Goal: Task Accomplishment & Management: Use online tool/utility

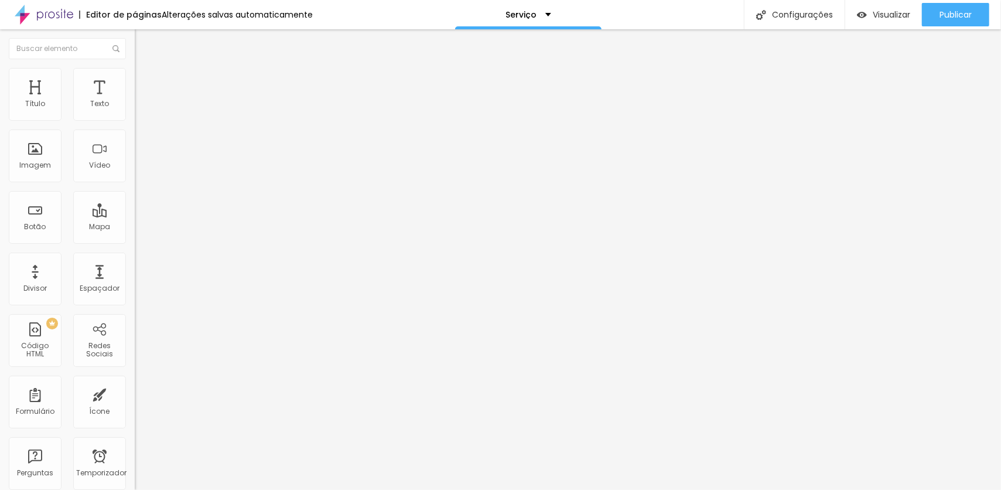
click at [135, 101] on span "Trocar imagem" at bounding box center [167, 96] width 64 height 10
click at [135, 80] on img at bounding box center [140, 85] width 11 height 11
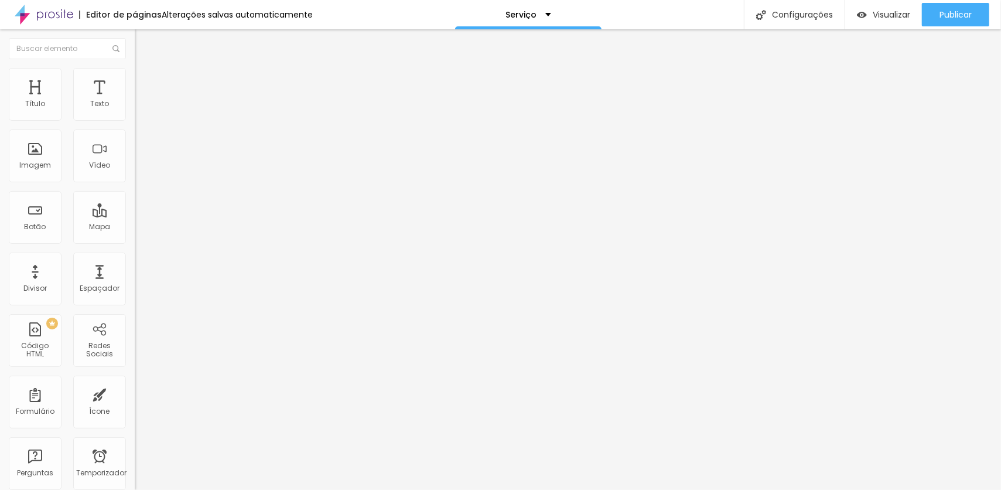
type input "3"
type input "7"
type input "13"
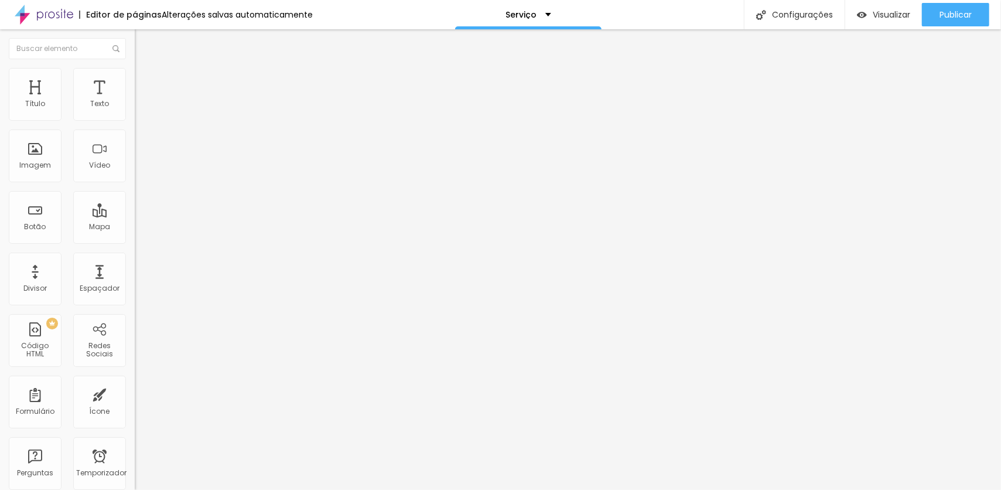
type input "13"
type input "15"
type input "16"
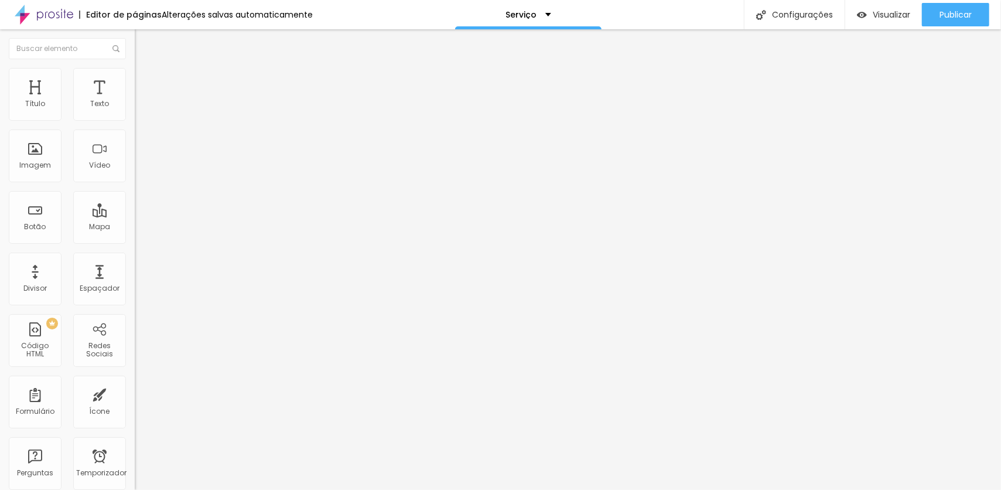
type input "22"
type input "26"
type input "27"
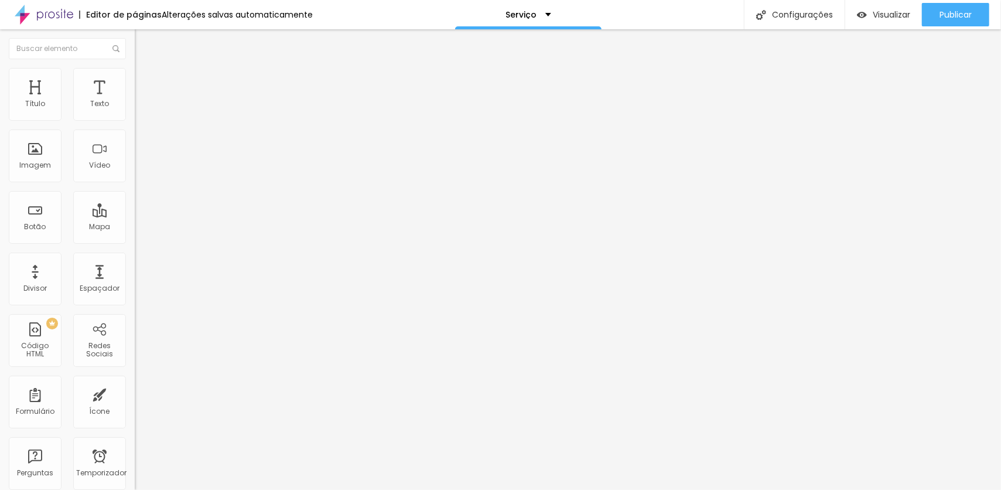
type input "27"
type input "28"
type input "30"
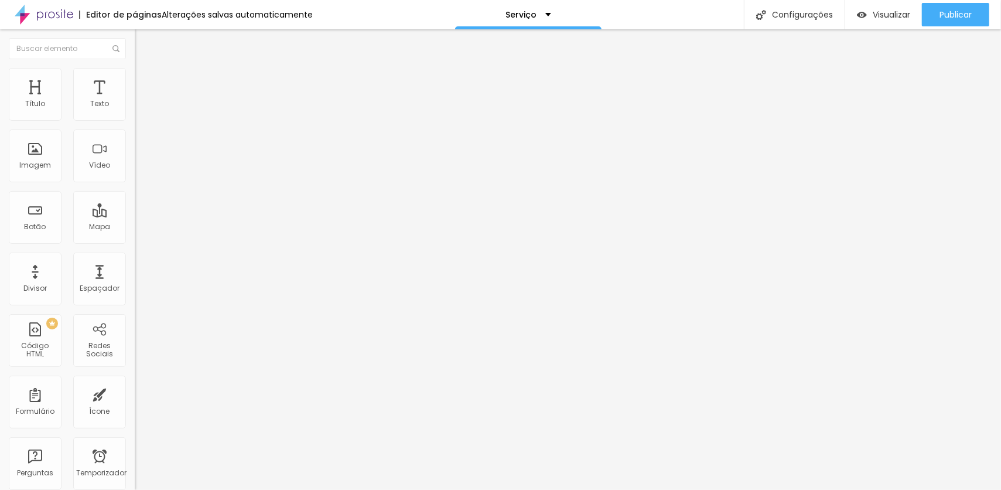
type input "37"
type input "43"
type input "50"
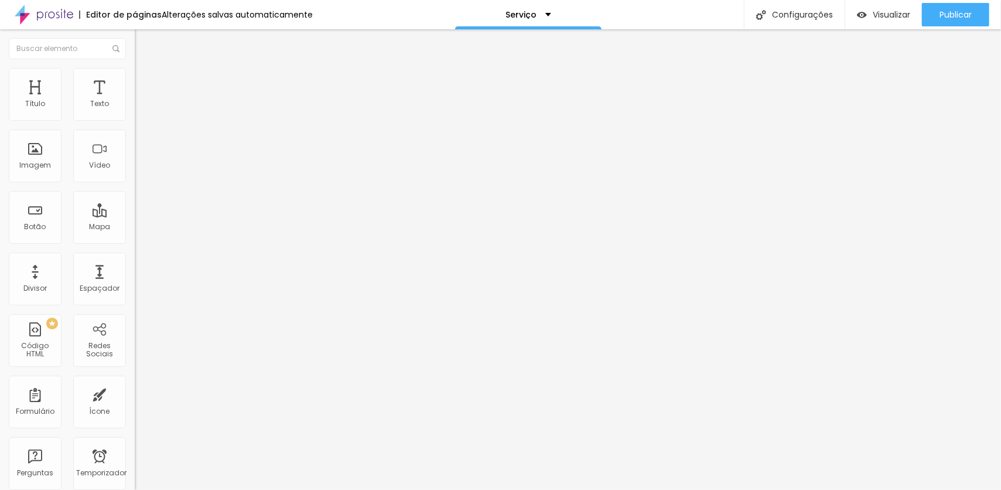
type input "50"
type input "55"
type input "64"
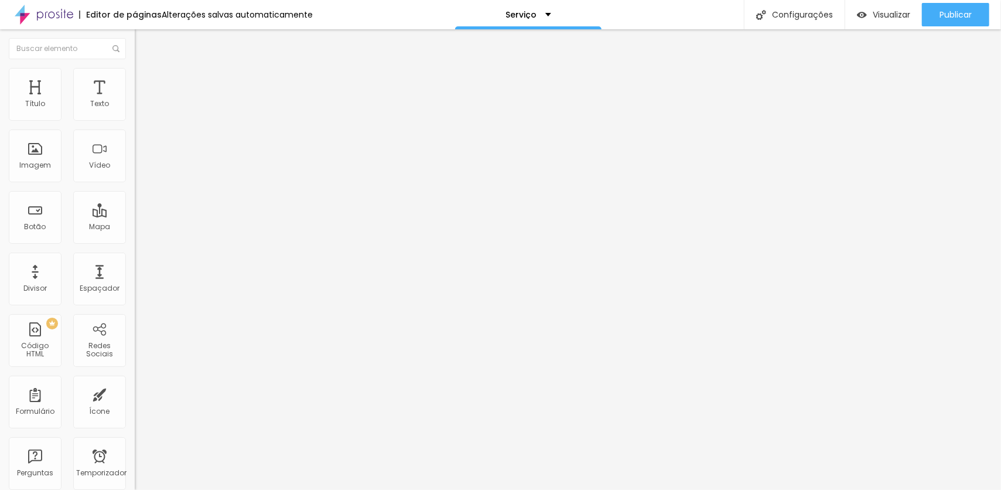
type input "67"
type input "75"
type input "77"
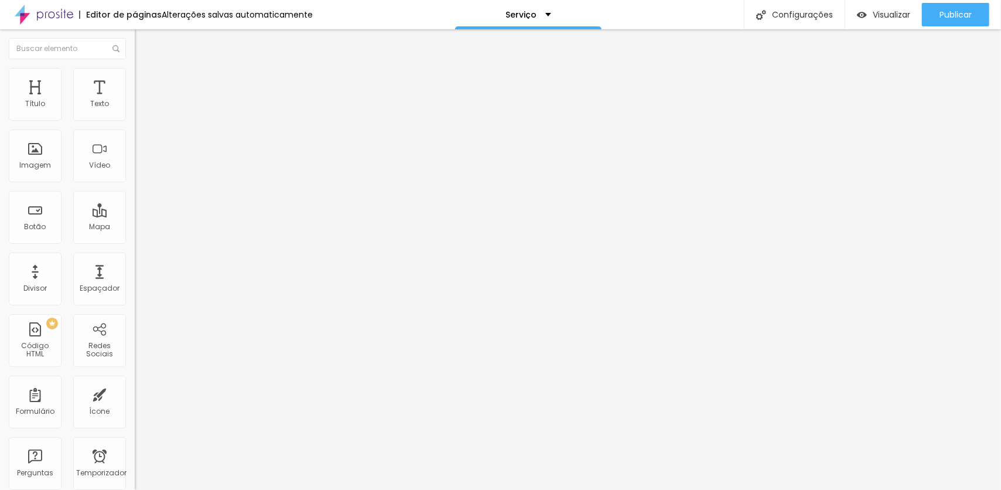
type input "77"
type input "80"
type input "83"
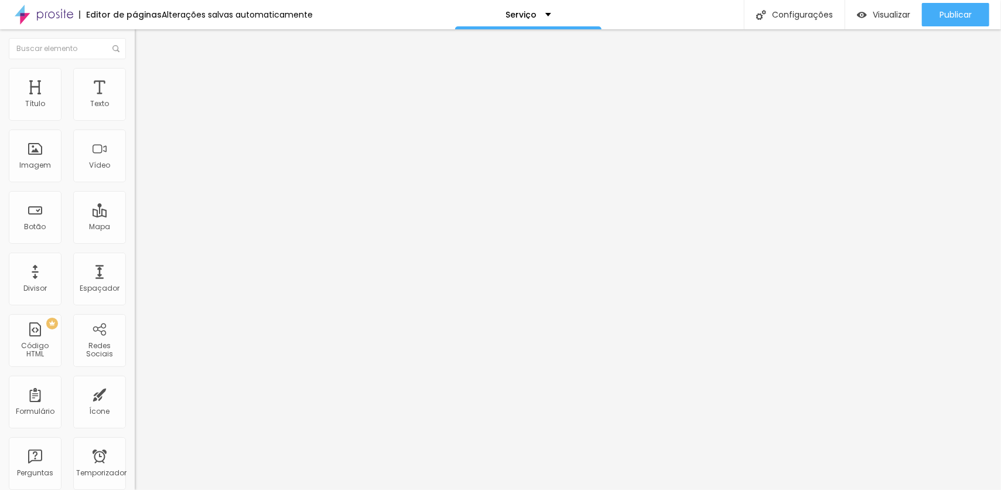
type input "86"
type input "92"
type input "95"
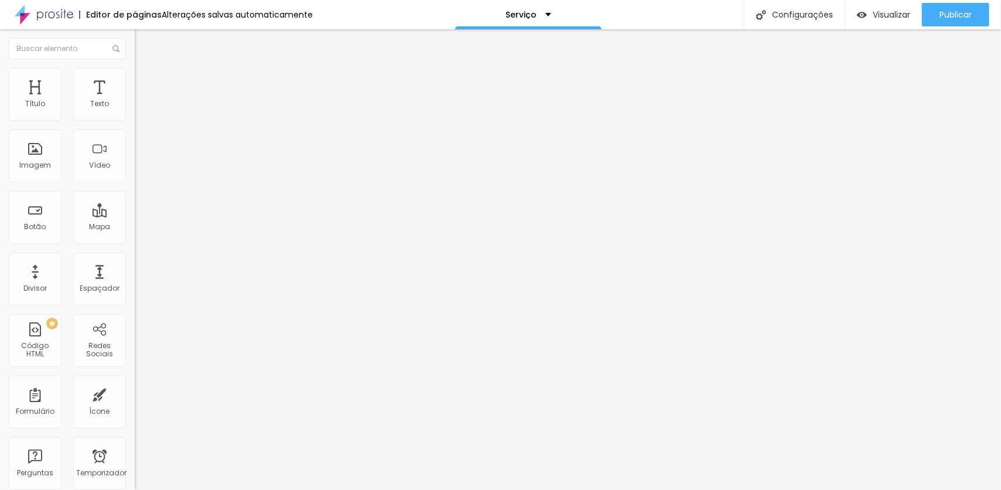
type input "95"
type input "97"
type input "69"
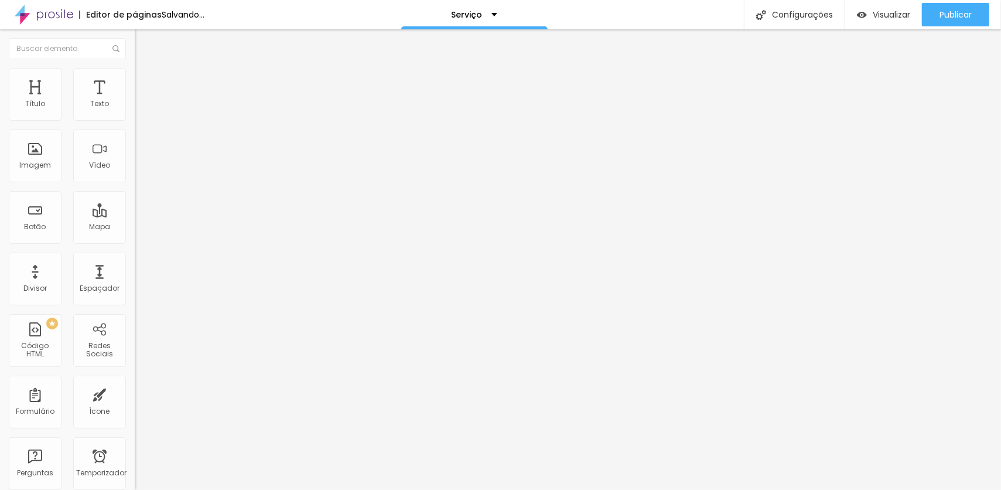
type input "51"
type input "49"
type input "45"
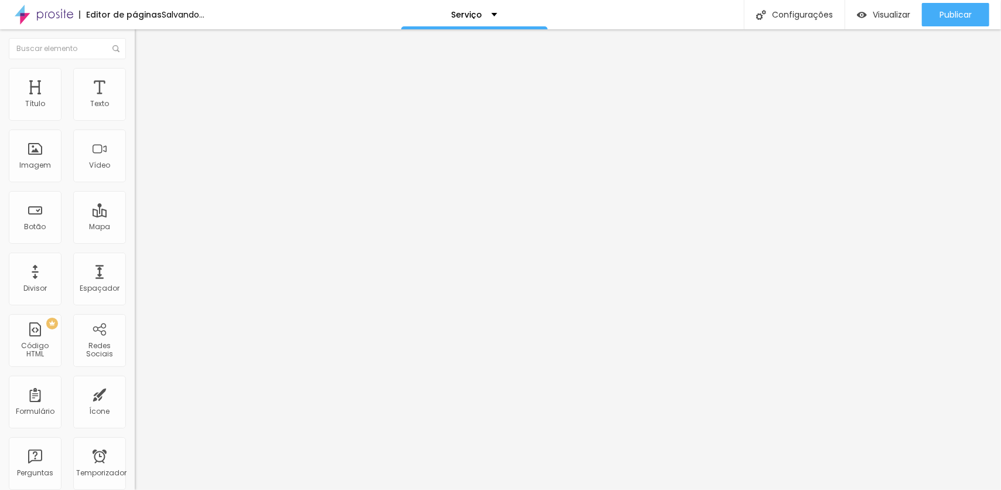
type input "45"
type input "42"
type input "37"
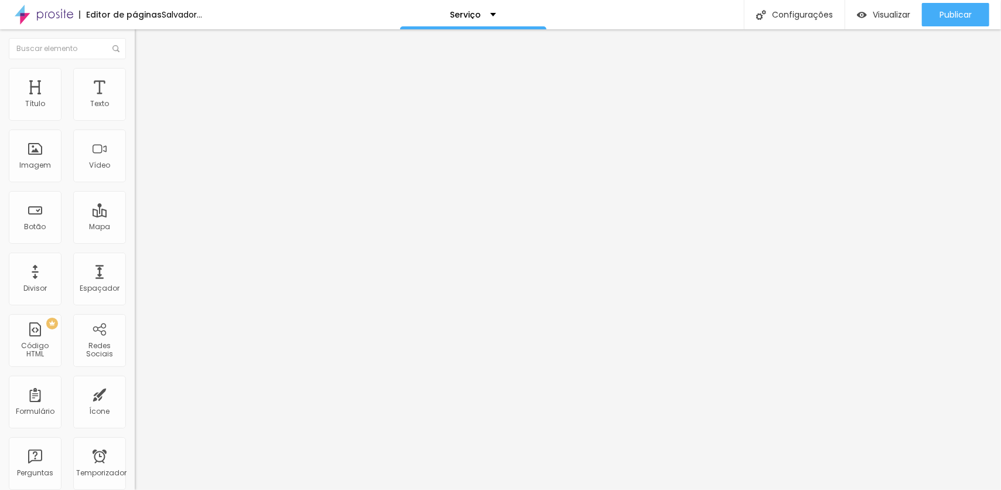
type input "34"
type input "32"
type input "29"
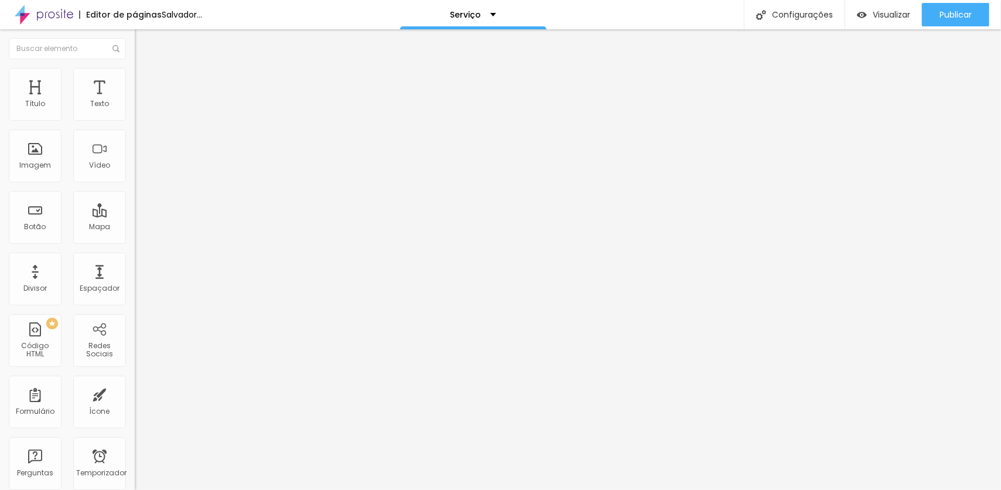
type input "29"
type input "23"
type input "21"
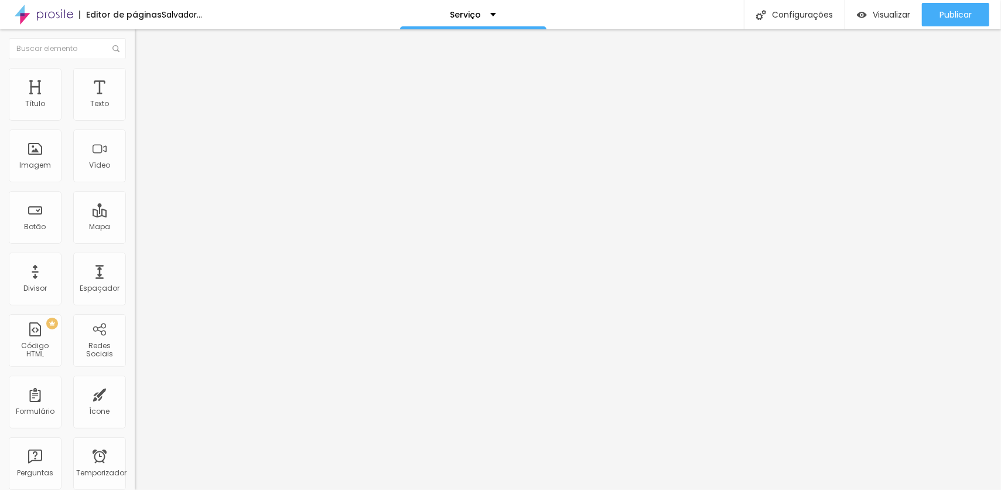
type input "18"
type input "17"
type input "16"
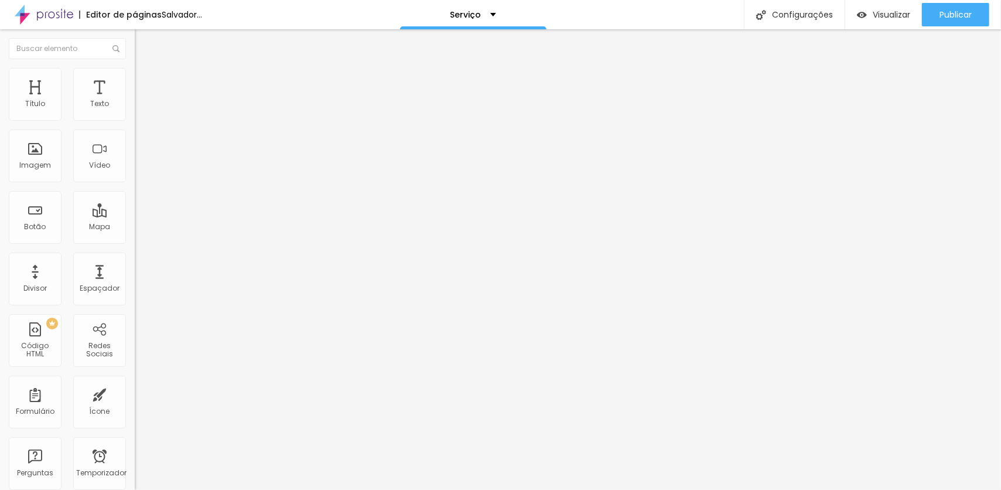
type input "16"
type input "13"
type input "9"
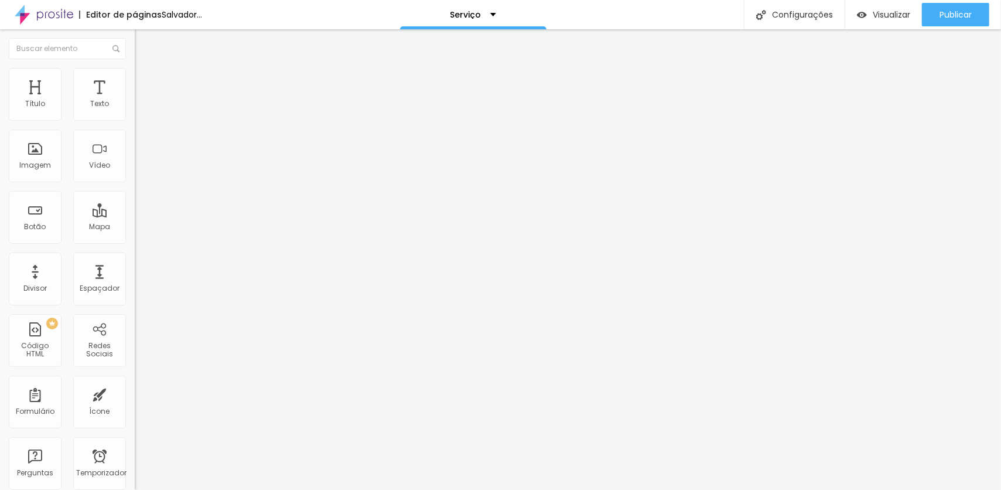
type input "2"
type input "0"
drag, startPoint x: 28, startPoint y: 136, endPoint x: 20, endPoint y: 163, distance: 28.2
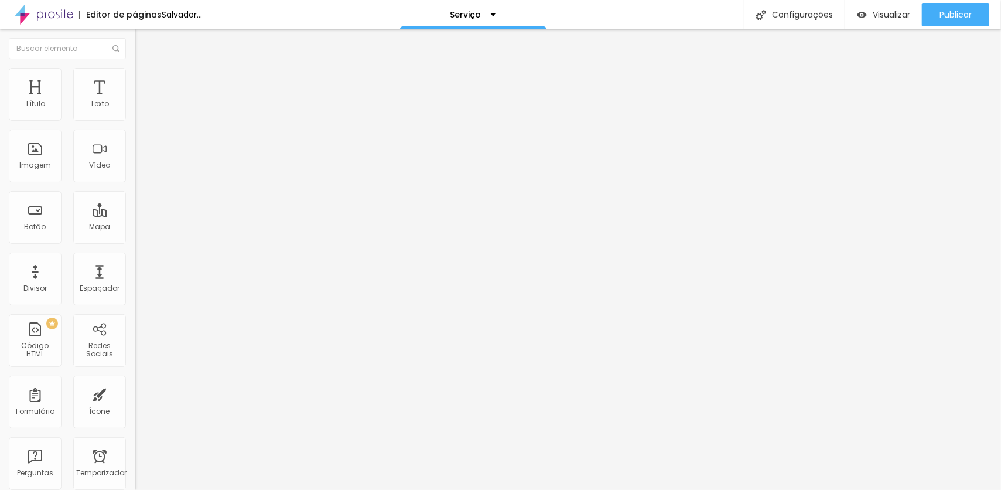
click at [135, 393] on input "range" at bounding box center [173, 397] width 76 height 9
type input "1"
type input "2"
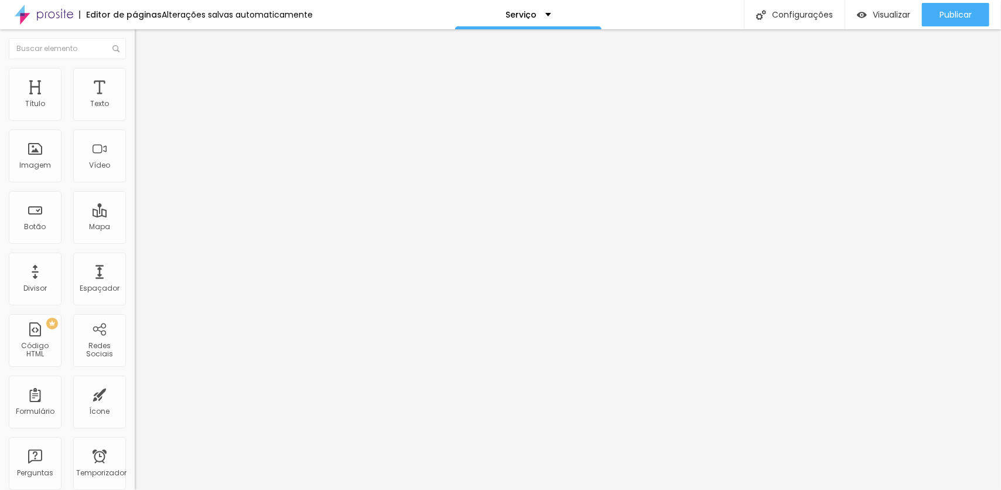
type input "4"
type input "23"
type input "24"
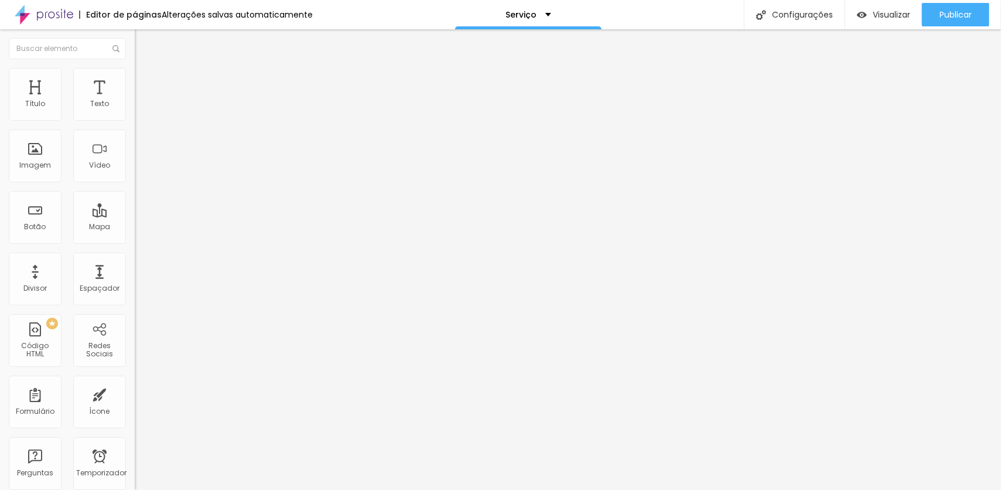
type input "24"
type input "26"
type input "28"
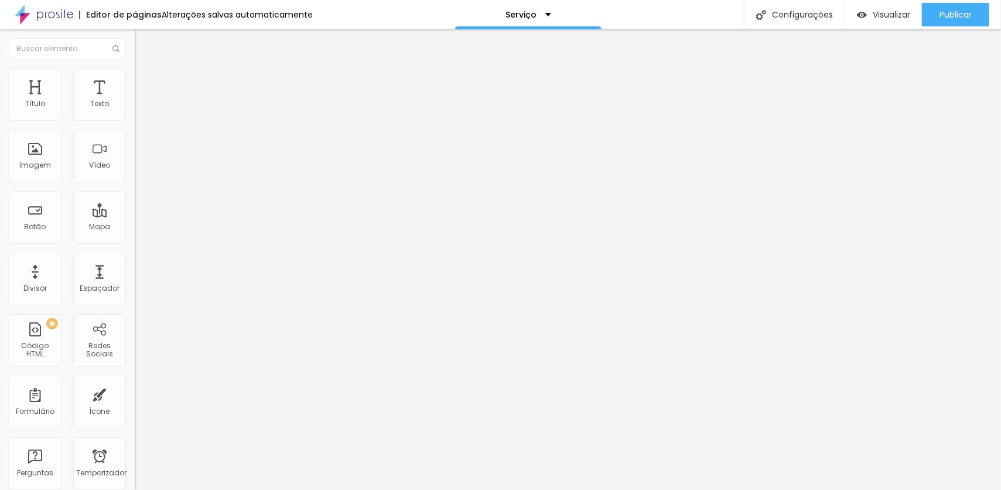
type input "30"
type input "31"
type input "32"
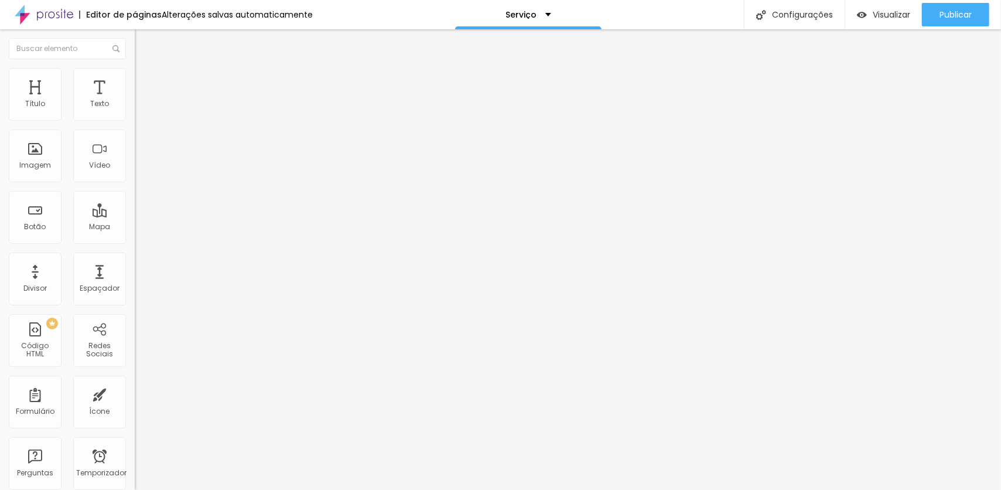
type input "32"
type input "34"
type input "35"
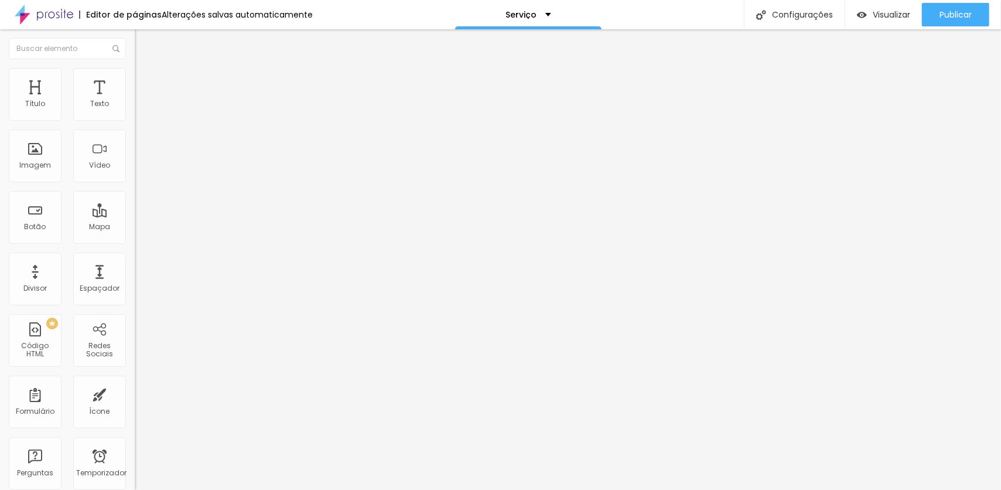
type input "37"
type input "39"
type input "41"
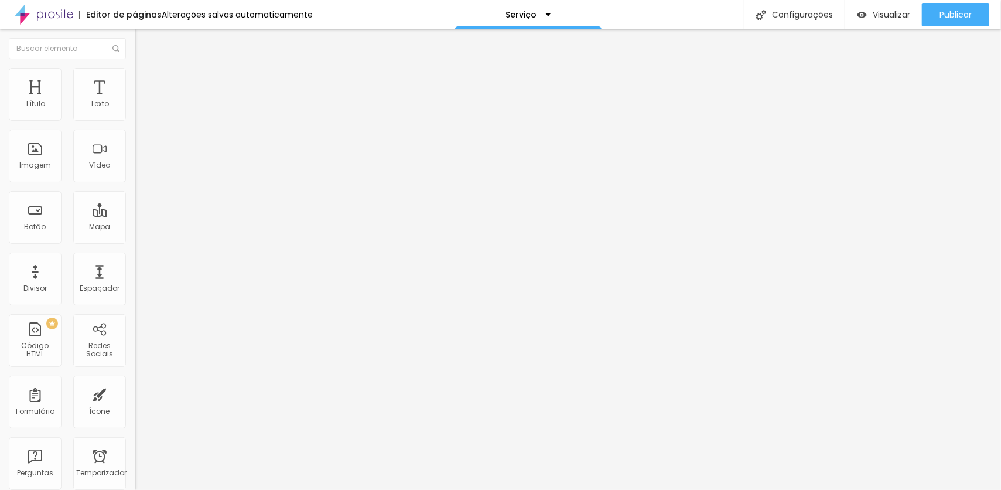
type input "41"
type input "43"
type input "45"
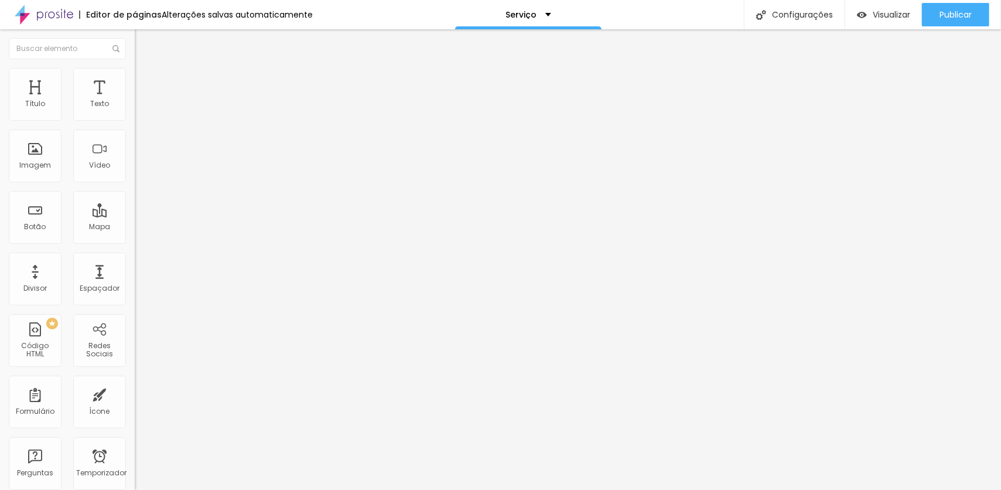
type input "46"
type input "48"
type input "49"
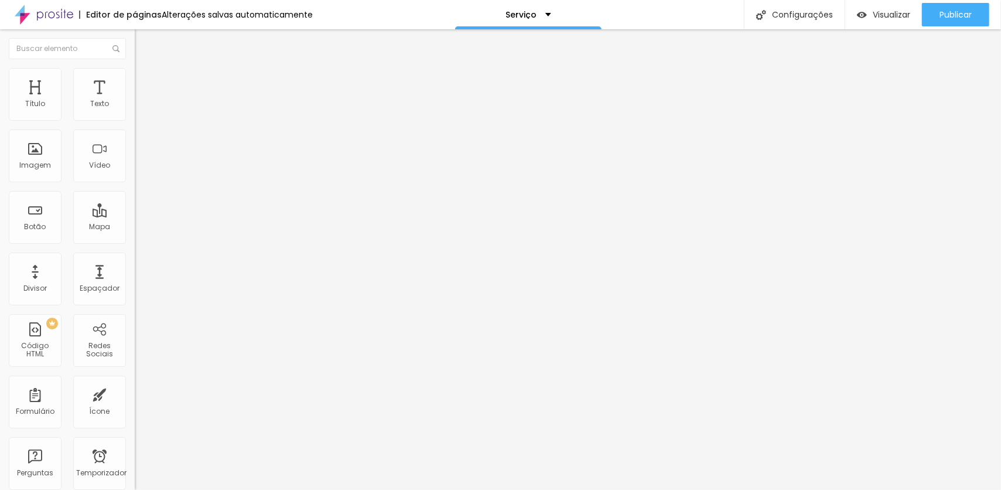
type input "49"
type input "50"
type input "51"
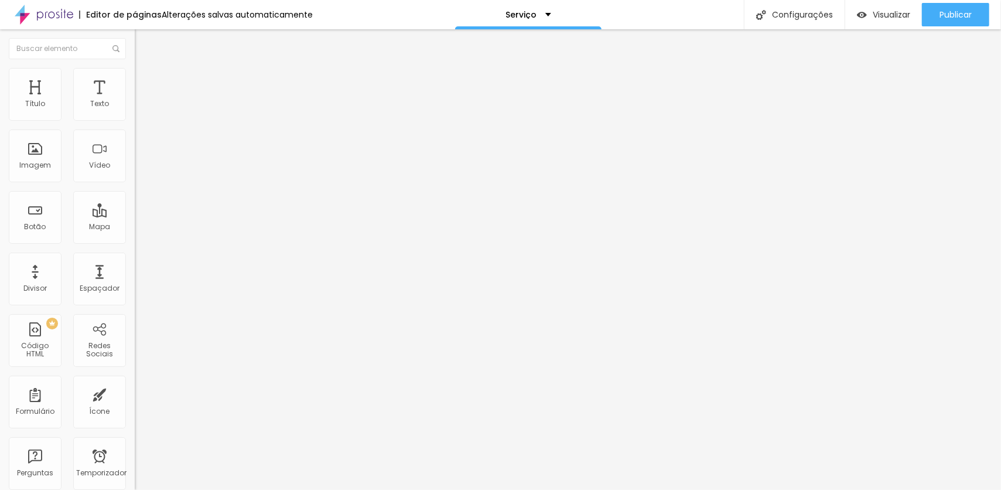
type input "53"
type input "54"
type input "60"
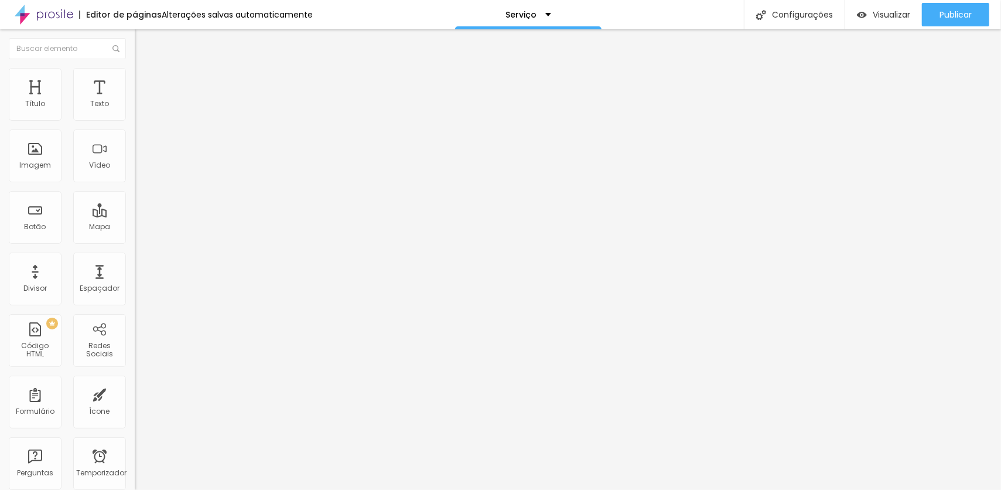
type input "60"
type input "70"
type input "73"
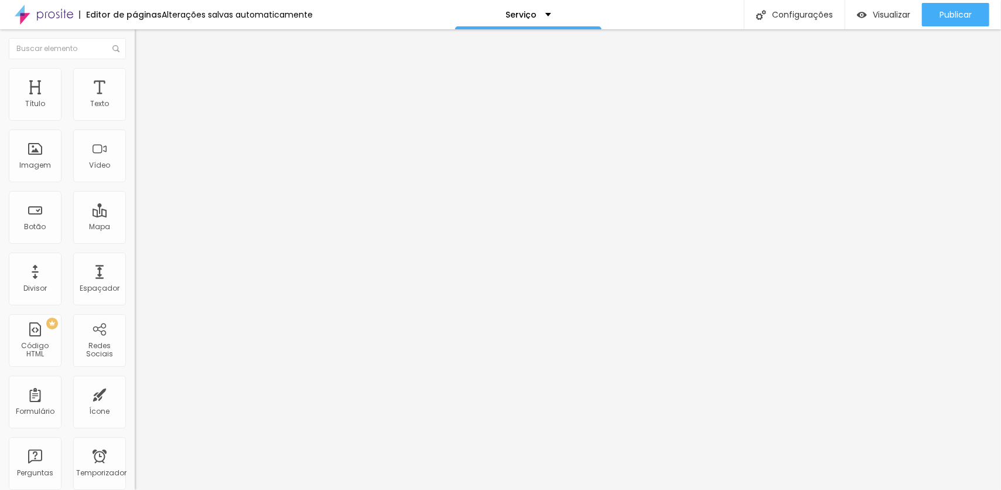
type input "75"
type input "77"
type input "78"
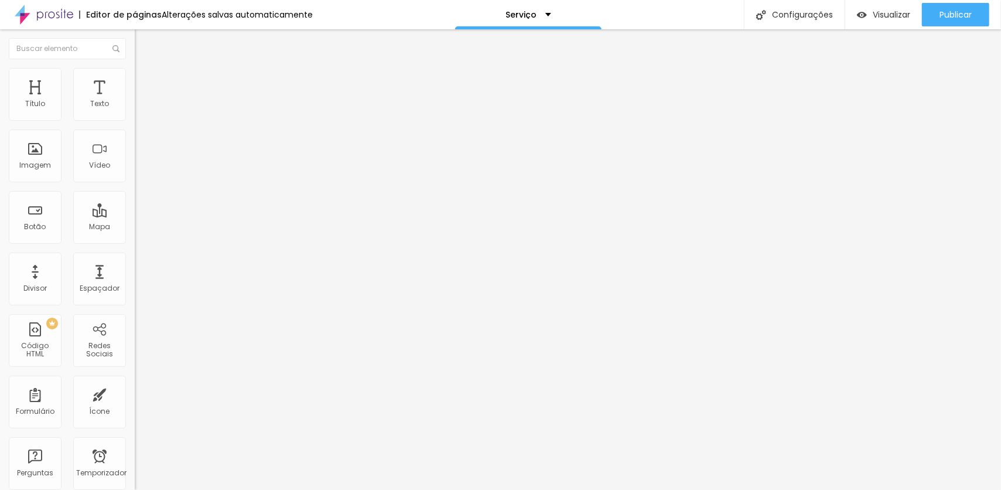
type input "78"
type input "79"
type input "83"
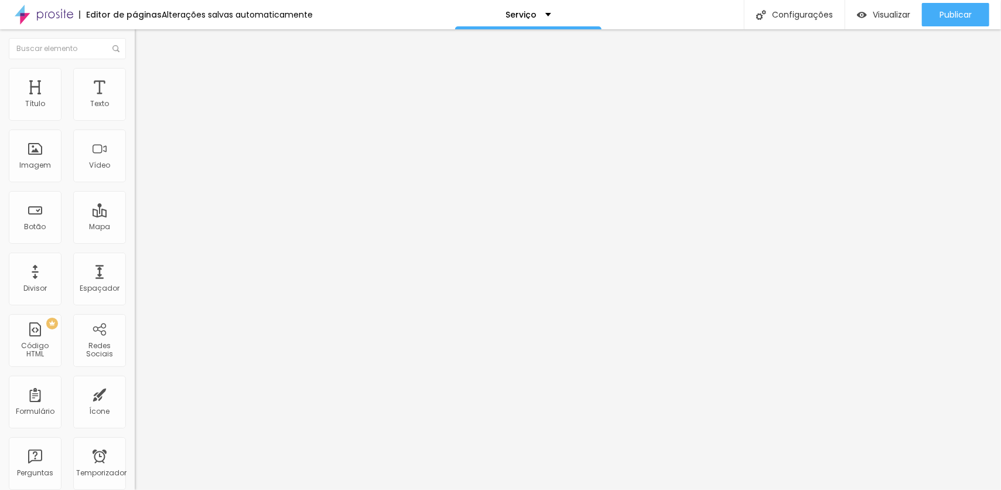
type input "87"
type input "94"
type input "100"
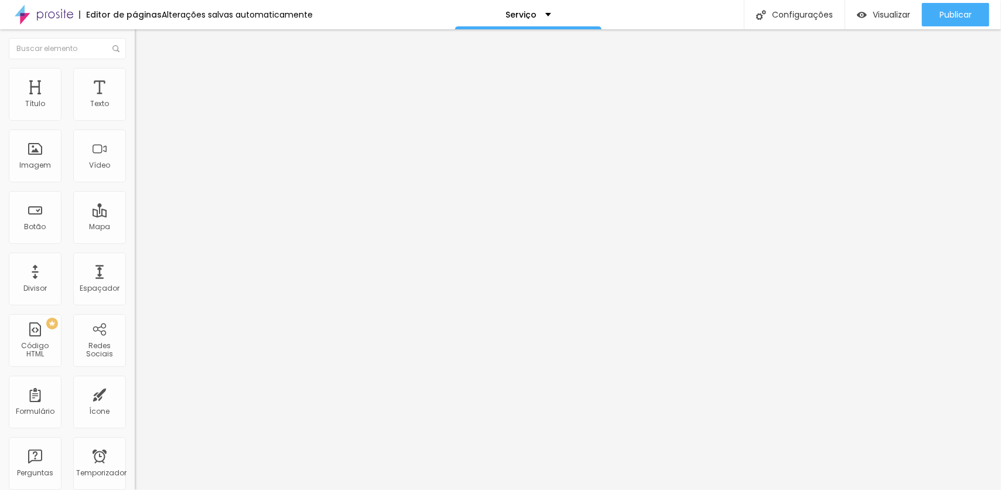
type input "100"
drag, startPoint x: 26, startPoint y: 115, endPoint x: 165, endPoint y: 109, distance: 139.0
type input "100"
click at [165, 227] on input "range" at bounding box center [173, 231] width 76 height 9
type input "2"
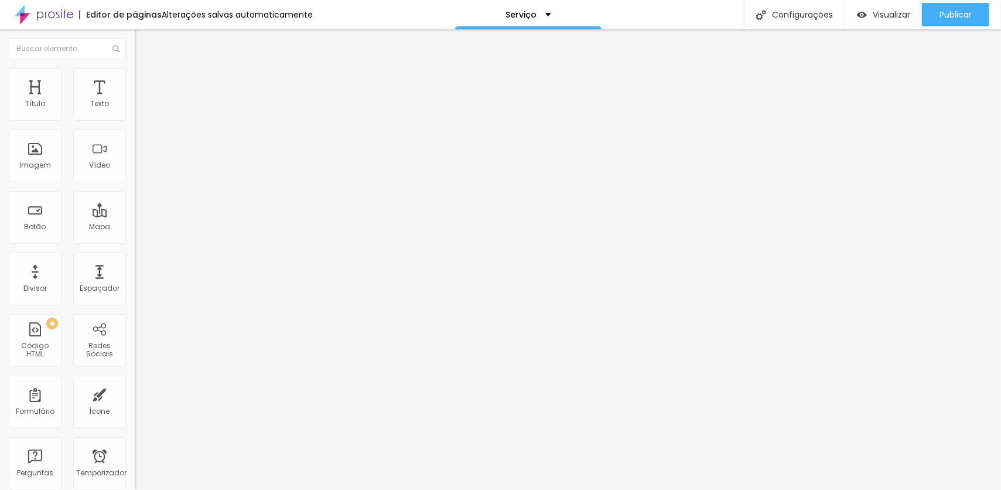
type input "2"
type input "3"
type input "4"
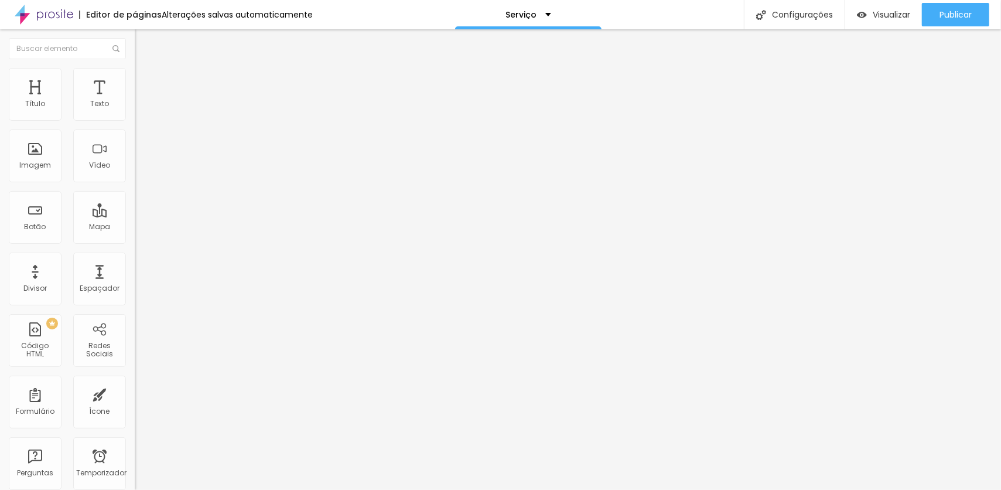
type input "5"
type input "9"
type input "10"
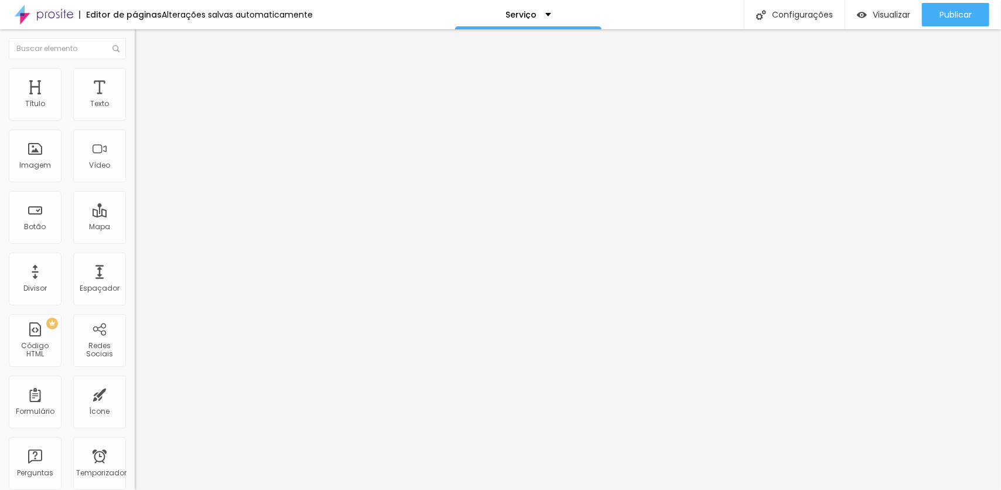
type input "10"
type input "11"
type input "12"
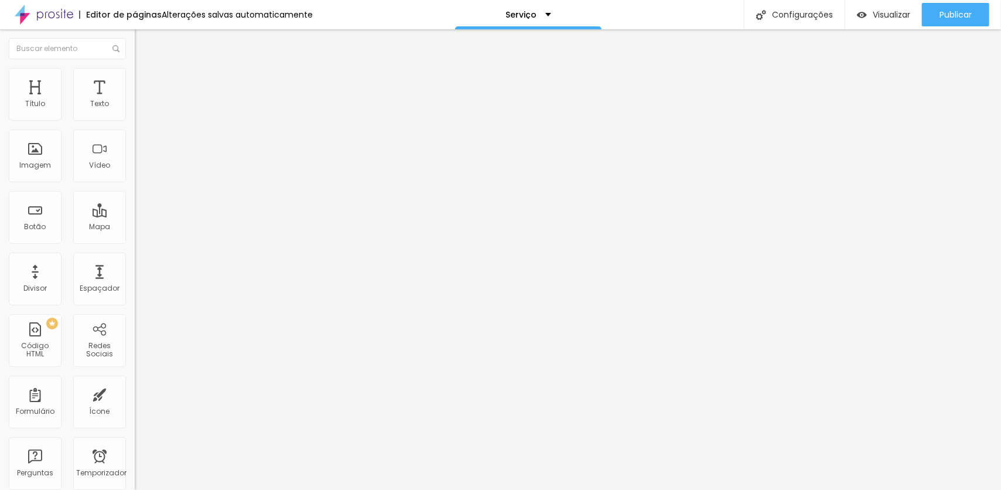
type input "13"
type input "18"
type input "21"
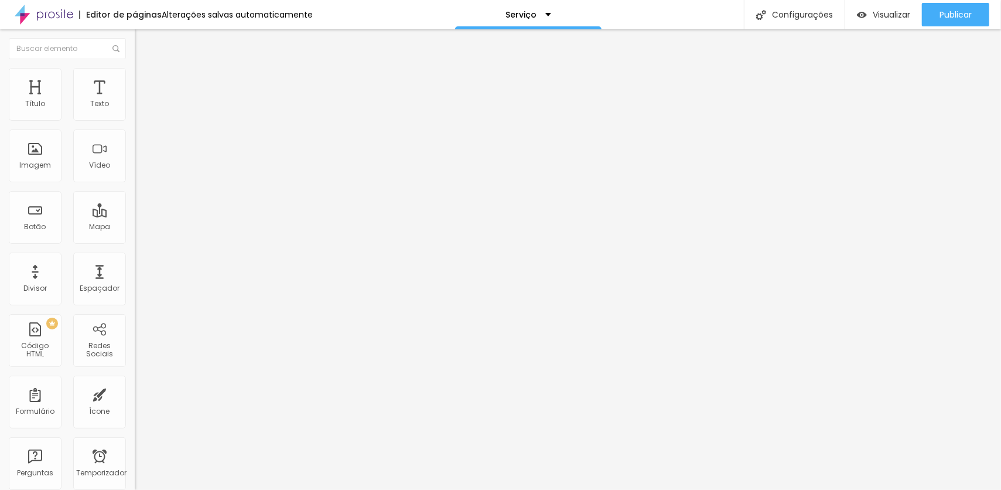
type input "21"
type input "23"
type input "24"
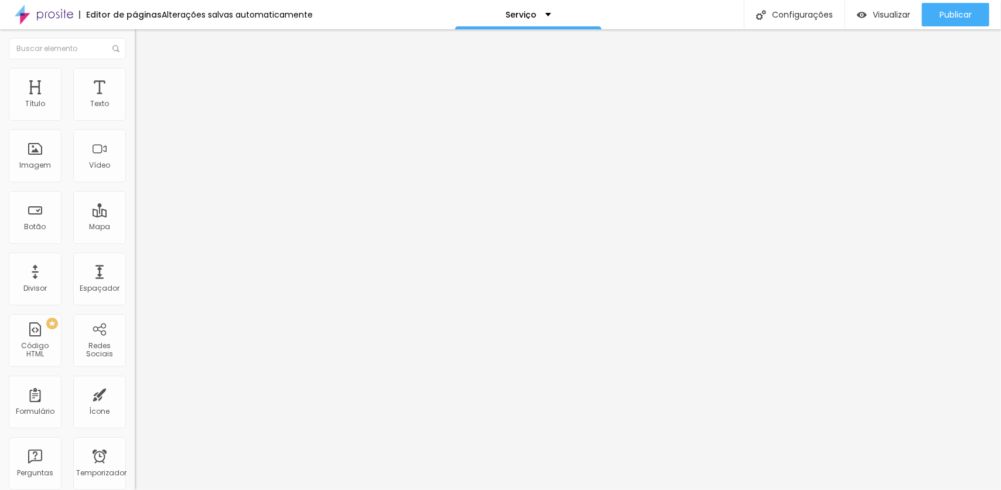
type input "26"
type input "29"
type input "30"
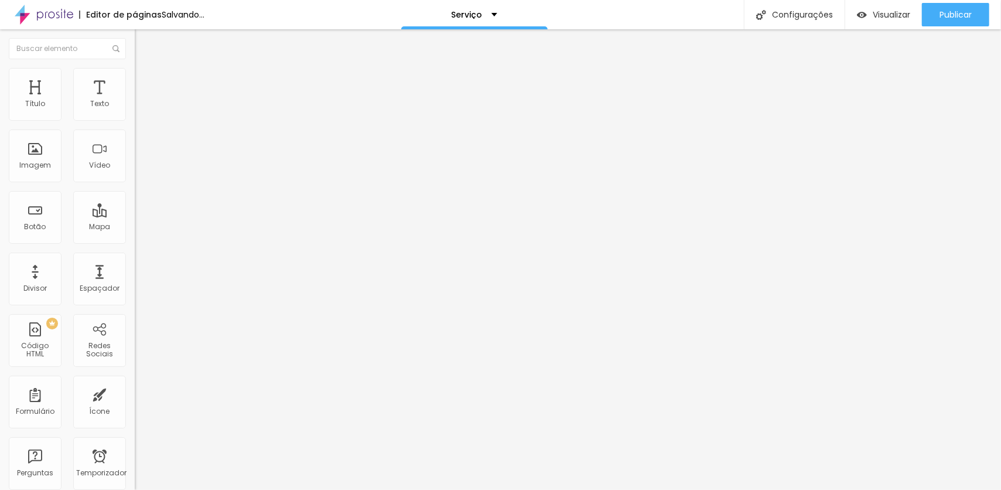
type input "30"
type input "32"
type input "33"
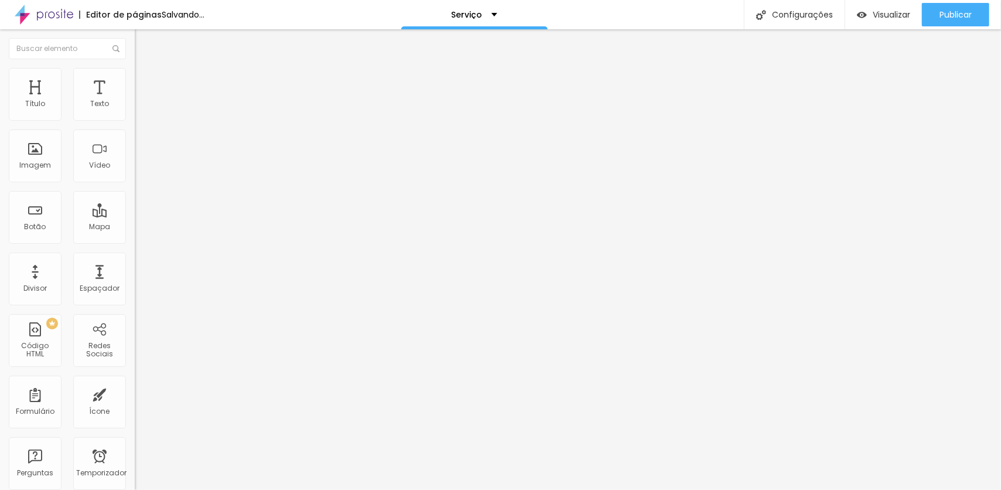
type input "34"
type input "35"
type input "36"
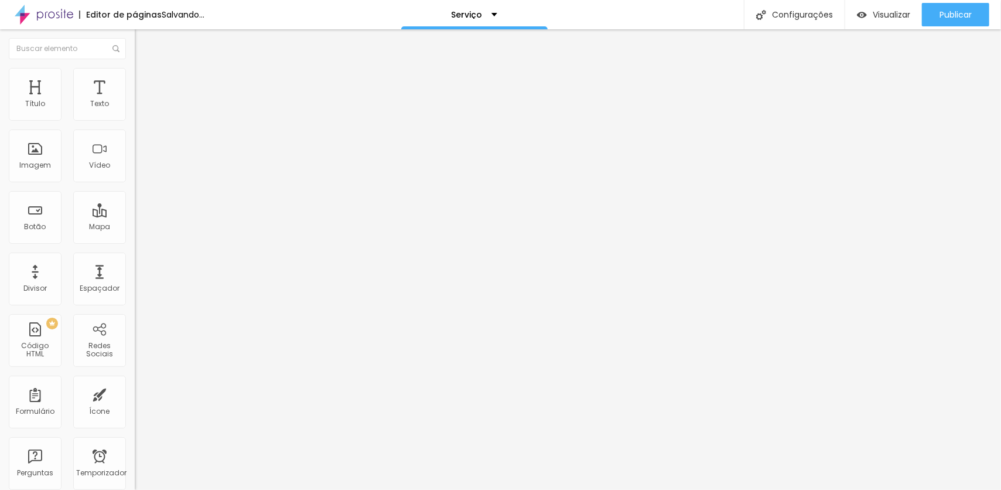
type input "36"
type input "37"
type input "39"
drag, startPoint x: 28, startPoint y: 135, endPoint x: 61, endPoint y: 135, distance: 32.8
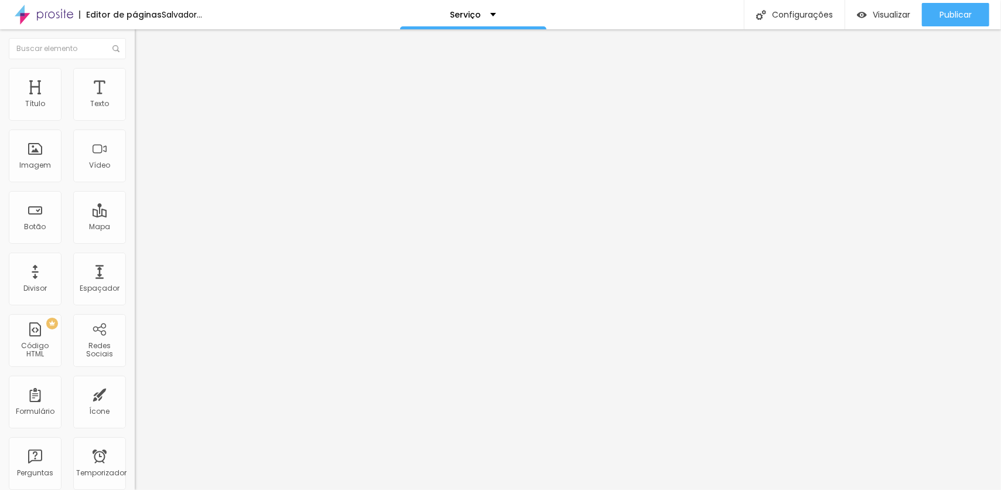
click at [135, 393] on input "range" at bounding box center [173, 397] width 76 height 9
drag, startPoint x: 64, startPoint y: 139, endPoint x: 0, endPoint y: 145, distance: 64.7
click at [135, 393] on input "range" at bounding box center [173, 397] width 76 height 9
click at [145, 81] on font "Estilo" at bounding box center [154, 76] width 18 height 10
click at [145, 69] on font "Conteúdo" at bounding box center [163, 64] width 36 height 10
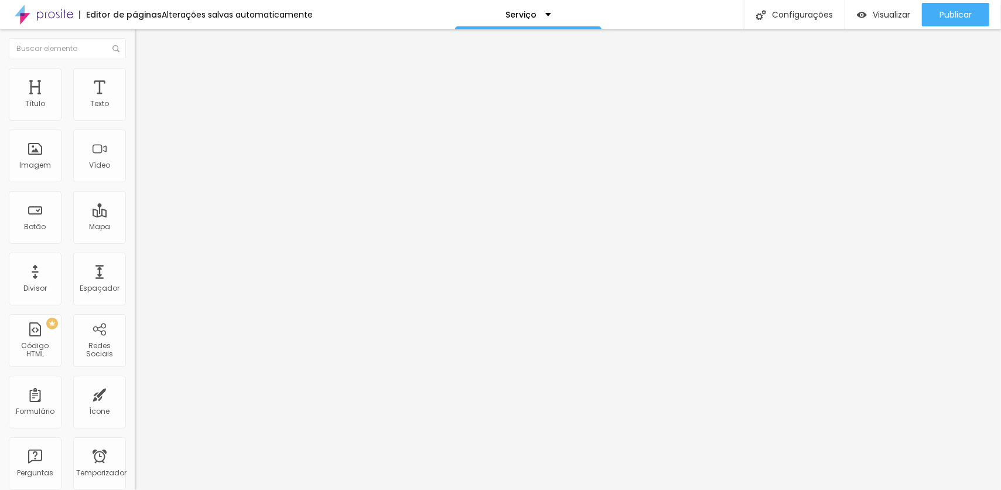
click at [135, 183] on font "1:1 Quadrado" at bounding box center [158, 178] width 46 height 10
click at [135, 197] on span "Padrão" at bounding box center [148, 192] width 26 height 10
click at [135, 190] on span "Cinema" at bounding box center [149, 185] width 29 height 10
click at [135, 214] on div "Original" at bounding box center [202, 210] width 135 height 7
click at [135, 204] on span "Quadrado" at bounding box center [154, 200] width 38 height 10
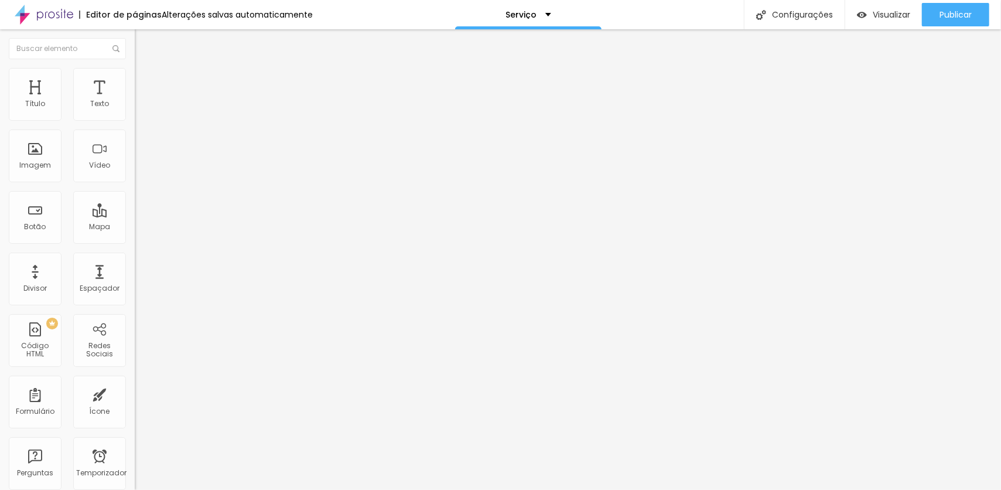
click at [135, 183] on font "1:1 Quadrado" at bounding box center [158, 178] width 46 height 10
click at [135, 197] on span "Padrão" at bounding box center [148, 192] width 26 height 10
click at [135, 209] on font "Quadrado" at bounding box center [154, 204] width 38 height 10
click at [135, 117] on img at bounding box center [139, 121] width 8 height 8
click at [135, 116] on img at bounding box center [139, 112] width 8 height 8
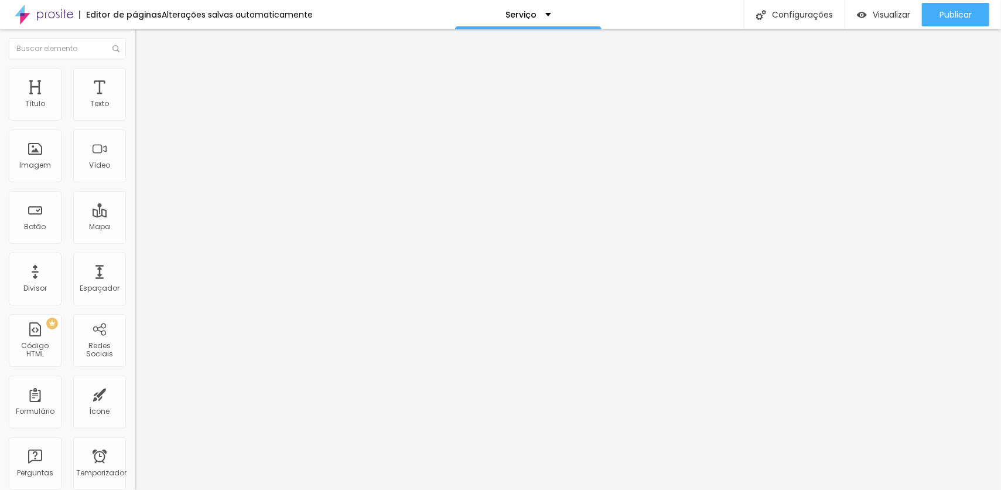
click at [135, 77] on li "Estilo" at bounding box center [202, 74] width 135 height 12
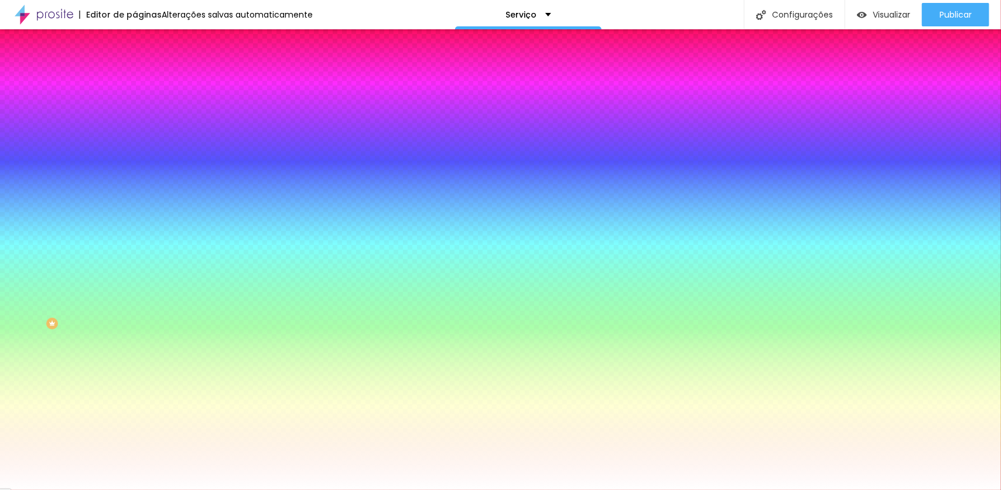
click at [135, 112] on div at bounding box center [202, 112] width 135 height 0
click at [101, 213] on div at bounding box center [500, 245] width 1001 height 490
click at [106, 209] on div at bounding box center [500, 245] width 1001 height 490
click at [103, 213] on div at bounding box center [500, 245] width 1001 height 490
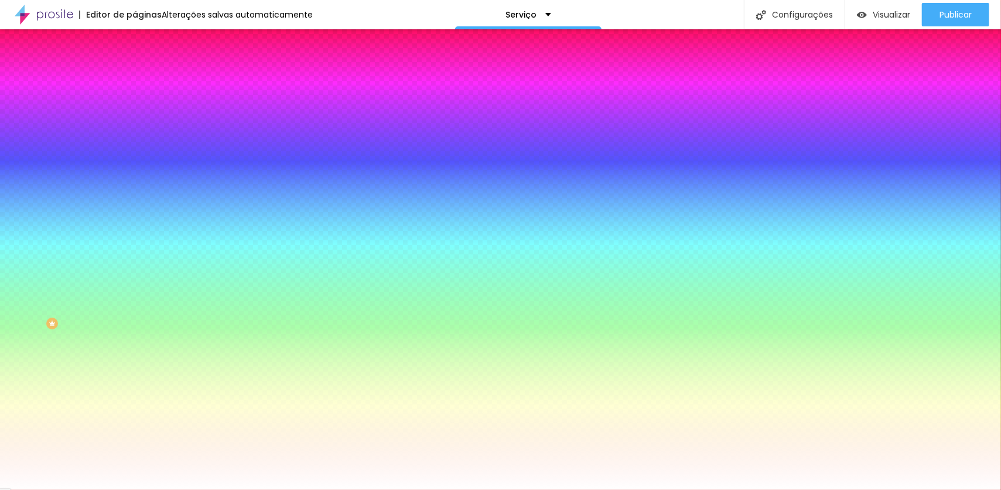
click at [64, 141] on div at bounding box center [500, 245] width 1001 height 490
click at [73, 141] on div at bounding box center [500, 245] width 1001 height 490
click at [77, 141] on div at bounding box center [500, 245] width 1001 height 490
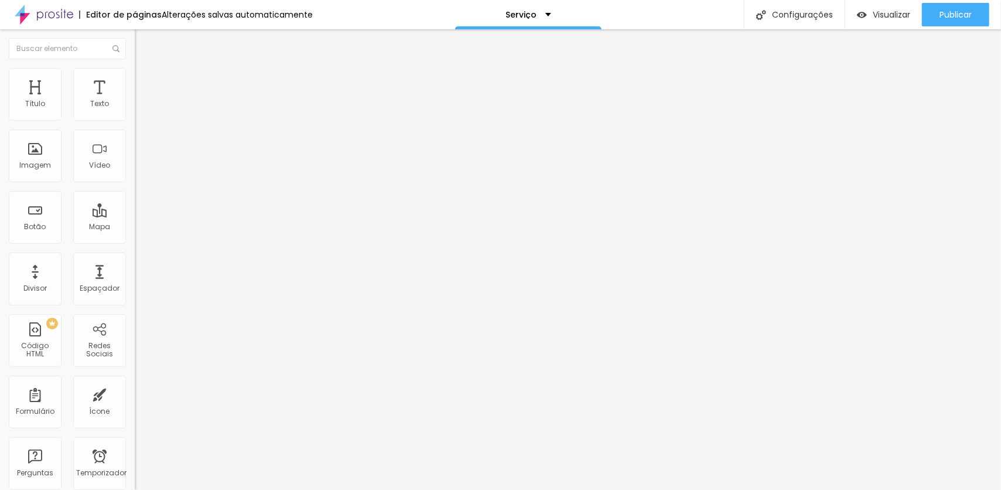
click at [135, 100] on div "Trocar imagem" at bounding box center [202, 95] width 135 height 8
click at [135, 98] on img at bounding box center [138, 94] width 7 height 7
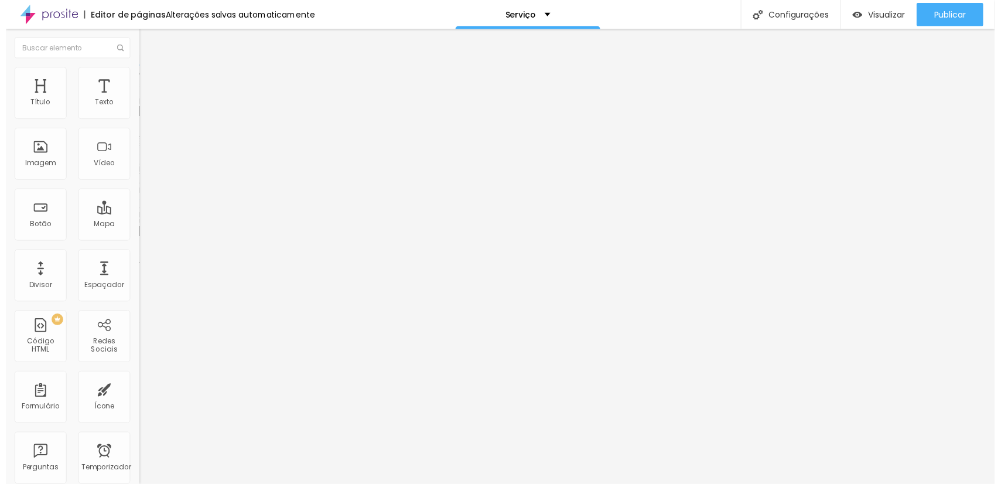
scroll to position [2951, 0]
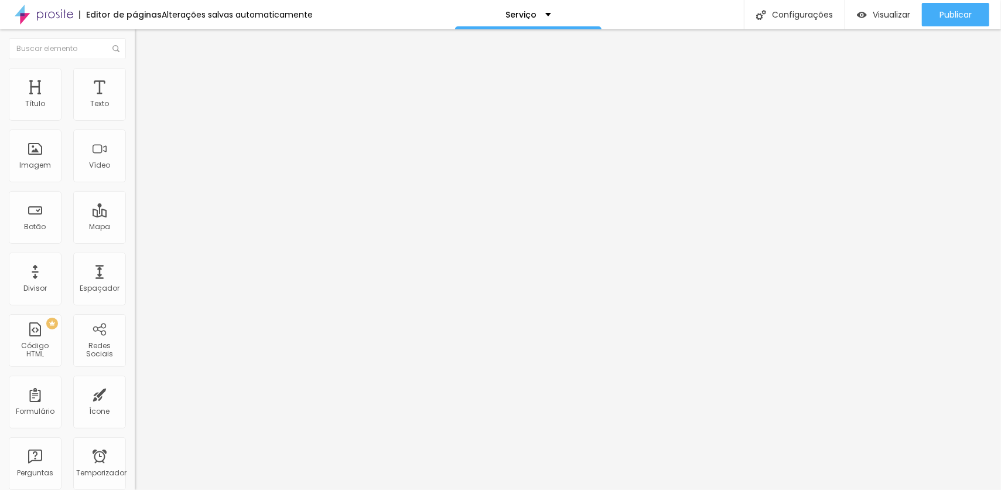
click at [135, 183] on font "1:1 Quadrado" at bounding box center [158, 178] width 46 height 10
click at [135, 197] on span "Padrão" at bounding box center [148, 192] width 26 height 10
click at [135, 190] on span "Cinema" at bounding box center [149, 185] width 29 height 10
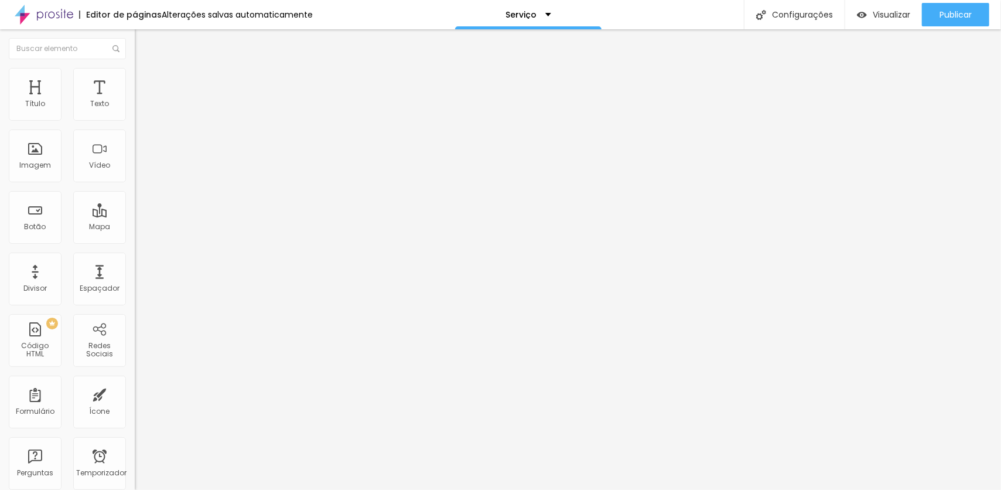
click at [135, 216] on span "Original" at bounding box center [149, 211] width 28 height 10
click at [145, 80] on font "Estilo" at bounding box center [154, 76] width 18 height 10
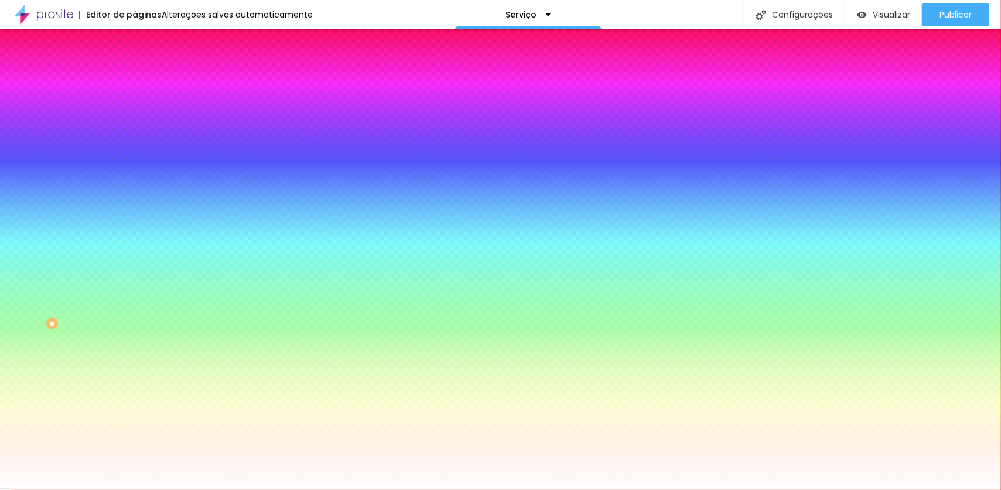
click at [135, 112] on div at bounding box center [202, 112] width 135 height 0
click at [100, 209] on div at bounding box center [500, 245] width 1001 height 490
click at [2, 425] on div at bounding box center [1, 427] width 2 height 5
click at [105, 208] on div at bounding box center [500, 245] width 1001 height 490
click at [104, 210] on div at bounding box center [500, 245] width 1001 height 490
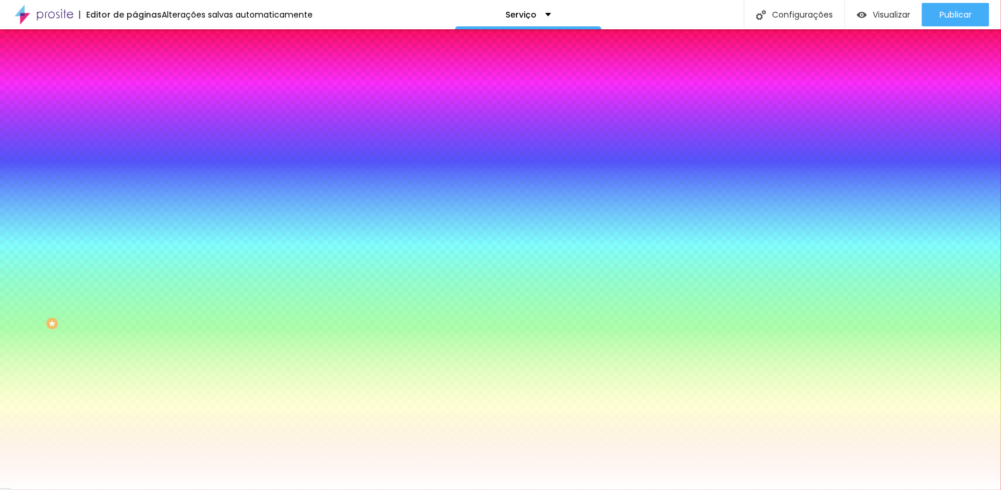
click at [135, 124] on div at bounding box center [202, 124] width 135 height 0
click at [135, 112] on div at bounding box center [202, 112] width 135 height 0
click at [74, 141] on div at bounding box center [500, 245] width 1001 height 490
click at [103, 214] on div at bounding box center [500, 245] width 1001 height 490
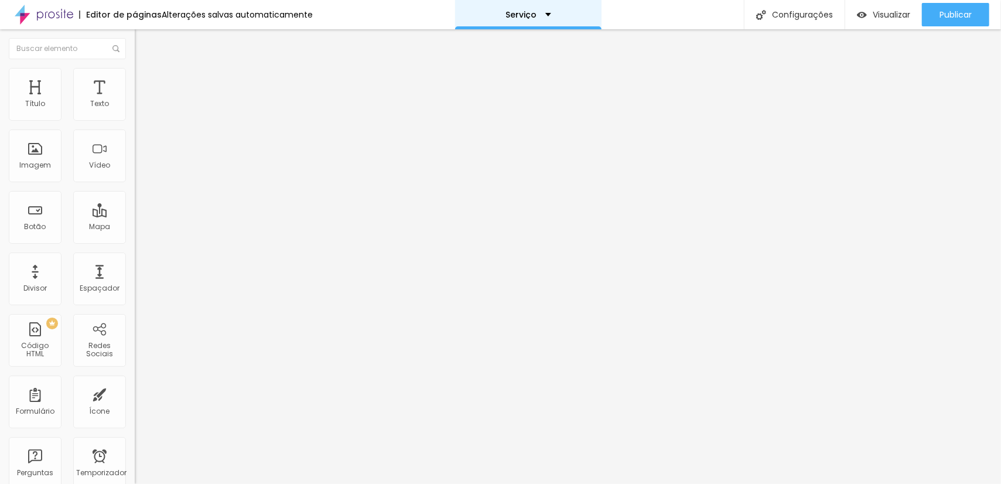
click at [522, 12] on font "Serviço" at bounding box center [521, 15] width 31 height 12
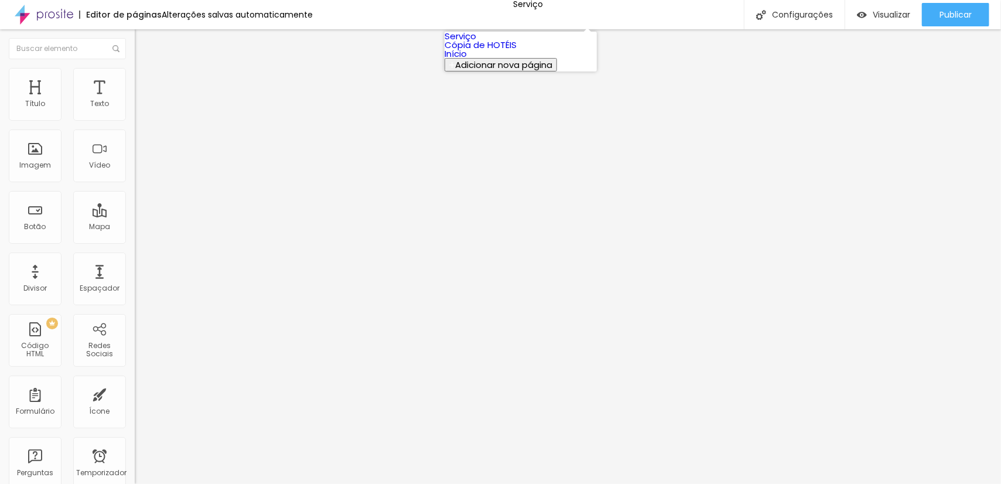
click at [467, 60] on link "Início" at bounding box center [456, 53] width 22 height 12
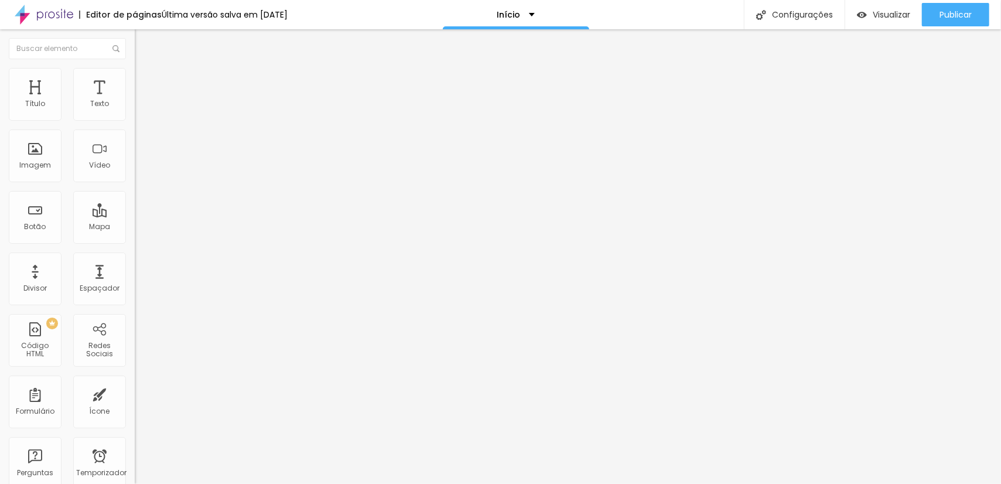
click at [142, 101] on font "Adicionar imagem" at bounding box center [176, 96] width 69 height 10
click at [135, 101] on span "Adicionar imagem" at bounding box center [173, 96] width 76 height 10
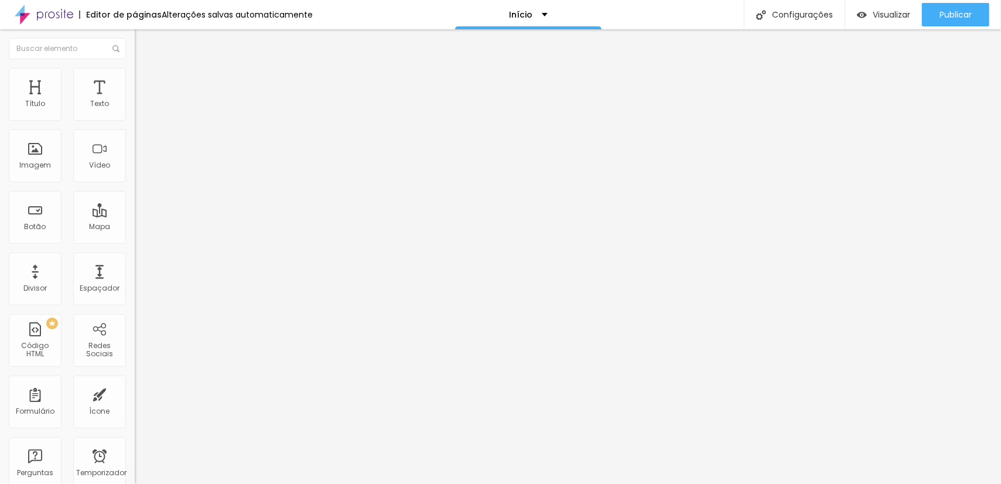
click at [135, 101] on span "Adicionar imagem" at bounding box center [173, 96] width 76 height 10
type input "50"
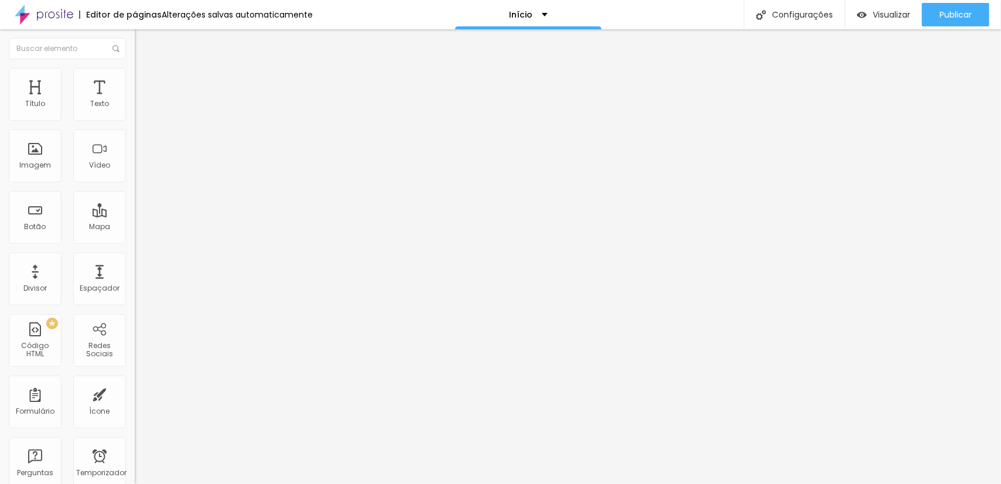
type input "53"
type input "59"
type input "63"
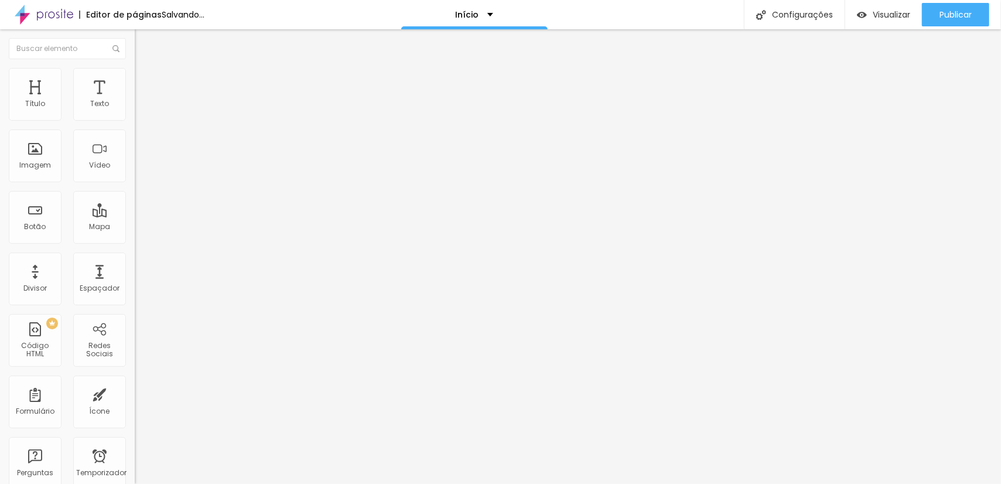
type input "63"
type input "64"
type input "67"
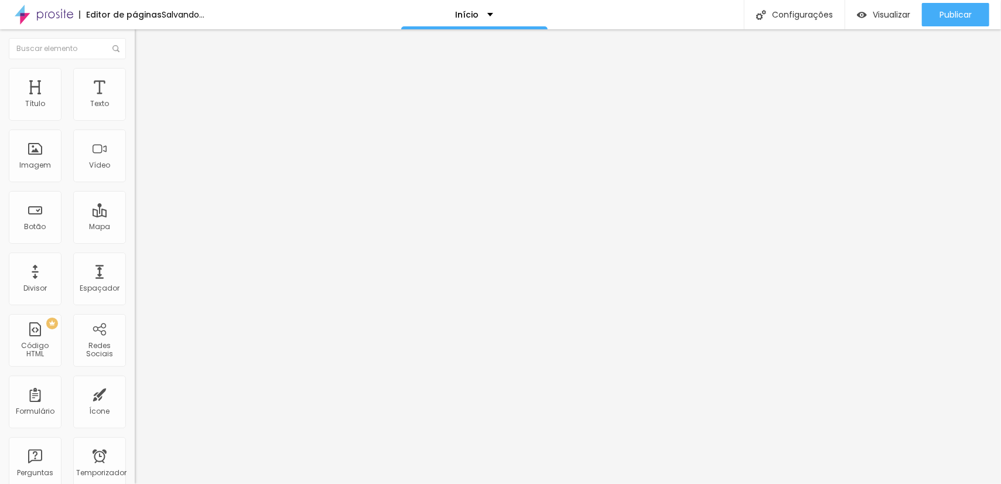
type input "69"
type input "70"
type input "71"
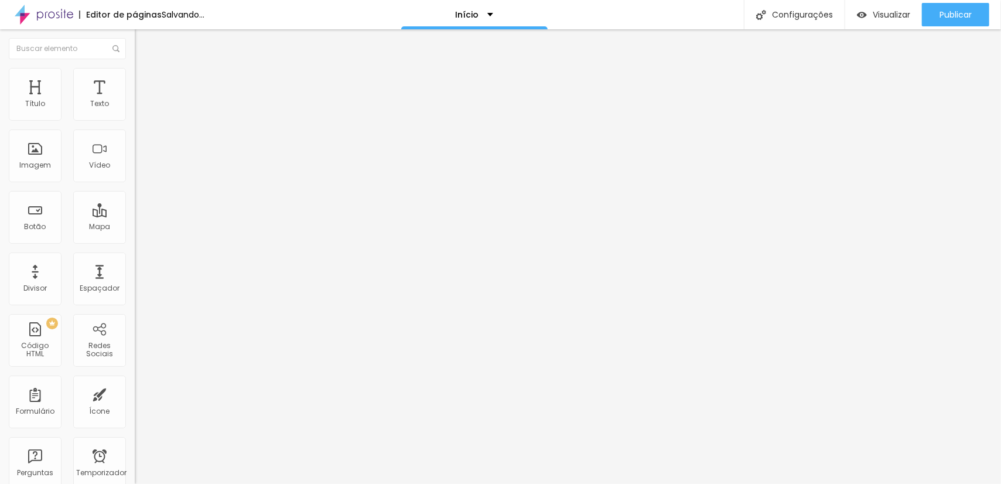
type input "71"
type input "72"
type input "73"
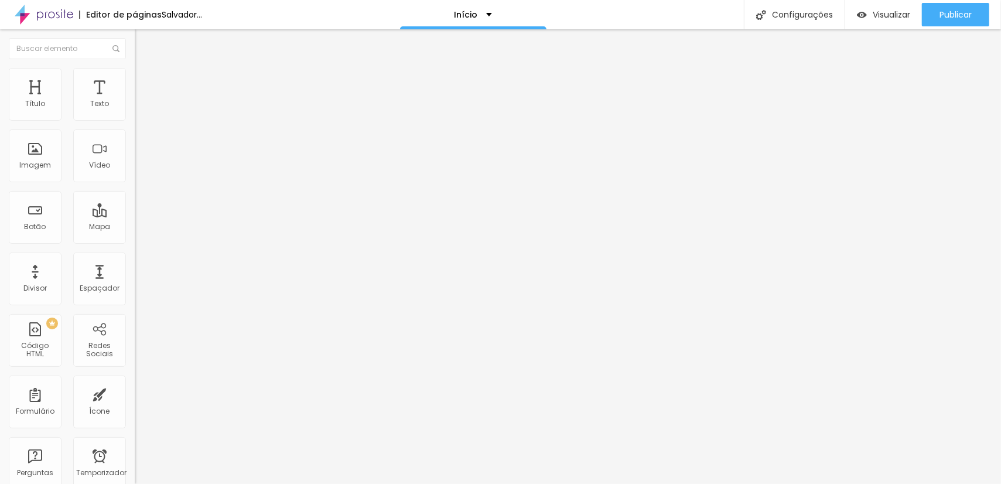
type input "74"
type input "76"
type input "80"
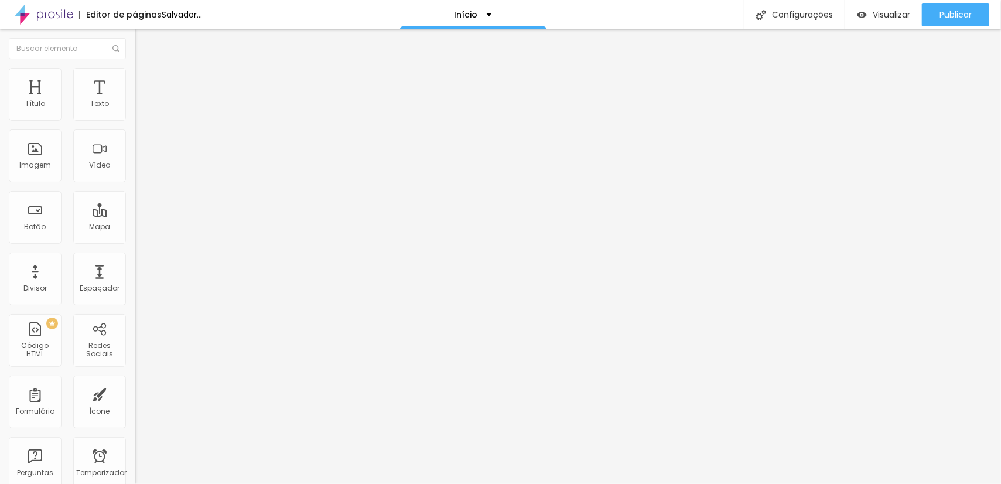
type input "80"
type input "81"
type input "98"
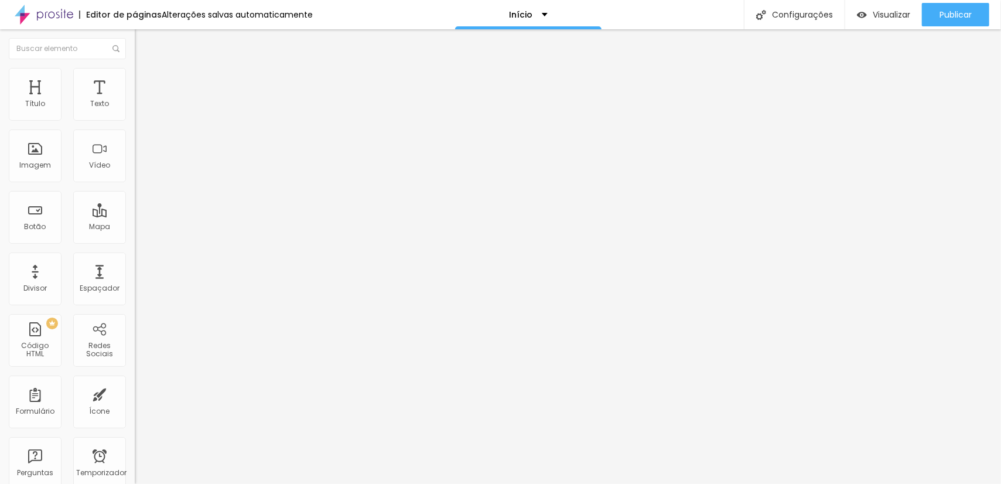
drag, startPoint x: 54, startPoint y: 246, endPoint x: 97, endPoint y: 246, distance: 42.2
type input "98"
click at [135, 277] on input "range" at bounding box center [173, 281] width 76 height 9
type input "8.8"
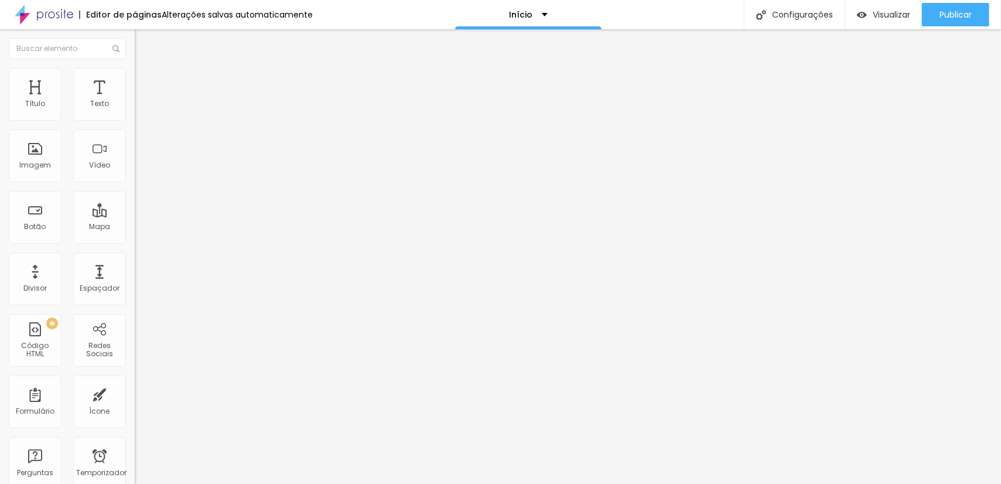
type input "11.7"
type input "13.2"
type input "20"
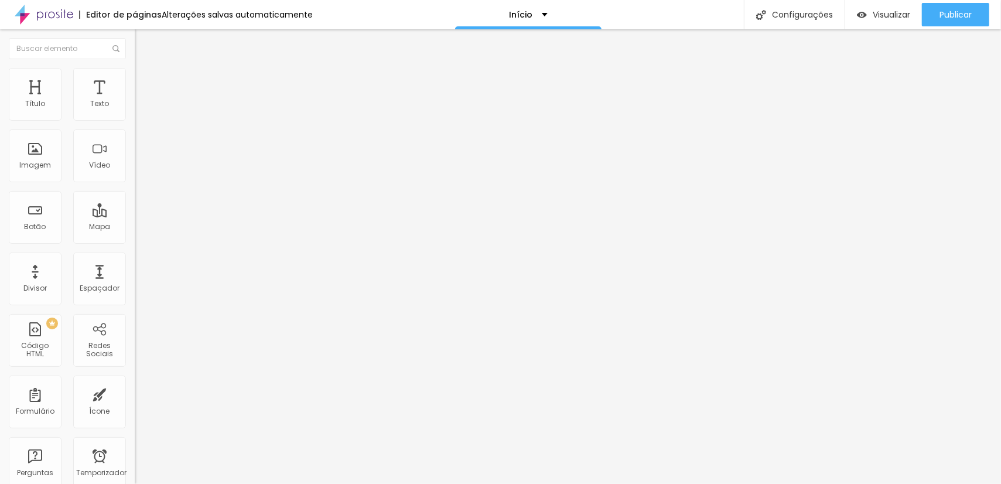
type input "20"
drag, startPoint x: 46, startPoint y: 268, endPoint x: 107, endPoint y: 265, distance: 61.0
type input "20"
click at [135, 442] on input "range" at bounding box center [173, 446] width 76 height 9
click at [142, 101] on font "Trocar imagem" at bounding box center [170, 96] width 57 height 10
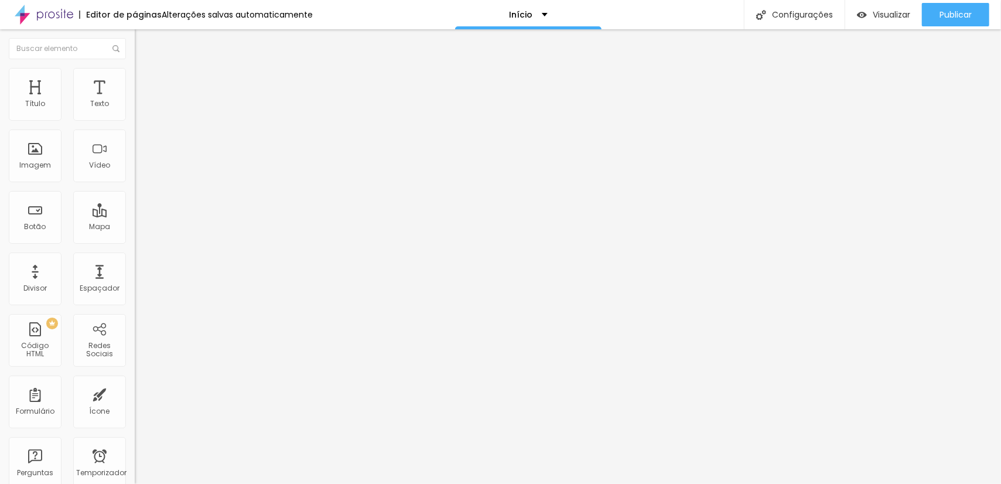
scroll to position [2323, 0]
click at [135, 183] on font "Original" at bounding box center [149, 178] width 28 height 10
click at [135, 196] on div "Padrão 4:3" at bounding box center [202, 192] width 135 height 7
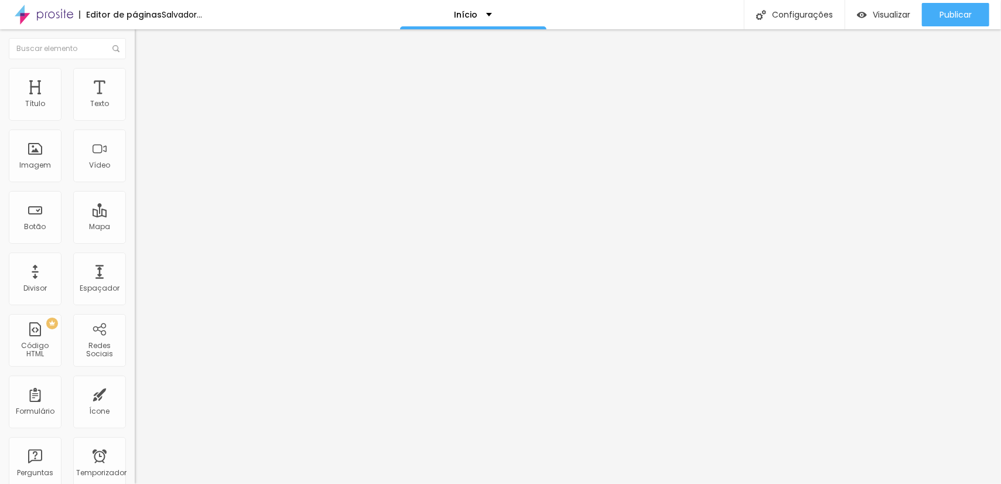
click at [135, 214] on div "Original" at bounding box center [202, 210] width 135 height 7
click at [135, 204] on font "Quadrado" at bounding box center [154, 200] width 38 height 10
click at [135, 197] on span "Padrão" at bounding box center [148, 192] width 26 height 10
click at [943, 18] on font "Publicar" at bounding box center [956, 15] width 32 height 12
click at [869, 18] on div "Visualizar" at bounding box center [873, 15] width 53 height 10
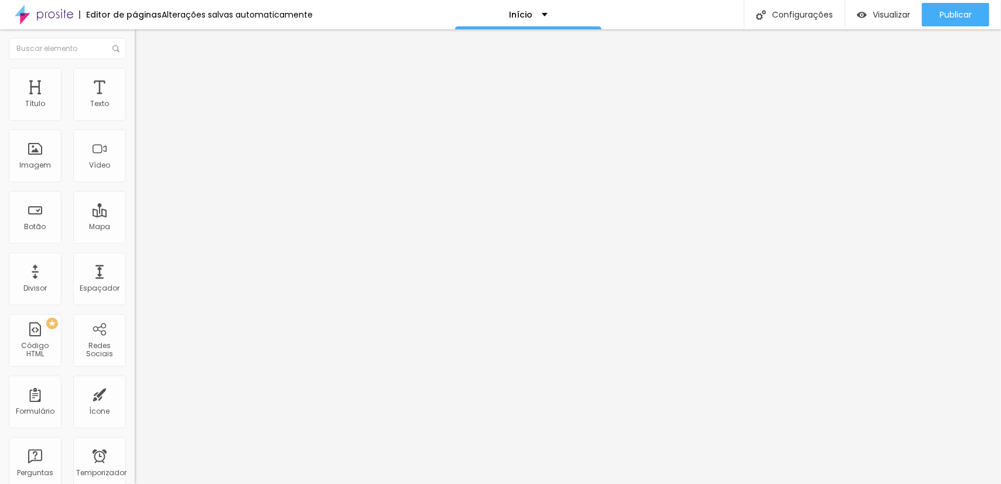
click at [145, 81] on font "Estilo" at bounding box center [154, 76] width 18 height 10
type input "350"
type input "420"
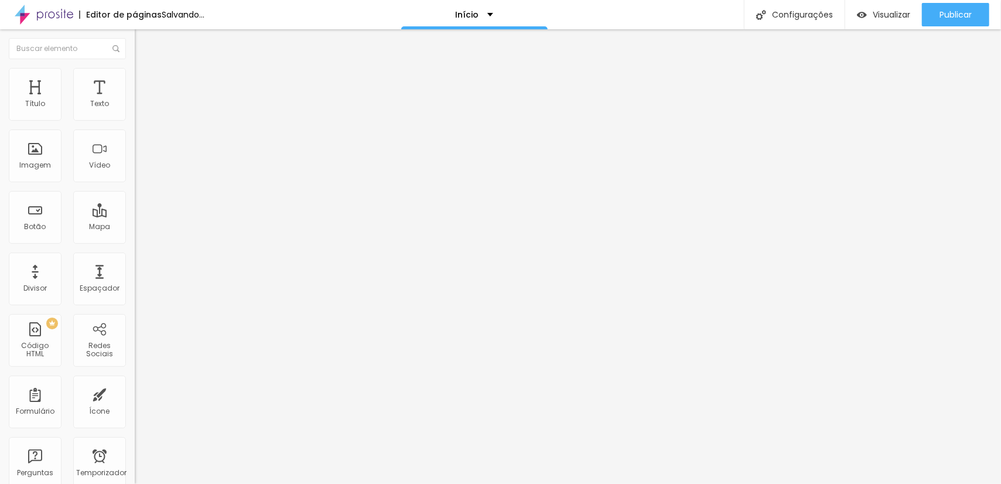
type input "380"
type input "370"
type input "350"
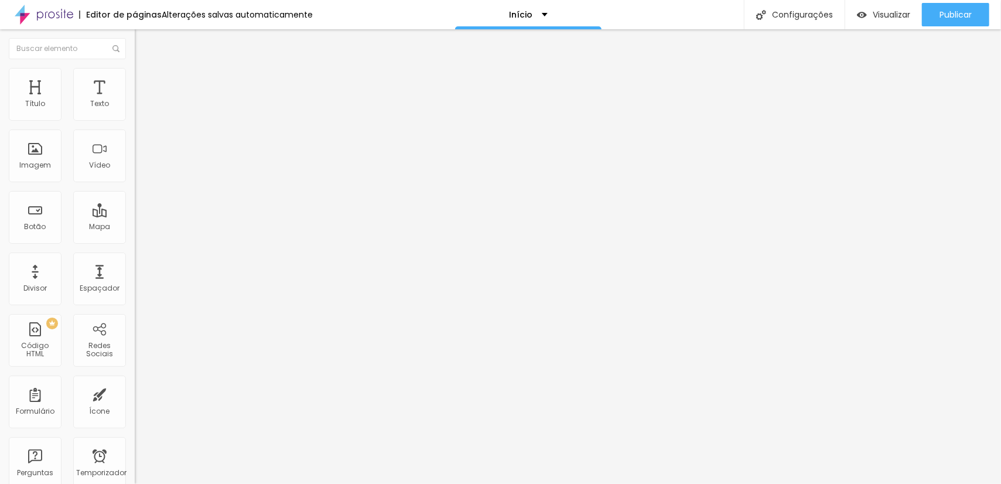
type input "350"
type input "340"
click at [135, 120] on input "range" at bounding box center [173, 115] width 76 height 9
click at [142, 101] on font "Trocar imagem" at bounding box center [170, 96] width 57 height 10
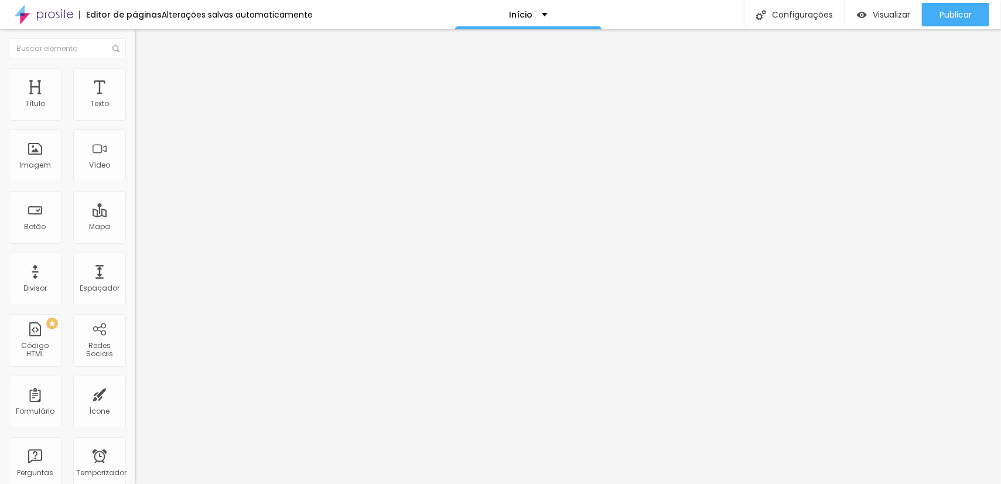
scroll to position [173, 0]
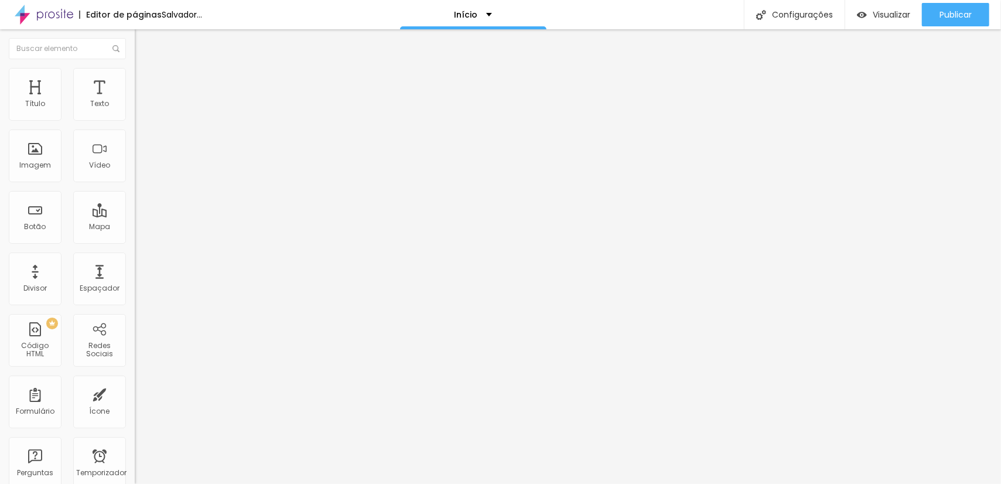
click at [135, 183] on font "Original" at bounding box center [149, 178] width 28 height 10
click at [135, 197] on span "Padrão" at bounding box center [148, 192] width 26 height 10
click at [135, 214] on div "Original" at bounding box center [202, 210] width 135 height 7
click at [135, 204] on span "Quadrado" at bounding box center [154, 200] width 38 height 10
click at [135, 197] on span "Padrão" at bounding box center [148, 192] width 26 height 10
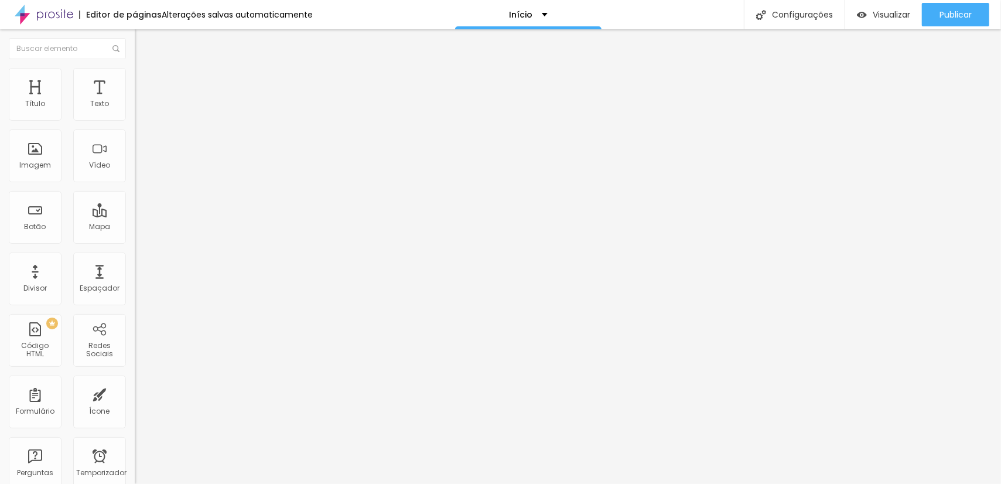
click at [135, 214] on div "Original" at bounding box center [202, 210] width 135 height 7
click at [135, 68] on li "Estilo" at bounding box center [202, 74] width 135 height 12
type input "340"
type input "370"
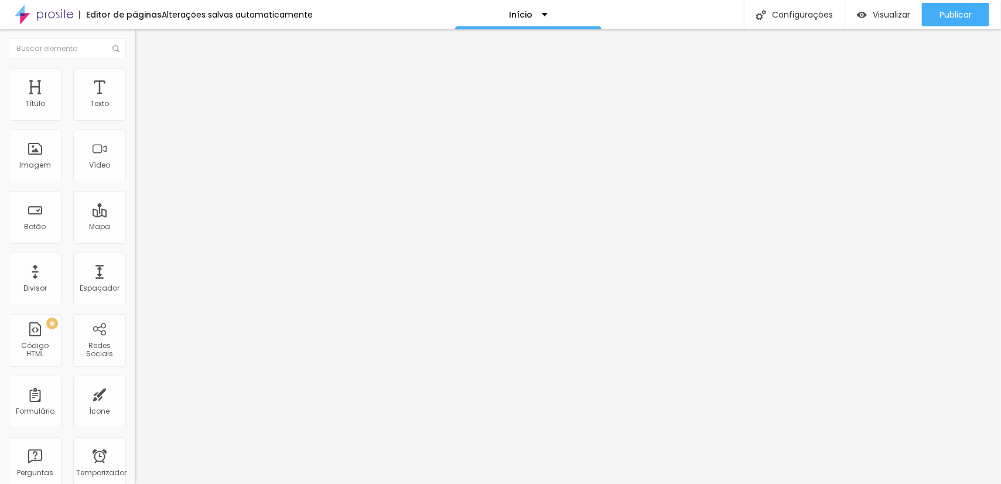
type input "370"
click at [135, 120] on input "range" at bounding box center [173, 115] width 76 height 9
click at [142, 101] on font "Trocar imagem" at bounding box center [170, 96] width 57 height 10
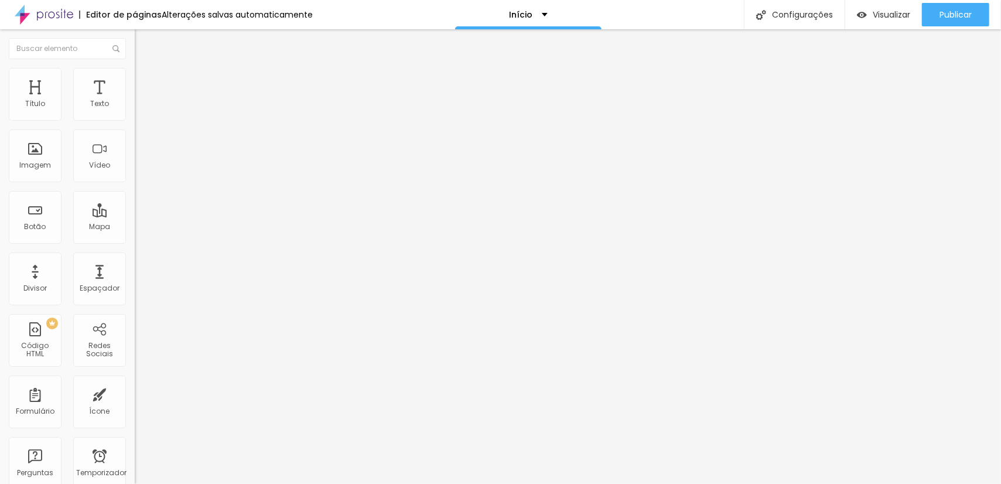
click at [145, 81] on font "Estilo" at bounding box center [154, 76] width 18 height 10
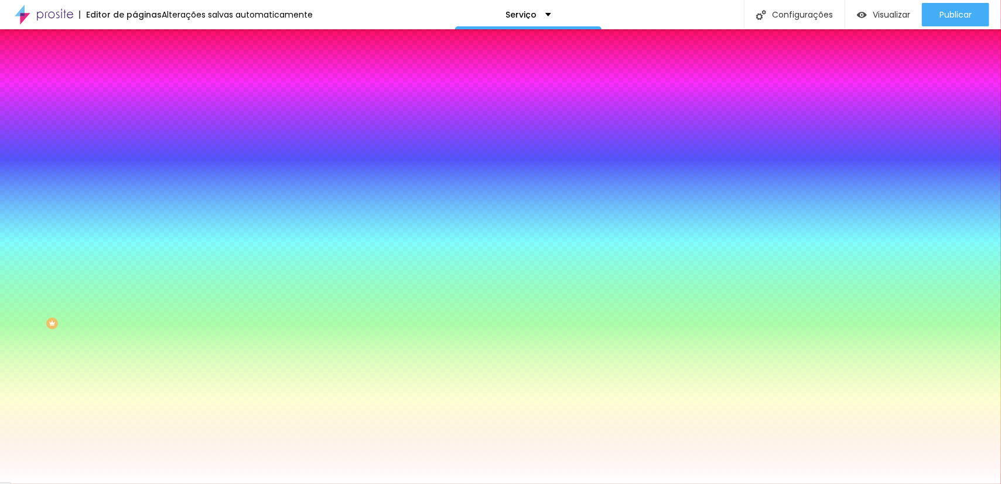
drag, startPoint x: 122, startPoint y: 117, endPoint x: 95, endPoint y: 121, distance: 26.8
click at [135, 121] on input "#E58834" at bounding box center [205, 118] width 141 height 12
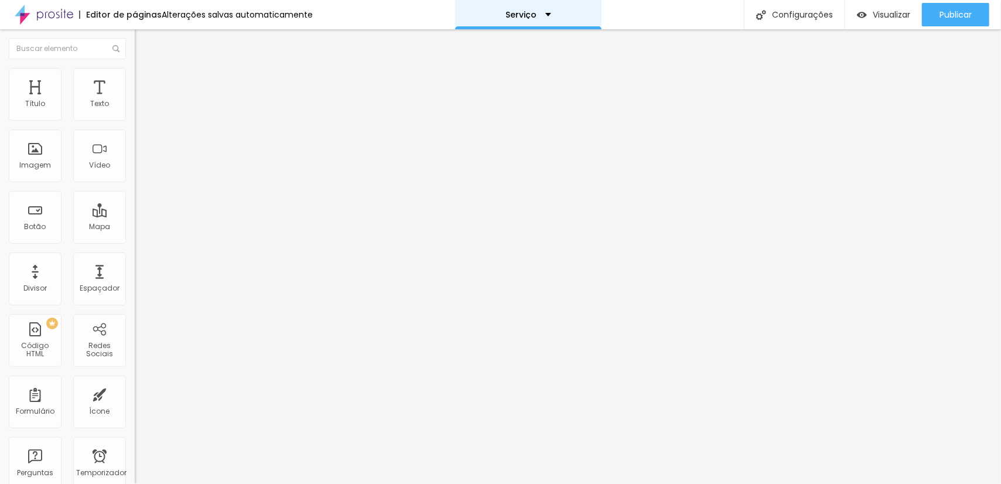
click at [550, 9] on div "Serviço" at bounding box center [528, 14] width 146 height 29
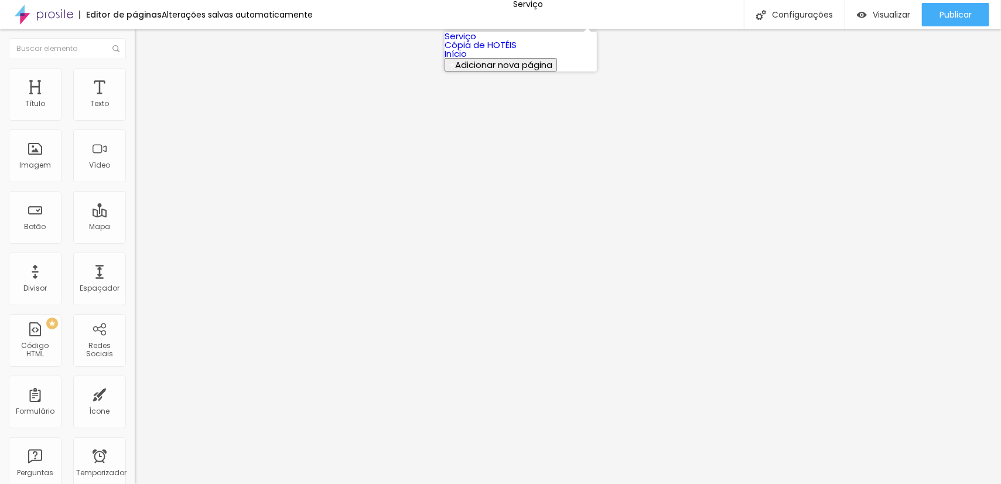
click at [467, 60] on link "Início" at bounding box center [456, 53] width 22 height 12
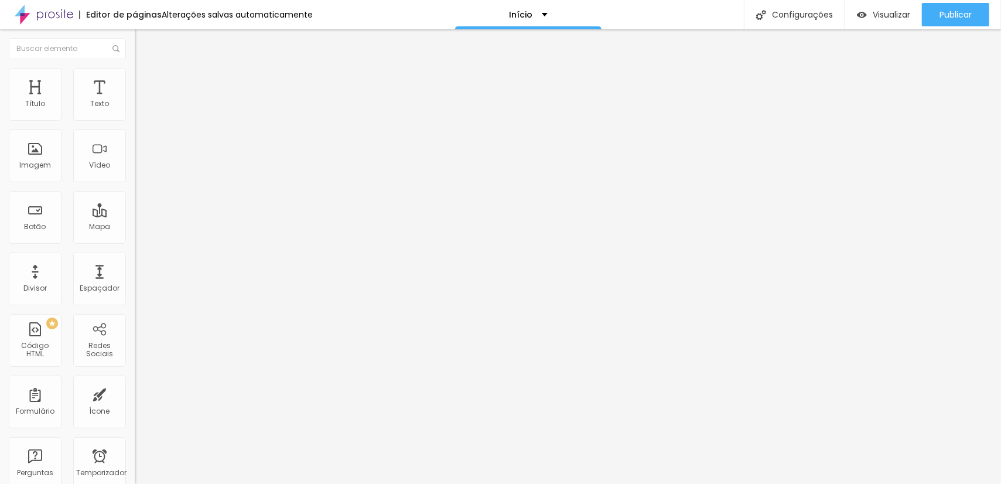
type input "92"
type input "88"
type input "81"
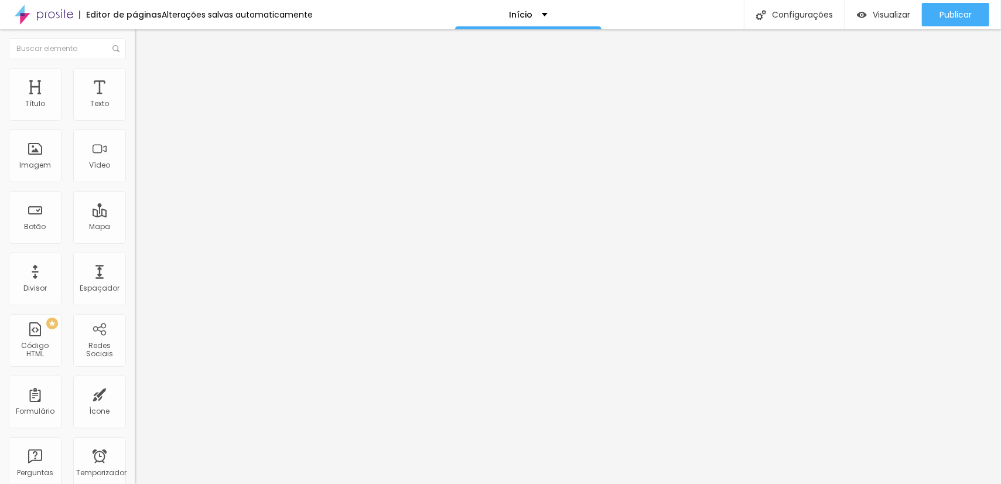
type input "81"
type input "80"
type input "79"
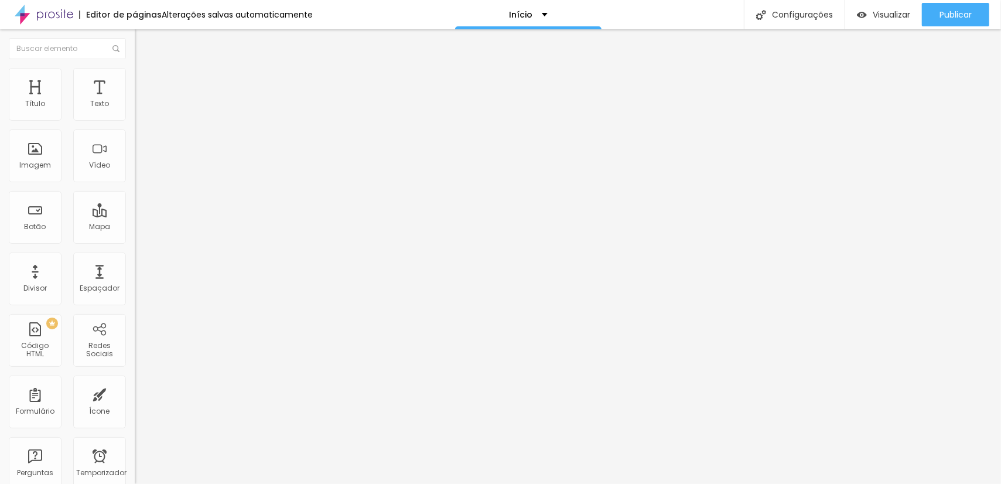
type input "78"
type input "70"
type input "69"
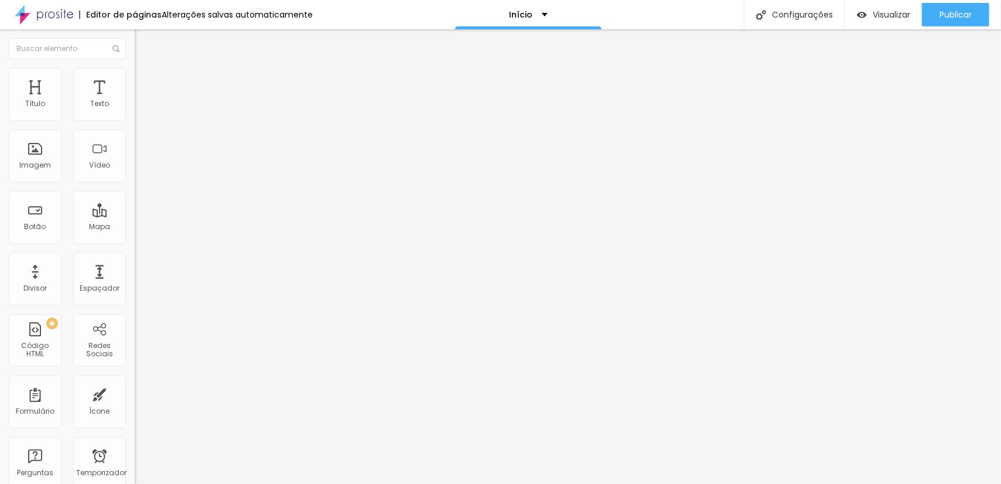
type input "69"
type input "68"
type input "66"
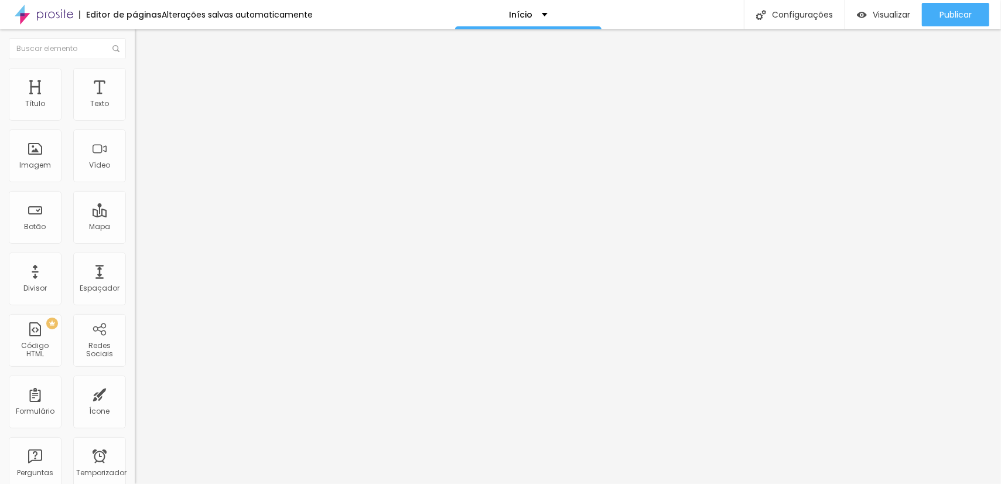
type input "65"
type input "61"
drag, startPoint x: 92, startPoint y: 248, endPoint x: 66, endPoint y: 254, distance: 26.6
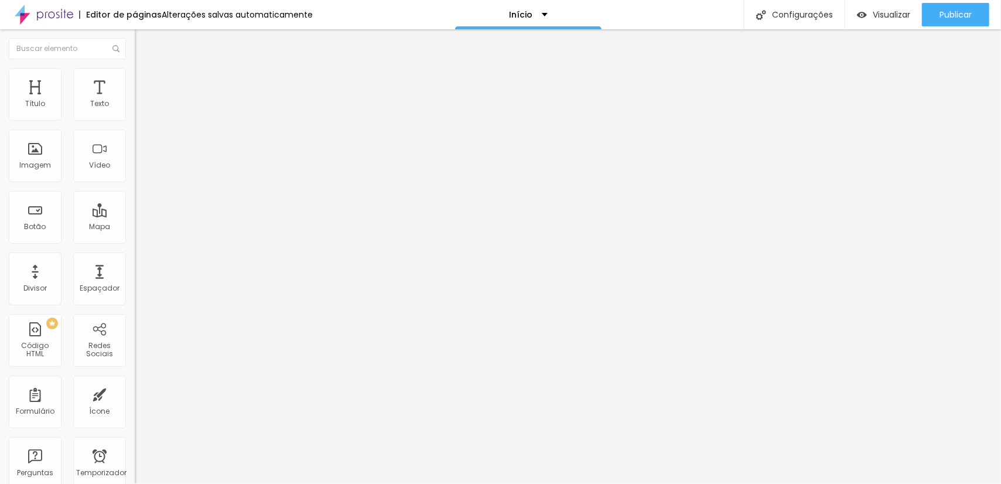
type input "61"
click at [135, 277] on input "range" at bounding box center [173, 281] width 76 height 9
type input "19.1"
type input "14.8"
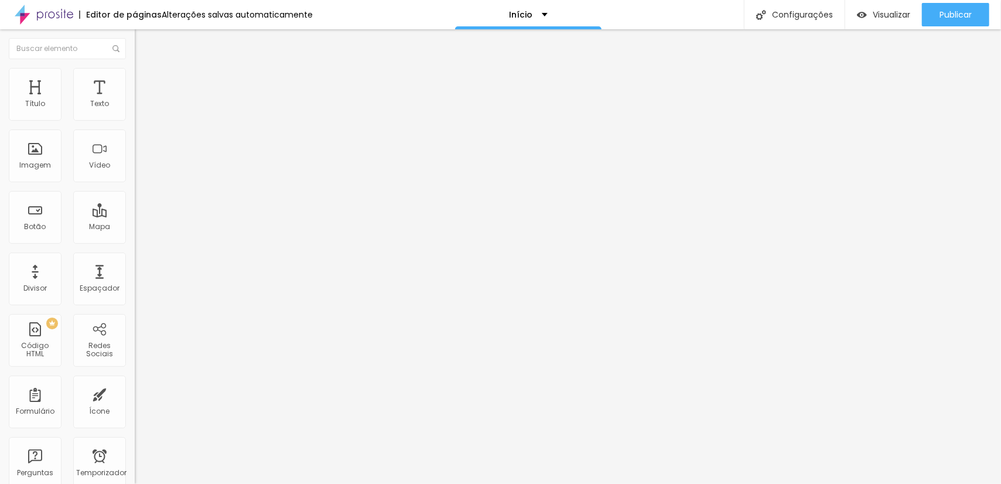
type input "14.8"
type input "13.2"
type input "12.6"
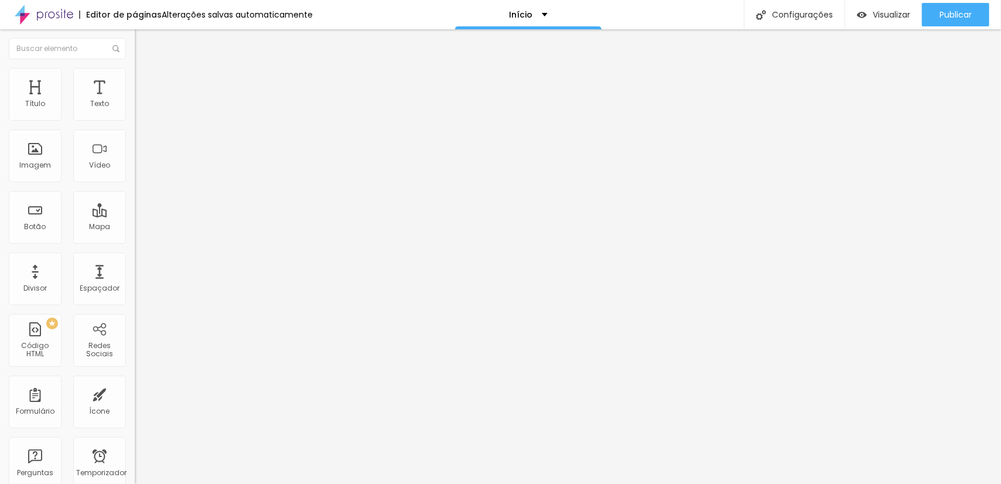
type input "12.5"
type input "12.3"
type input "12.2"
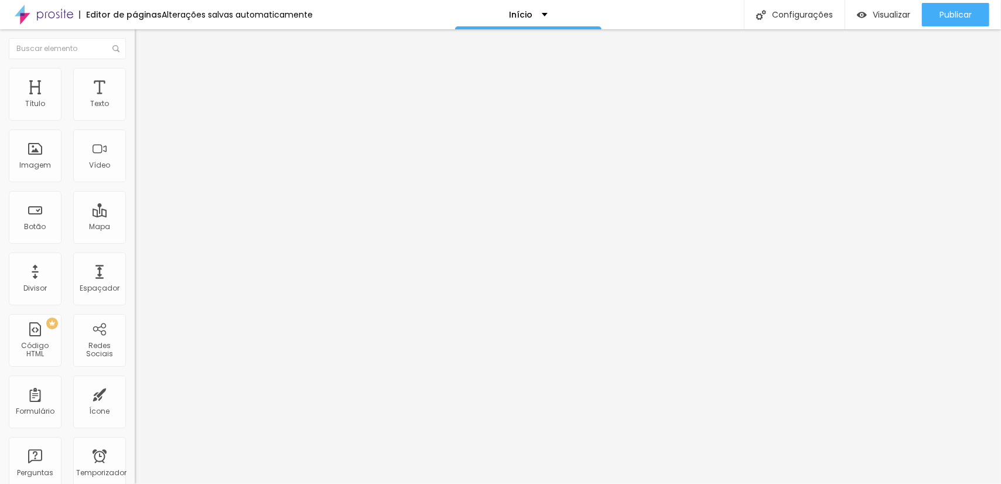
type input "12.2"
type input "11.7"
type input "11.6"
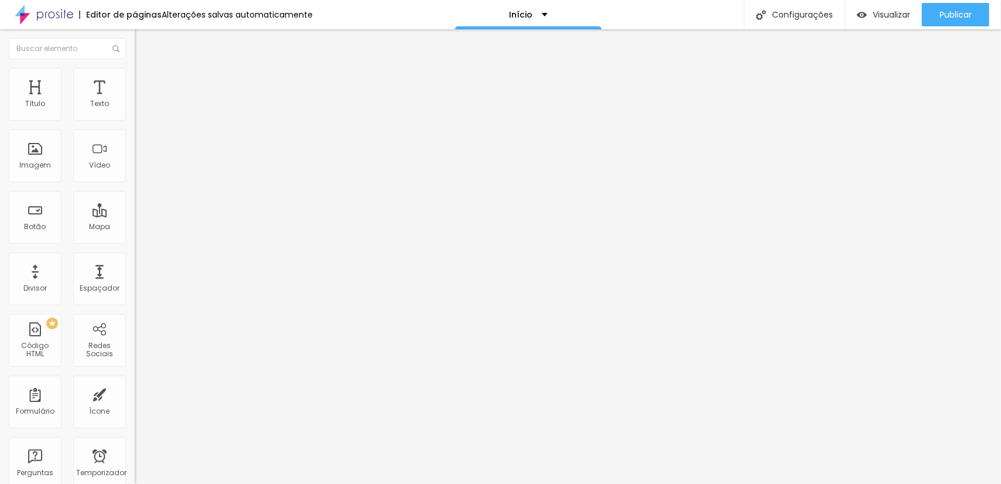
type input "11.4"
type input "11.1"
type input "11"
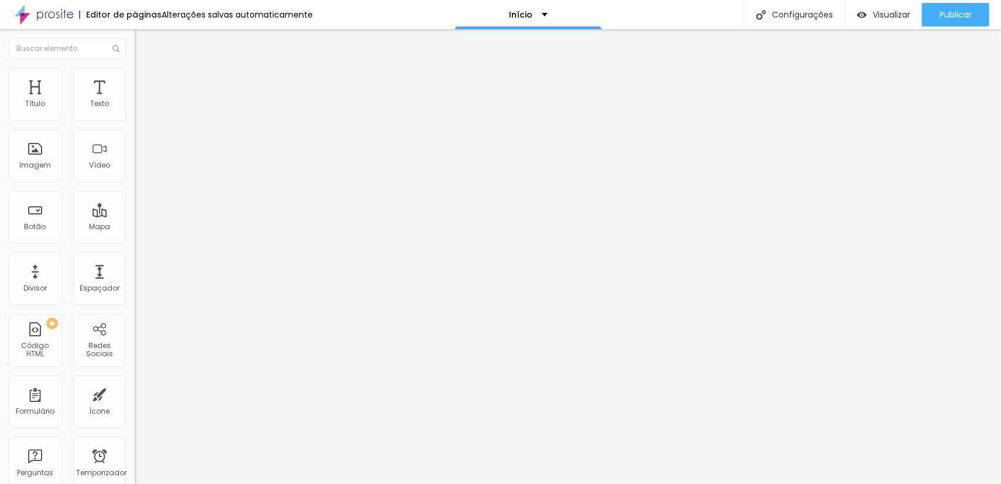
type input "11"
type input "10.7"
type input "9.2"
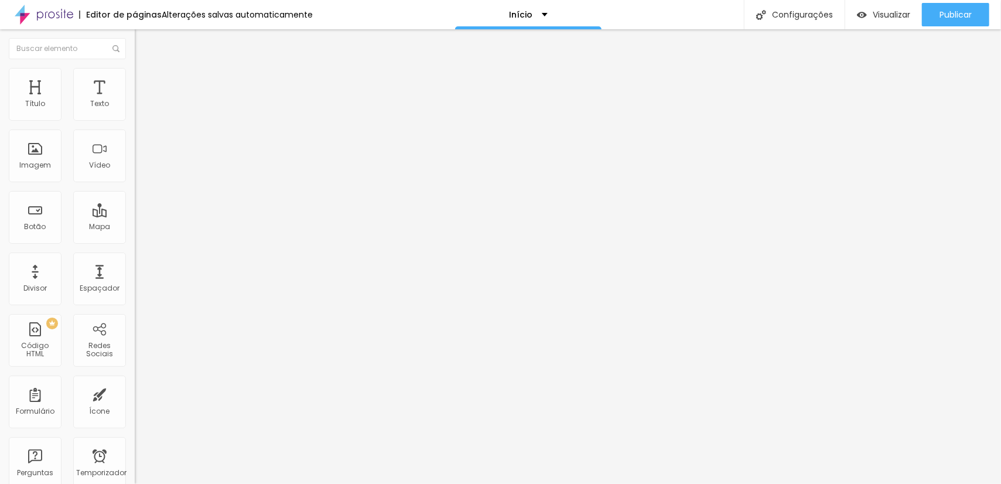
type input "8.9"
type input "8.8"
type input "8.2"
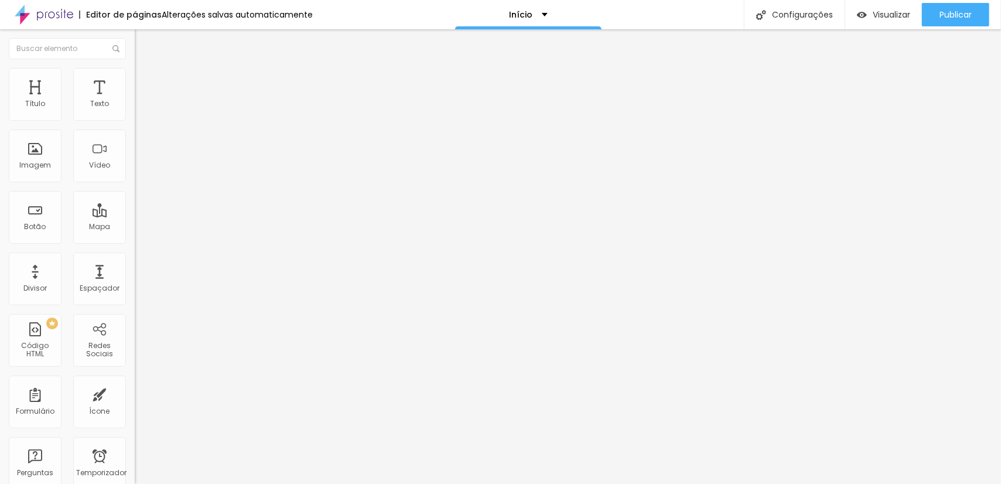
type input "8.2"
type input "7.8"
type input "7.5"
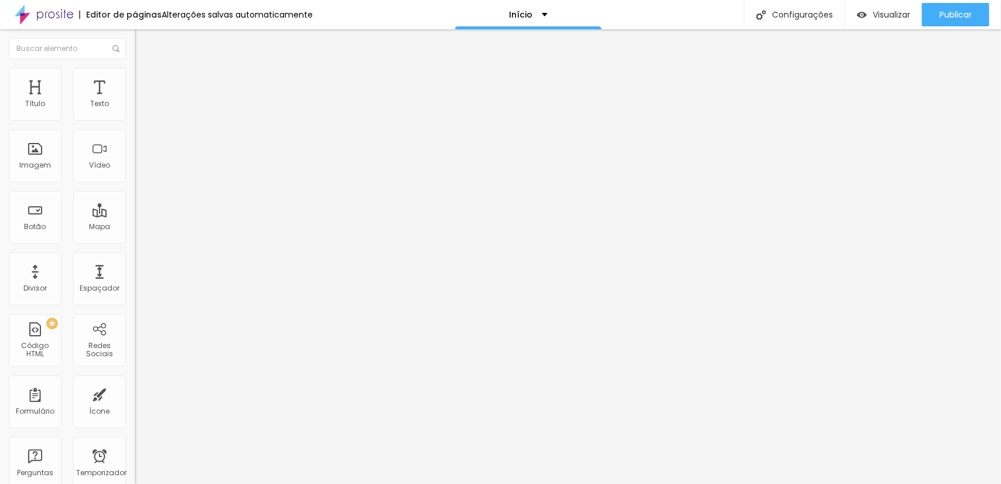
type input "7.2"
type input "6.7"
type input "6.2"
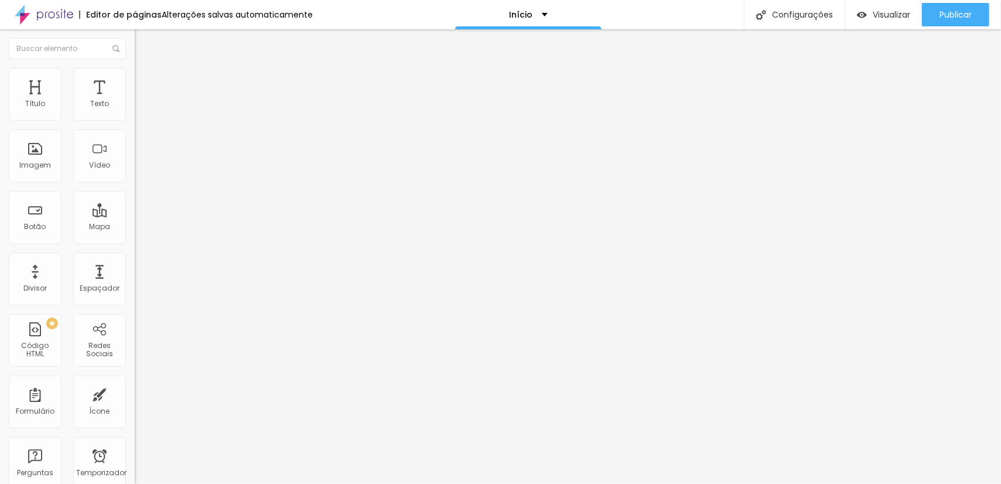
type input "6.2"
type input "5.7"
type input "4.7"
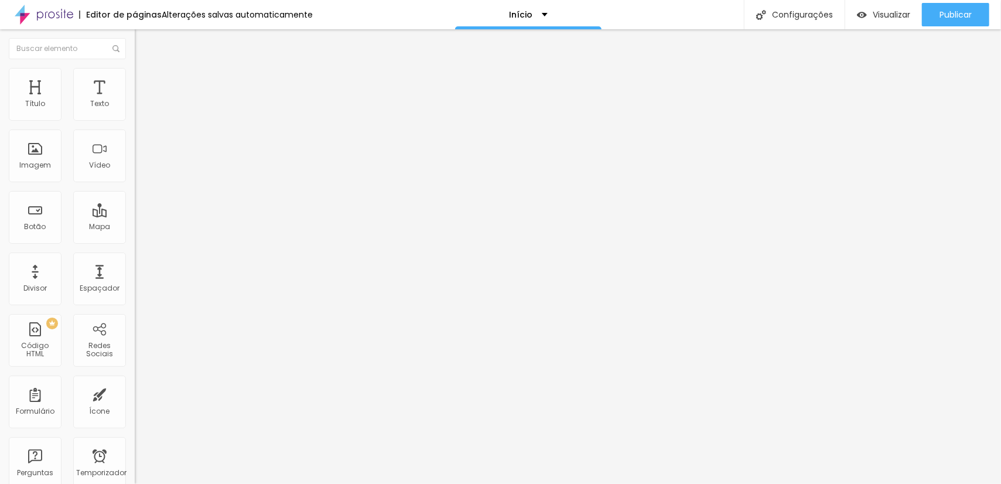
type input "4"
type input "3.5"
type input "3.1"
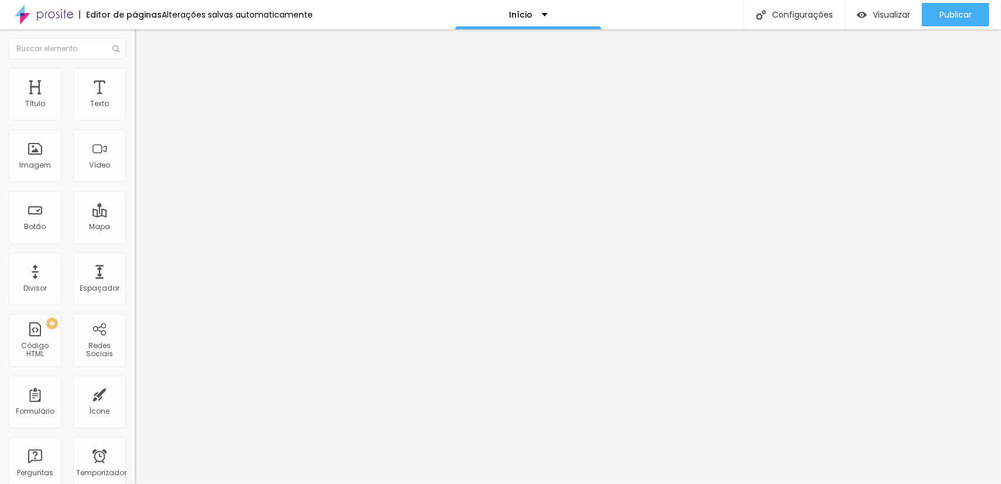
type input "3.1"
type input "2.9"
type input "2.4"
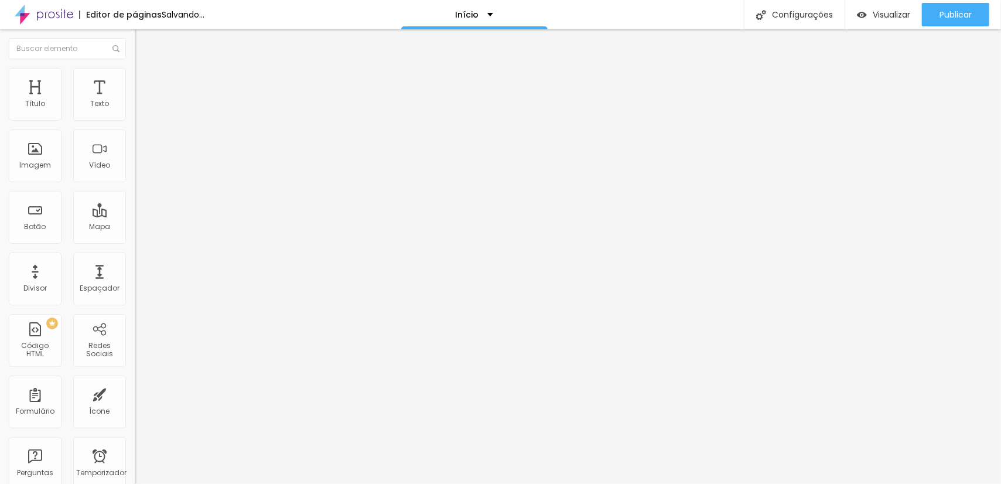
type input "2.1"
type input "1.8"
type input "1.5"
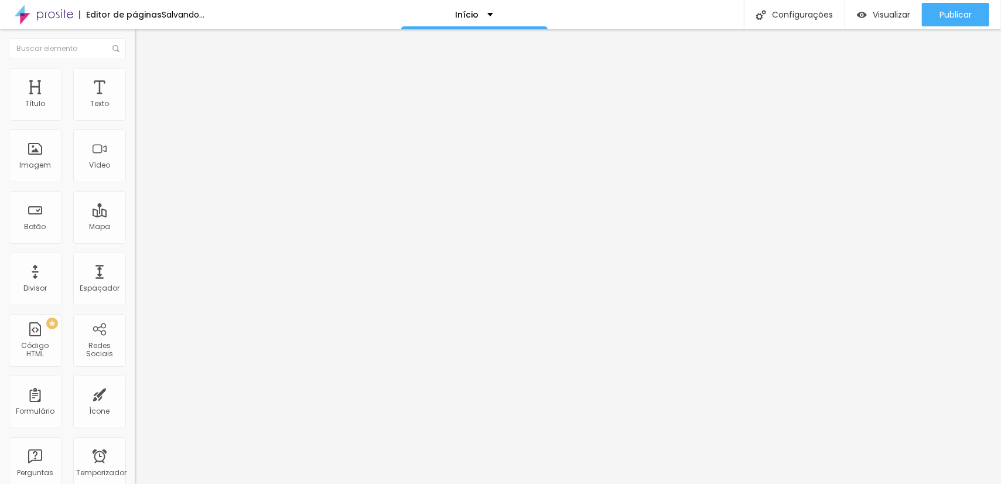
type input "1.5"
type input "1.2"
type input "0.9"
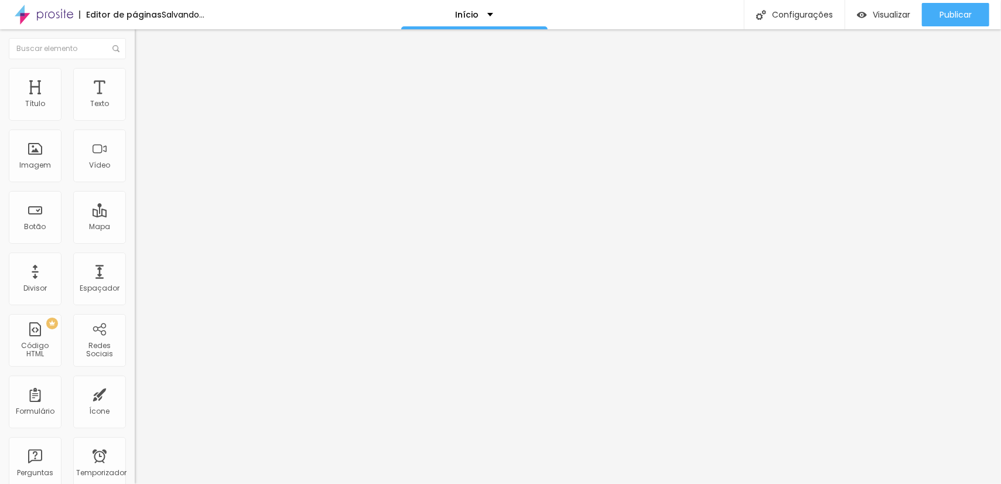
type input "0.5"
type input "0"
drag, startPoint x: 96, startPoint y: 266, endPoint x: 3, endPoint y: 282, distance: 94.5
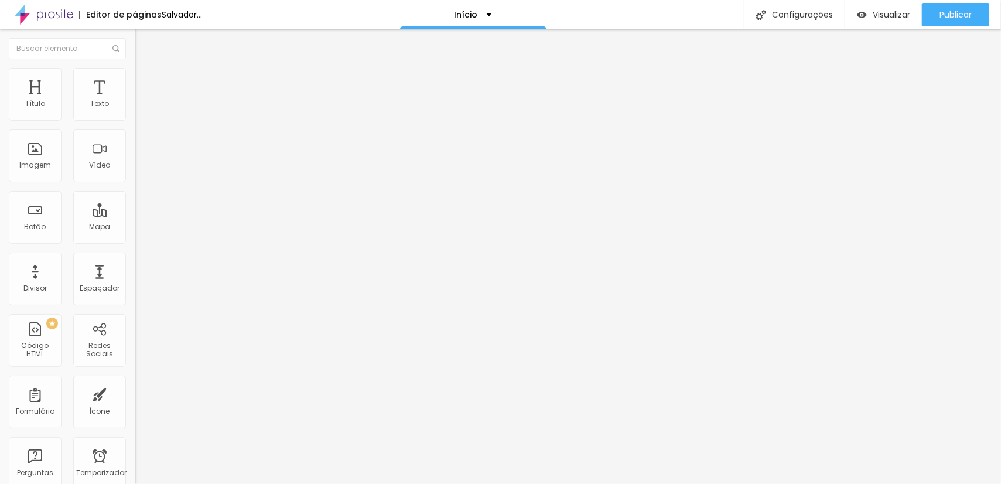
type input "0"
click at [135, 442] on input "range" at bounding box center [173, 446] width 76 height 9
drag, startPoint x: 64, startPoint y: 243, endPoint x: 43, endPoint y: 248, distance: 21.3
click at [135, 277] on div at bounding box center [202, 282] width 135 height 11
type input "64"
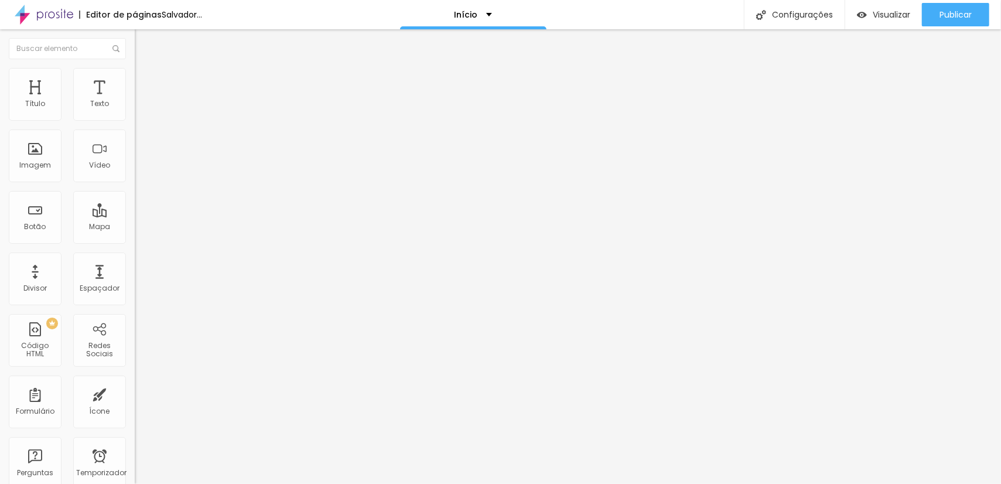
type input "64"
type input "51"
type input "50"
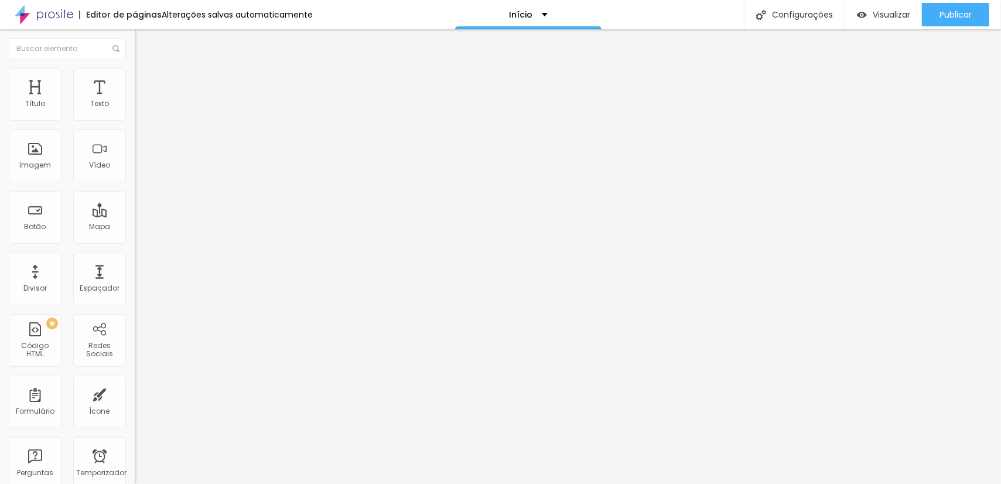
type input "49"
type input "48"
type input "34"
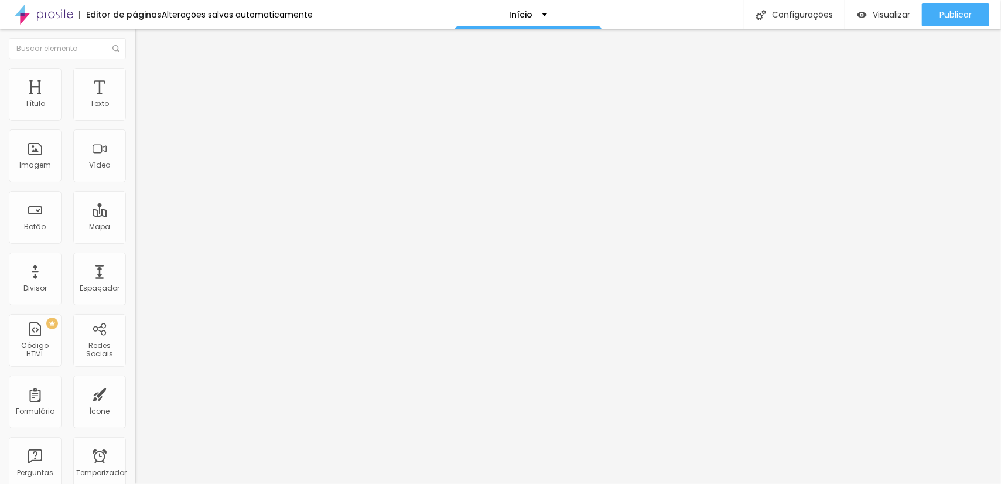
type input "34"
type input "23"
type input "22"
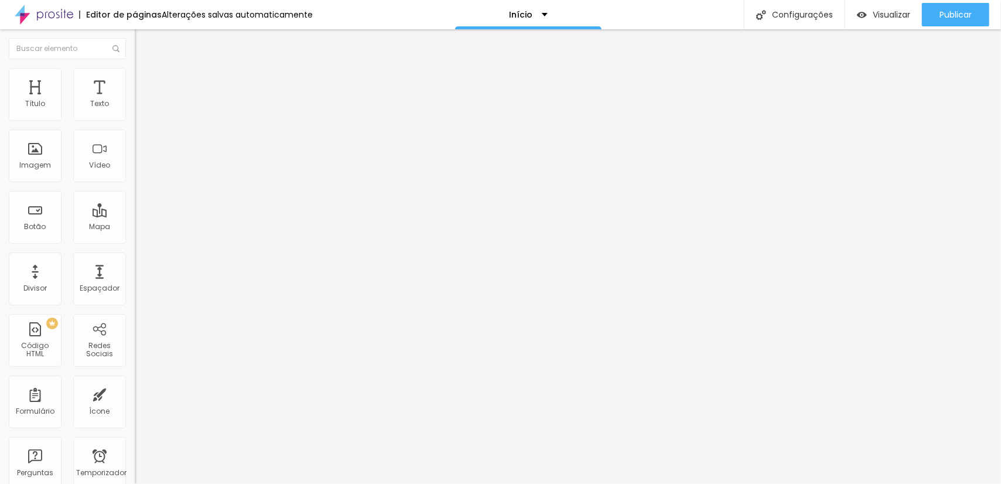
type input "26"
type input "32"
type input "34"
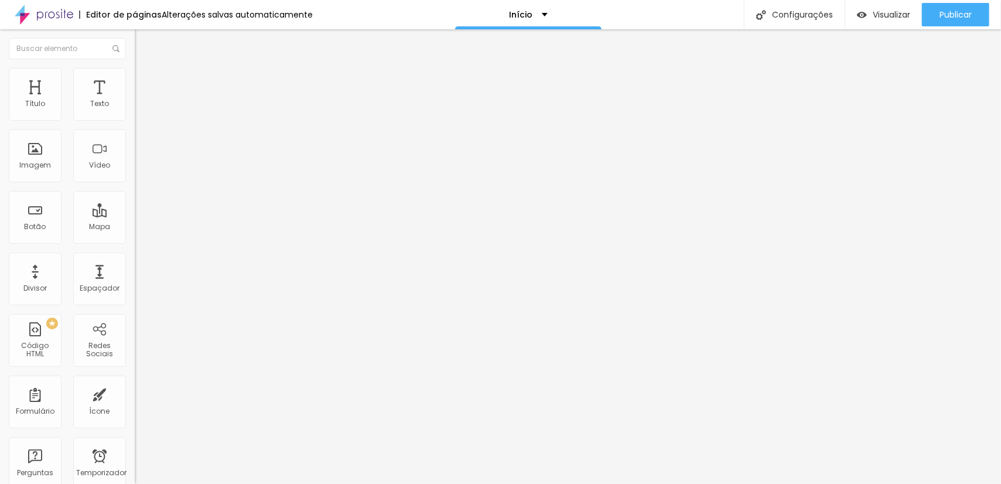
type input "34"
type input "39"
type input "33"
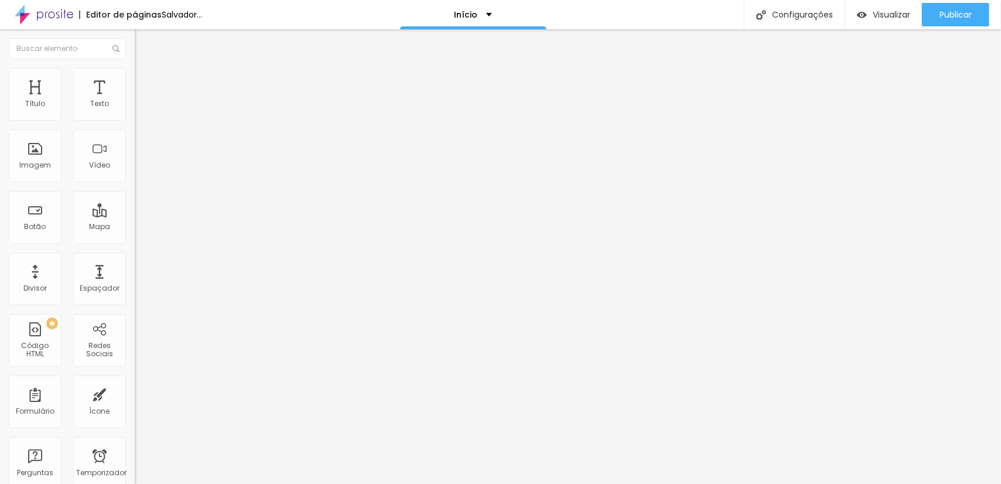
type input "31"
type input "32"
type input "33"
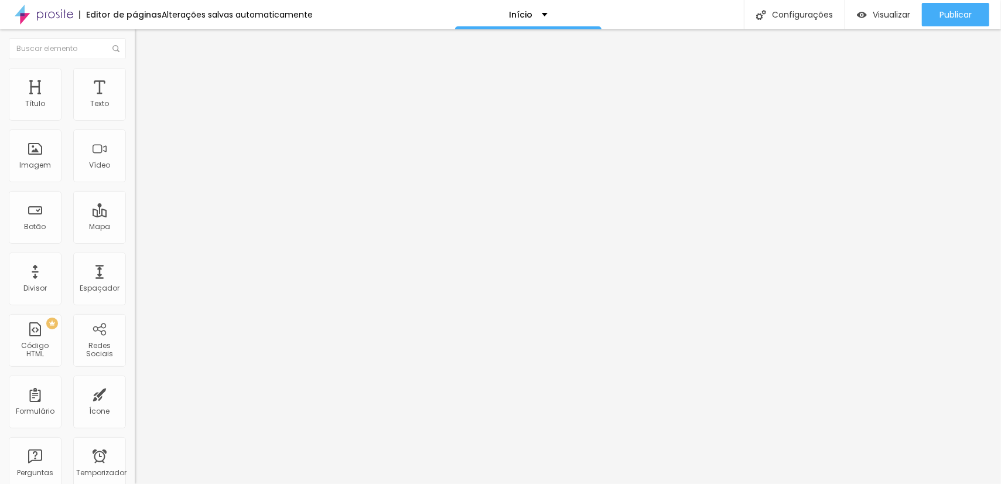
type input "33"
drag, startPoint x: 70, startPoint y: 247, endPoint x: 43, endPoint y: 258, distance: 29.7
type input "33"
click at [135, 277] on input "range" at bounding box center [173, 281] width 76 height 9
click at [145, 81] on font "Avançado" at bounding box center [164, 76] width 39 height 10
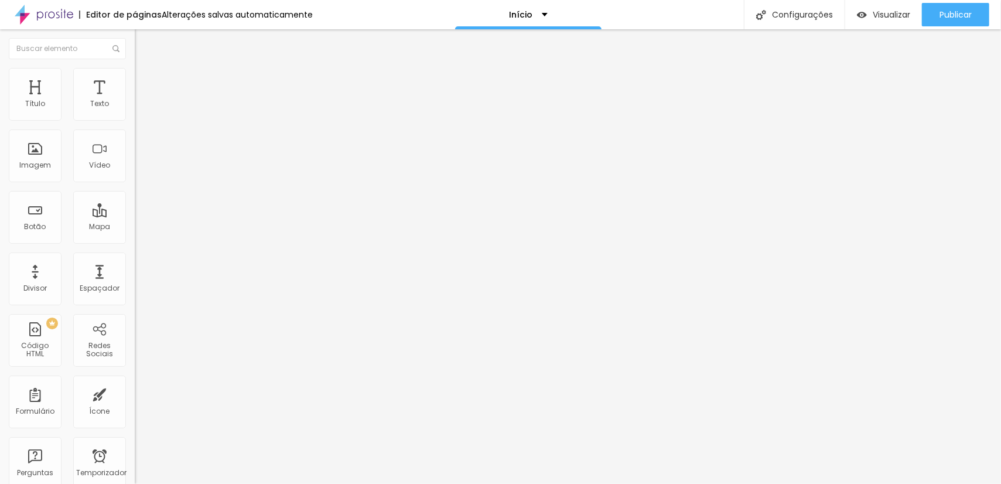
click at [135, 76] on ul "Estilo Avançado" at bounding box center [202, 67] width 135 height 23
click at [135, 67] on img at bounding box center [140, 61] width 11 height 11
click at [144, 42] on div "Editar nulo" at bounding box center [174, 42] width 61 height 9
click at [135, 71] on img at bounding box center [140, 73] width 11 height 11
click at [145, 69] on font "Estilo" at bounding box center [154, 64] width 18 height 10
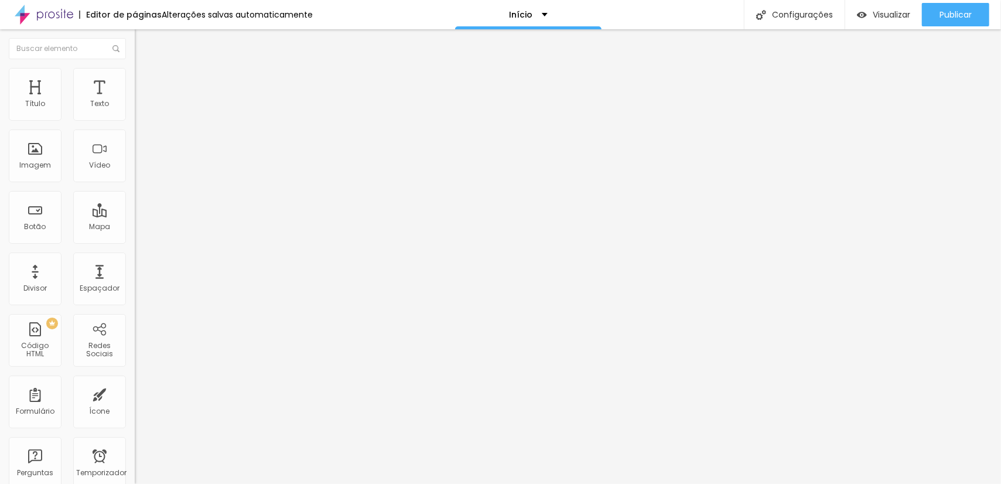
click at [135, 199] on div "22 Tamanho do texto 0.8 Espaço entre letras 1.7 Altura da linha 0 Espaço entre …" at bounding box center [202, 411] width 135 height 663
type input "21"
type input "14"
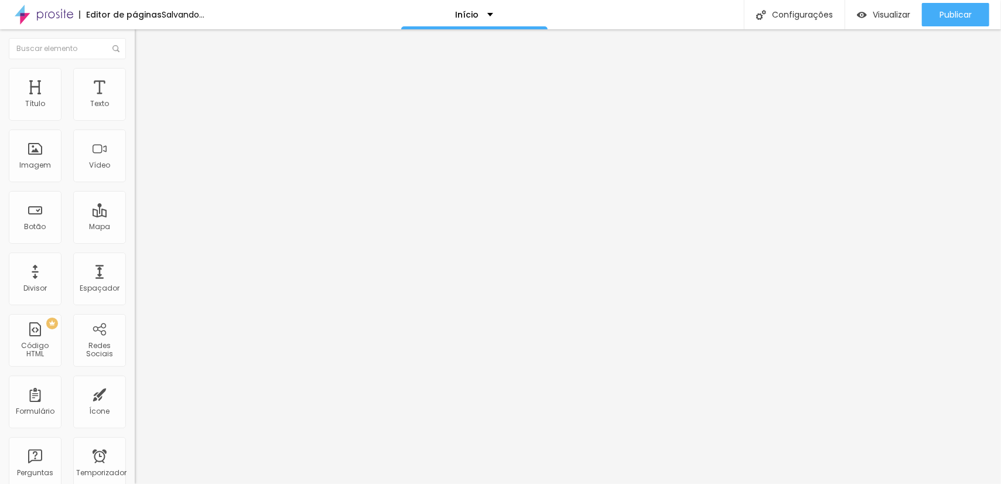
type input "13"
type input "10"
type input "8"
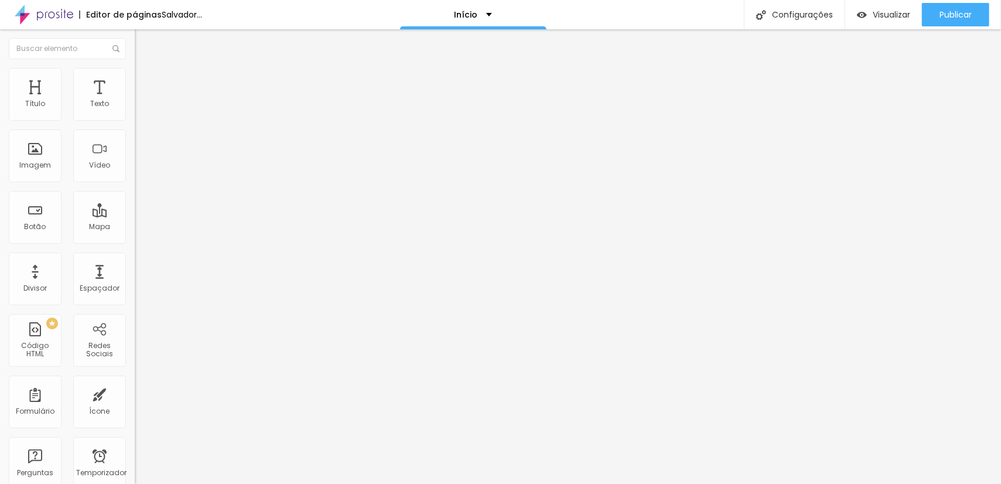
type input "8"
drag, startPoint x: 46, startPoint y: 130, endPoint x: 0, endPoint y: 193, distance: 77.6
type input "8"
click at [135, 216] on input "range" at bounding box center [173, 220] width 76 height 9
click at [135, 73] on img at bounding box center [140, 73] width 11 height 11
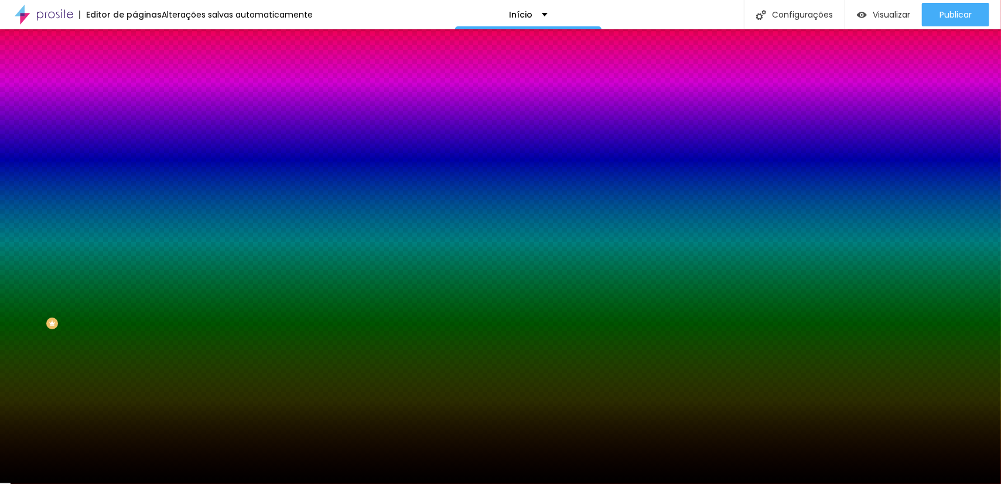
click at [135, 80] on img at bounding box center [140, 85] width 11 height 11
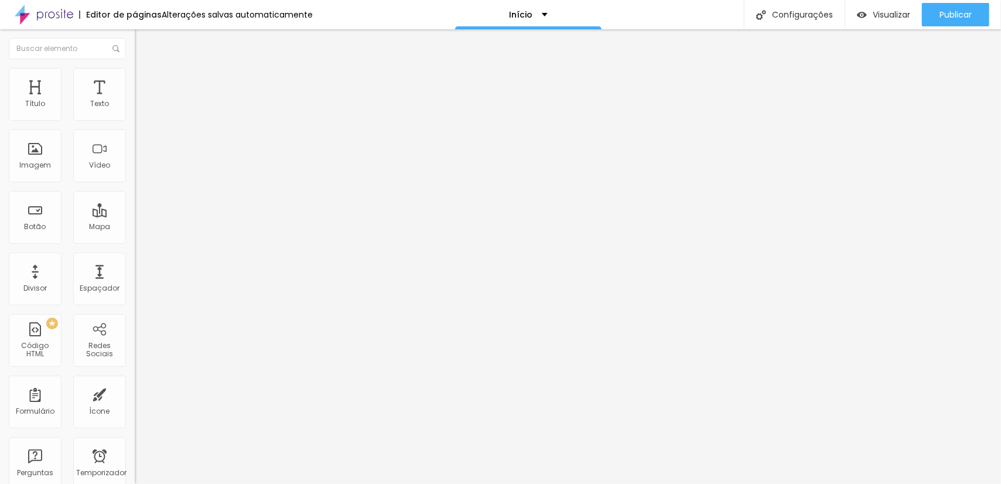
type input "5"
type input "10"
click at [135, 227] on input "range" at bounding box center [173, 231] width 76 height 9
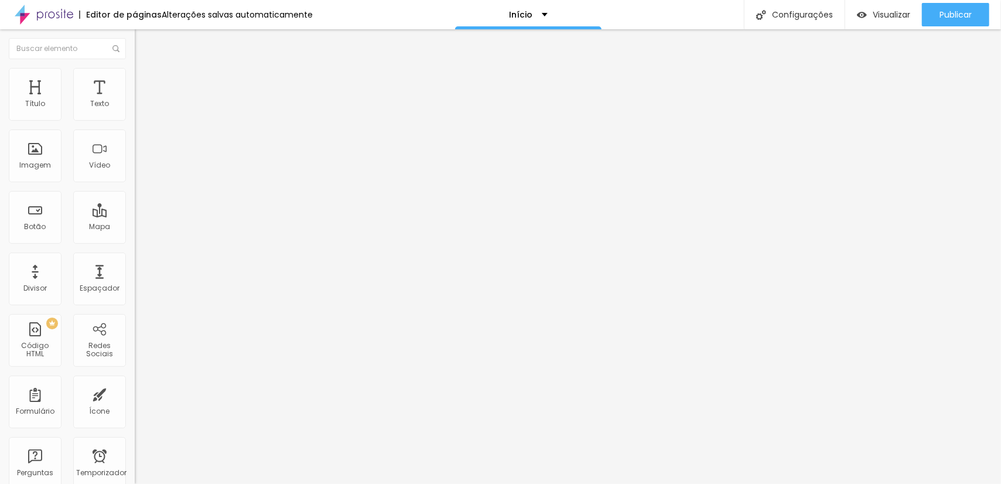
type input "88"
type input "84"
type input "13"
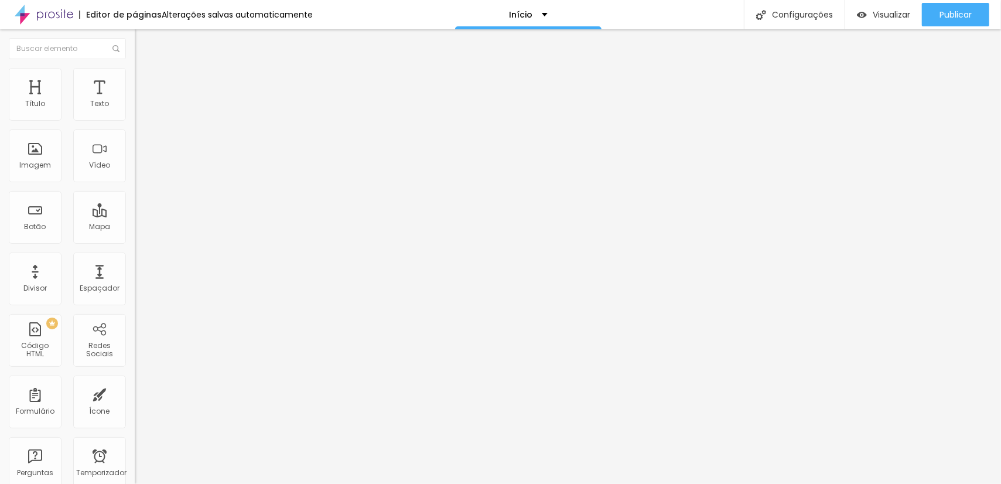
type input "13"
type input "0"
drag, startPoint x: 35, startPoint y: 137, endPoint x: 23, endPoint y: 140, distance: 12.2
type input "0"
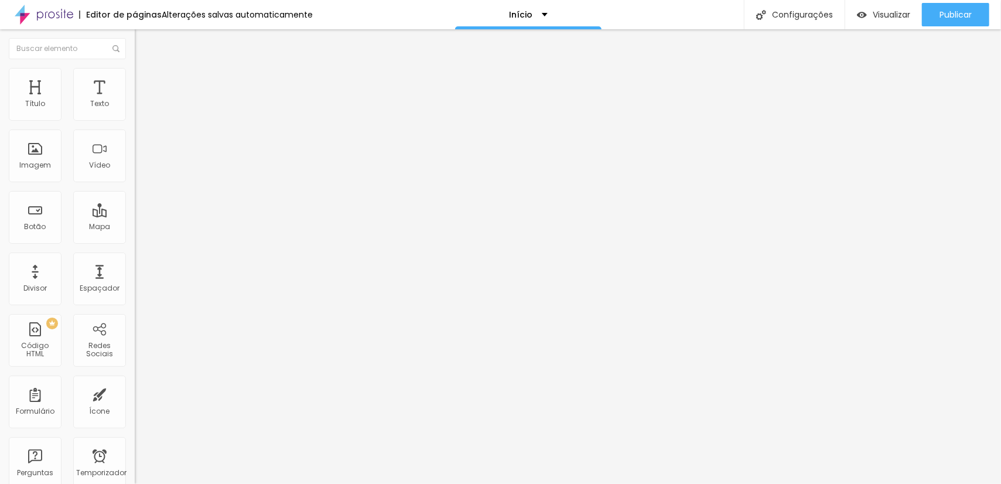
click at [135, 393] on input "range" at bounding box center [173, 397] width 76 height 9
click at [142, 101] on font "Trocar imagem" at bounding box center [170, 96] width 57 height 10
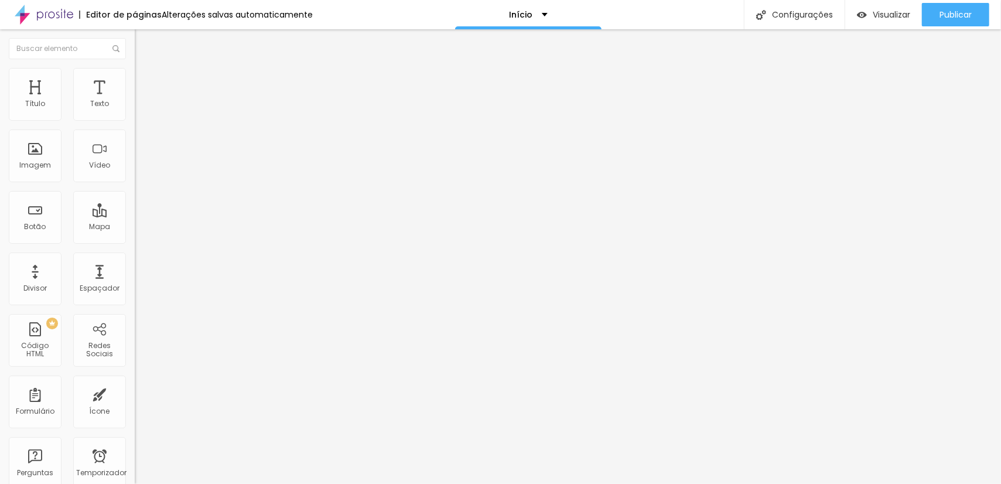
click at [244, 483] on div at bounding box center [500, 491] width 1001 height 0
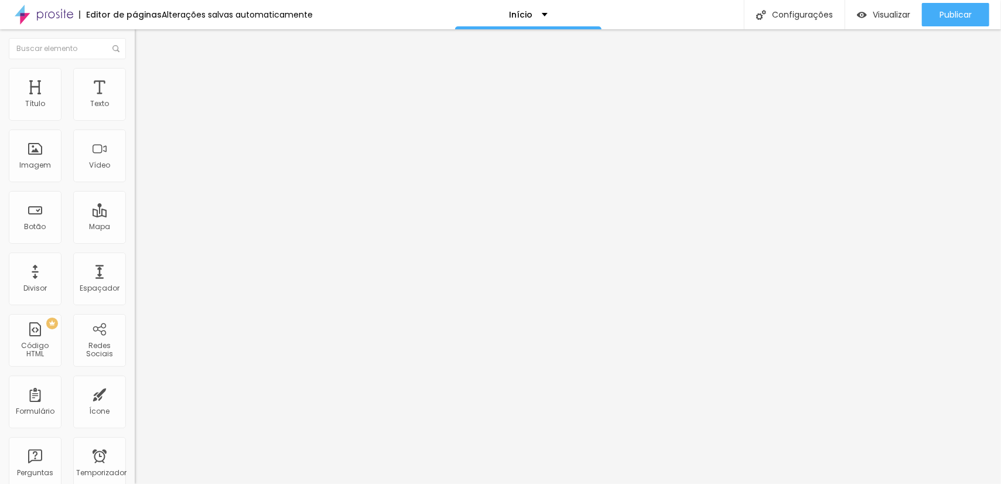
click at [135, 183] on font "Original" at bounding box center [149, 178] width 28 height 10
click at [135, 204] on span "Quadrado" at bounding box center [154, 200] width 38 height 10
click at [135, 214] on div "Original" at bounding box center [202, 210] width 135 height 7
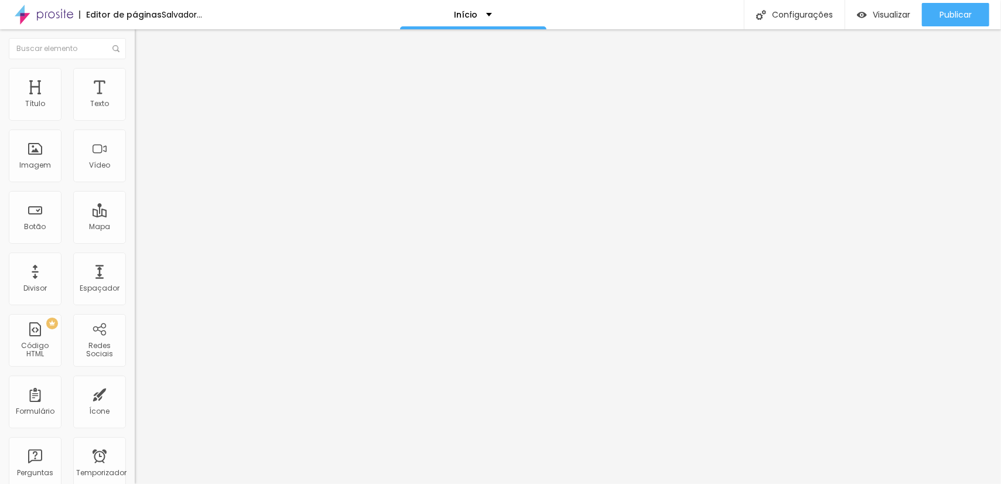
click at [135, 74] on img at bounding box center [140, 73] width 11 height 11
type input "410"
type input "420"
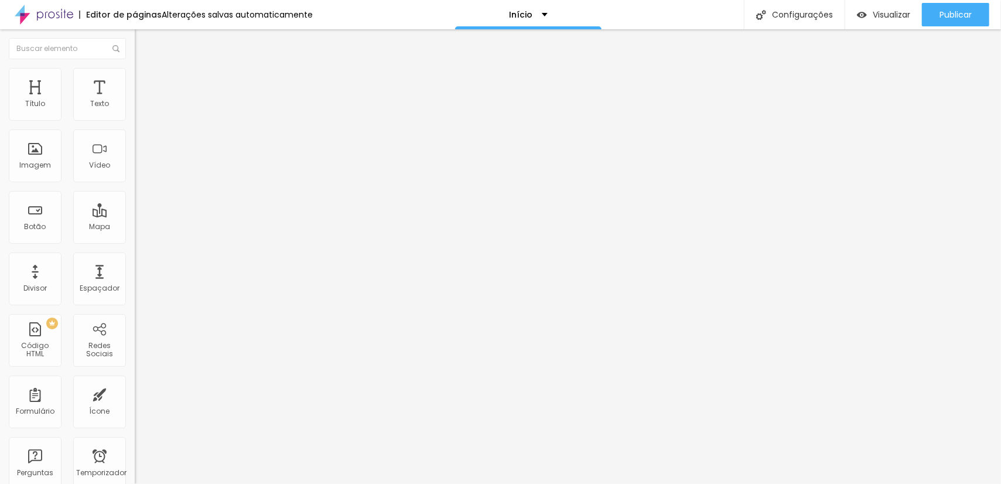
type input "400"
type input "390"
type input "380"
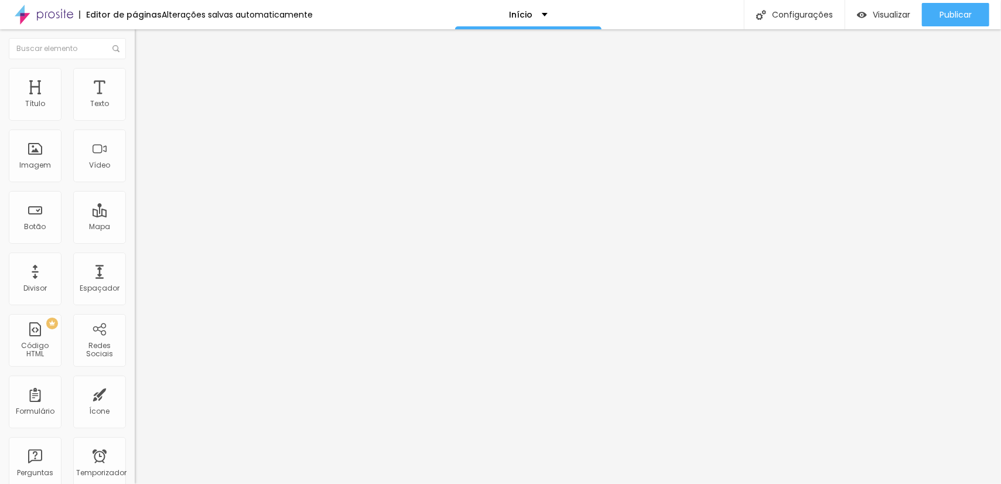
type input "380"
click at [135, 120] on input "range" at bounding box center [173, 115] width 76 height 9
click at [145, 83] on font "Avançado" at bounding box center [164, 88] width 39 height 10
click at [135, 183] on font "Original" at bounding box center [149, 178] width 28 height 10
click at [135, 69] on img at bounding box center [140, 73] width 11 height 11
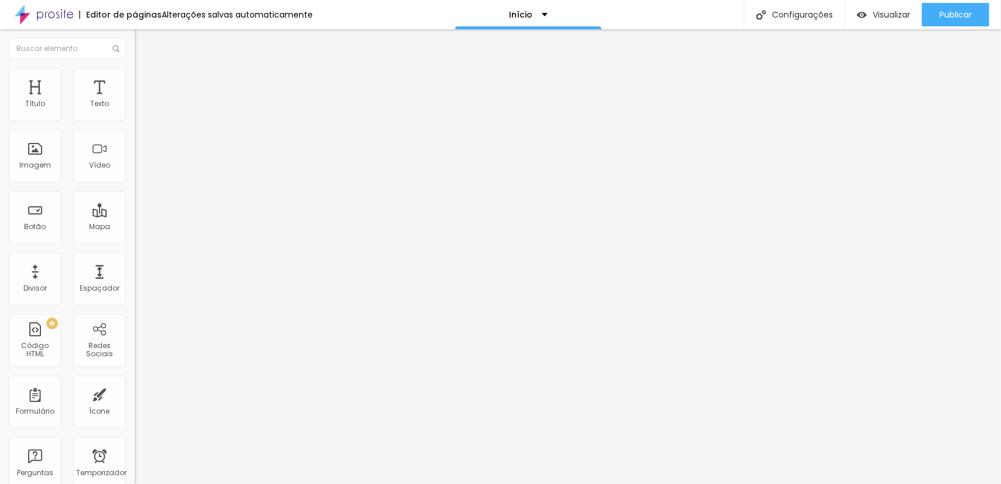
type input "370"
type input "390"
type input "400"
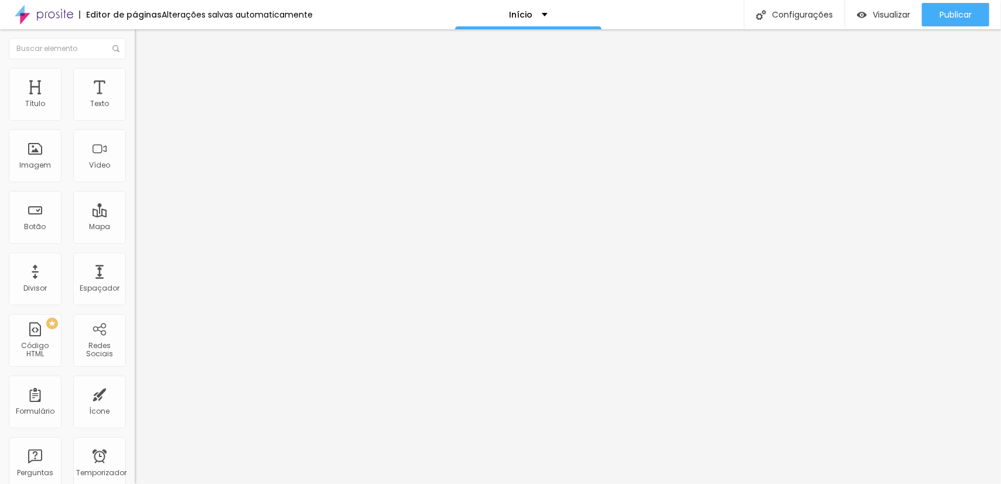
type input "400"
type input "390"
click at [135, 120] on input "range" at bounding box center [173, 115] width 76 height 9
click at [881, 2] on div "Visualizar Pré-visualização Clique para visualizar esta página antes de publica…" at bounding box center [883, 14] width 77 height 29
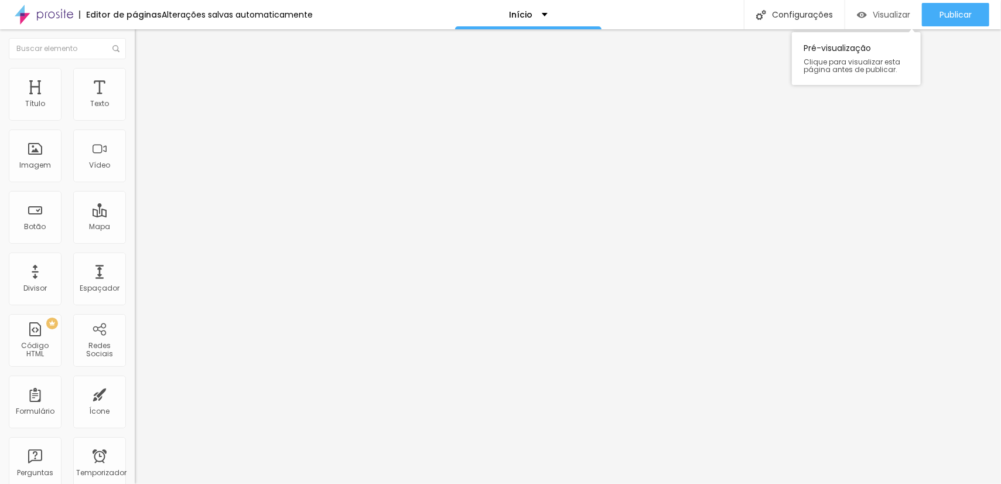
click at [884, 11] on font "Visualizar" at bounding box center [891, 15] width 37 height 12
click at [142, 101] on font "Trocar imagem" at bounding box center [170, 96] width 57 height 10
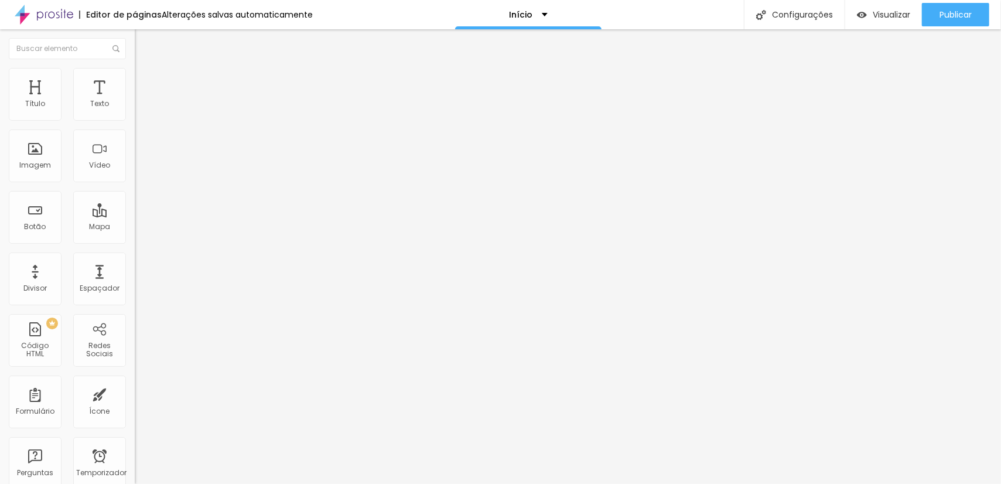
click at [142, 101] on font "Trocar imagem" at bounding box center [170, 96] width 57 height 10
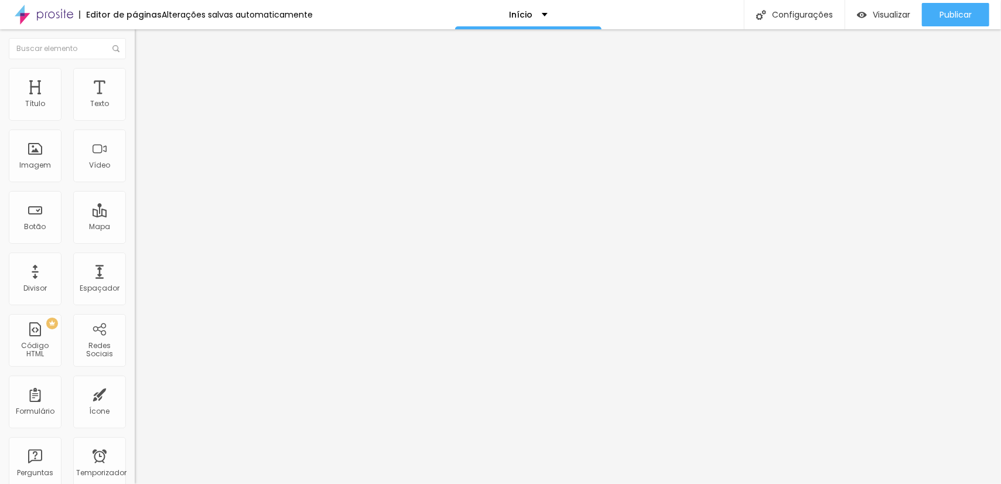
click at [135, 68] on img at bounding box center [140, 73] width 11 height 11
type input "380"
type input "400"
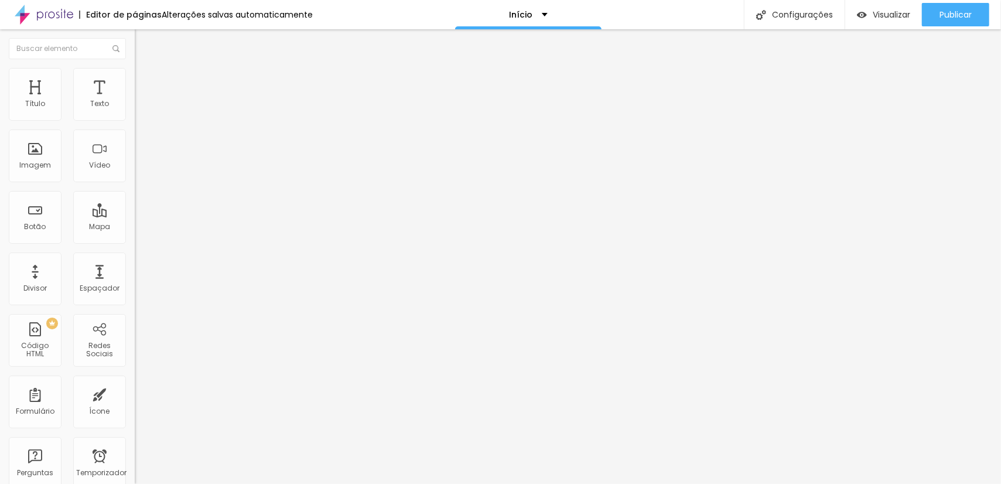
type input "400"
type input "440"
type input "450"
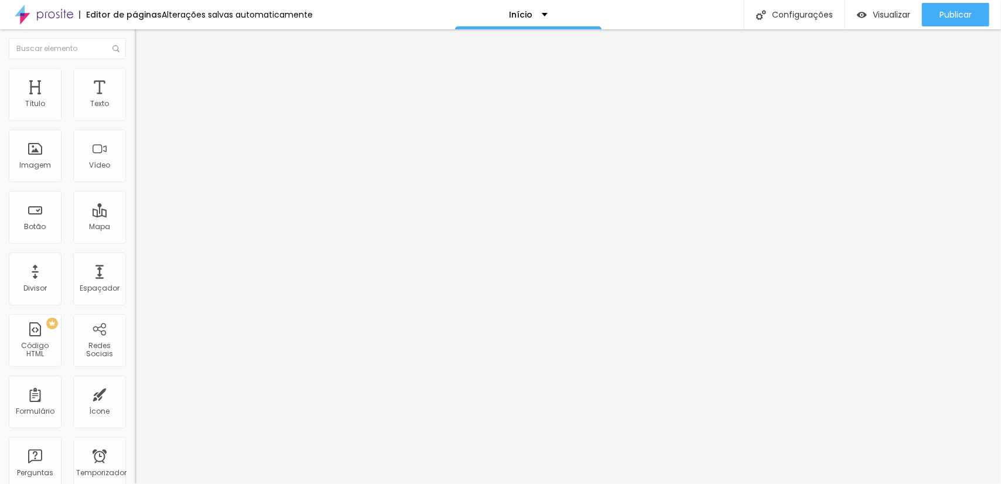
type input "440"
type input "430"
type input "420"
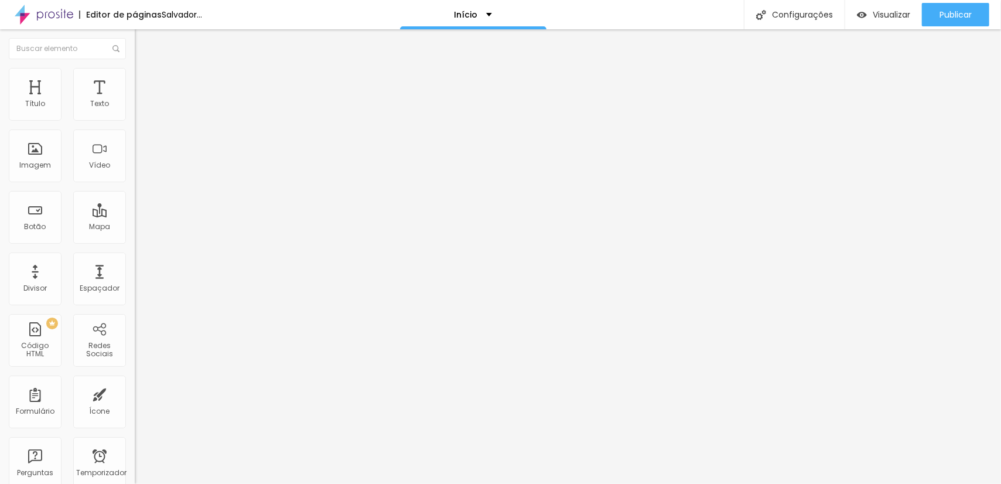
type input "420"
type input "410"
click at [135, 120] on input "range" at bounding box center [173, 115] width 76 height 9
click at [135, 80] on li "Avançado" at bounding box center [202, 86] width 135 height 12
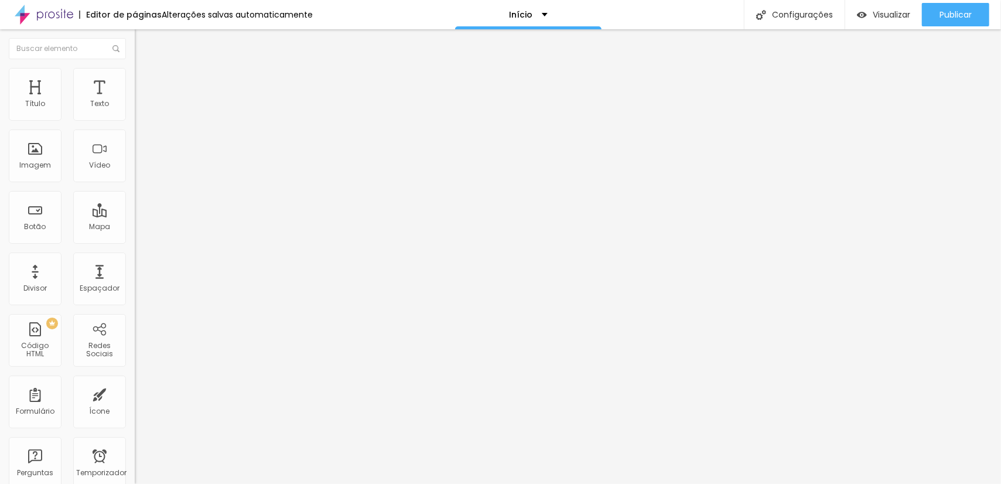
type input "7"
type input "0"
drag, startPoint x: 33, startPoint y: 113, endPoint x: 26, endPoint y: 115, distance: 7.2
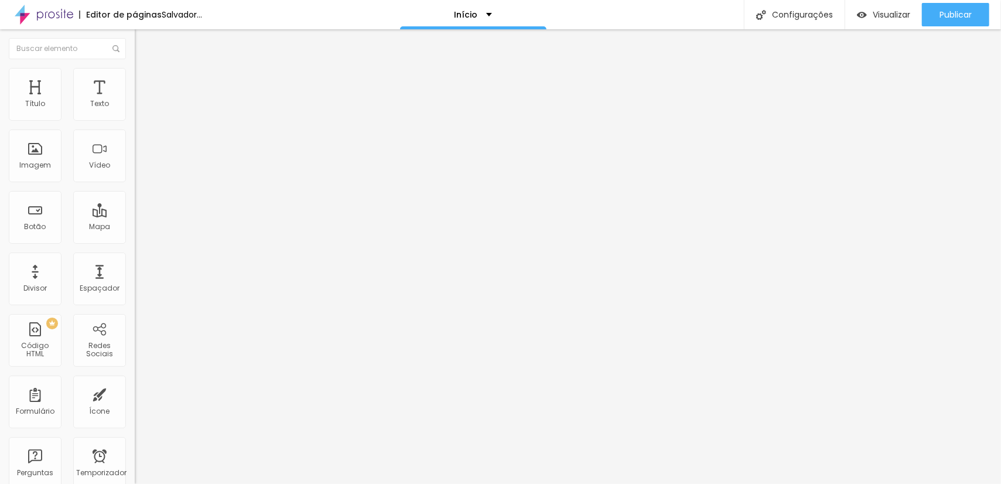
type input "0"
click at [135, 227] on input "range" at bounding box center [173, 231] width 76 height 9
click at [135, 80] on li "Avançado" at bounding box center [202, 86] width 135 height 12
type input "11"
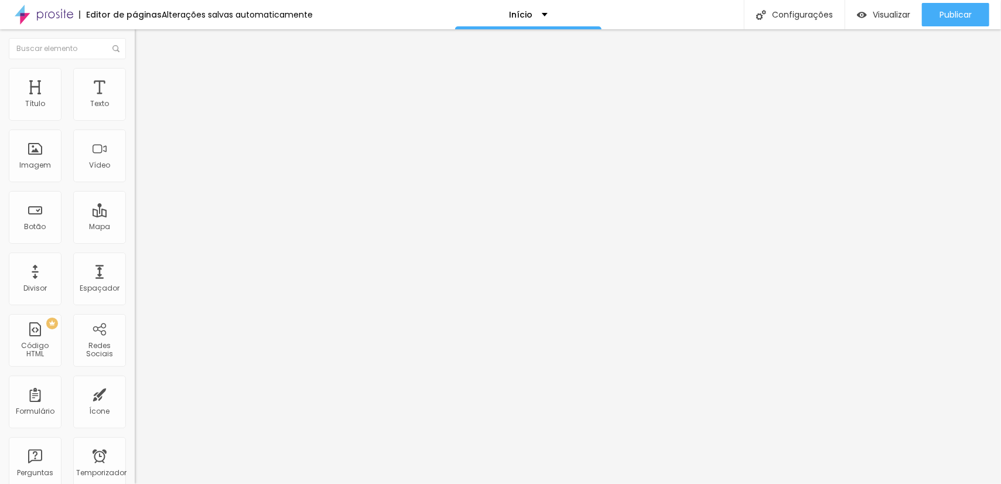
type input "17"
type input "10"
click at [135, 393] on input "range" at bounding box center [173, 397] width 76 height 9
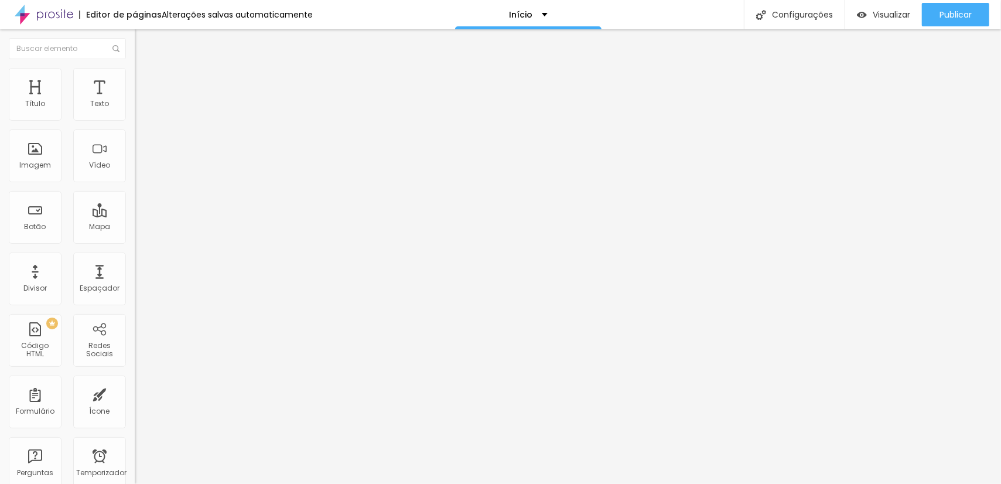
click at [135, 80] on li "Avançado" at bounding box center [202, 86] width 135 height 12
drag, startPoint x: 34, startPoint y: 135, endPoint x: 42, endPoint y: 134, distance: 8.3
click at [135, 393] on input "range" at bounding box center [173, 397] width 76 height 9
drag, startPoint x: 43, startPoint y: 136, endPoint x: 33, endPoint y: 139, distance: 10.6
click at [135, 393] on input "range" at bounding box center [173, 397] width 76 height 9
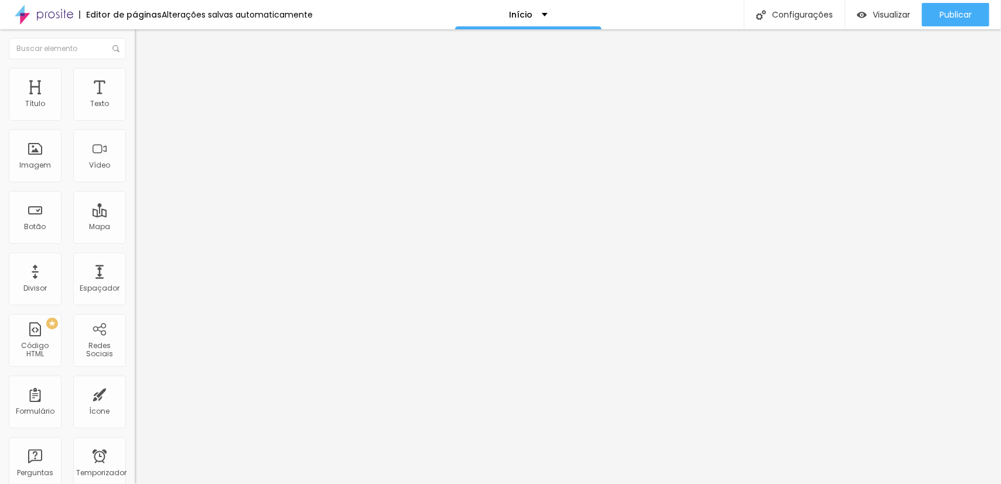
click at [135, 74] on ul "Conteúdo Estilo Avançado" at bounding box center [202, 73] width 135 height 35
click at [135, 76] on li "Estilo" at bounding box center [202, 74] width 135 height 12
click at [135, 120] on input "range" at bounding box center [173, 115] width 76 height 9
click at [900, 22] on div "Visualizar" at bounding box center [883, 14] width 53 height 23
click at [142, 101] on font "Trocar imagem" at bounding box center [170, 96] width 57 height 10
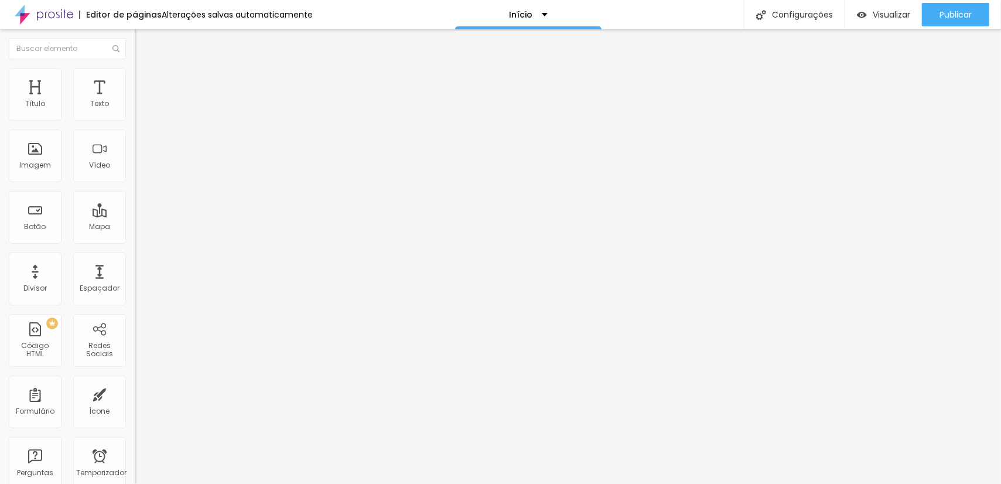
click at [142, 101] on font "Trocar imagem" at bounding box center [170, 96] width 57 height 10
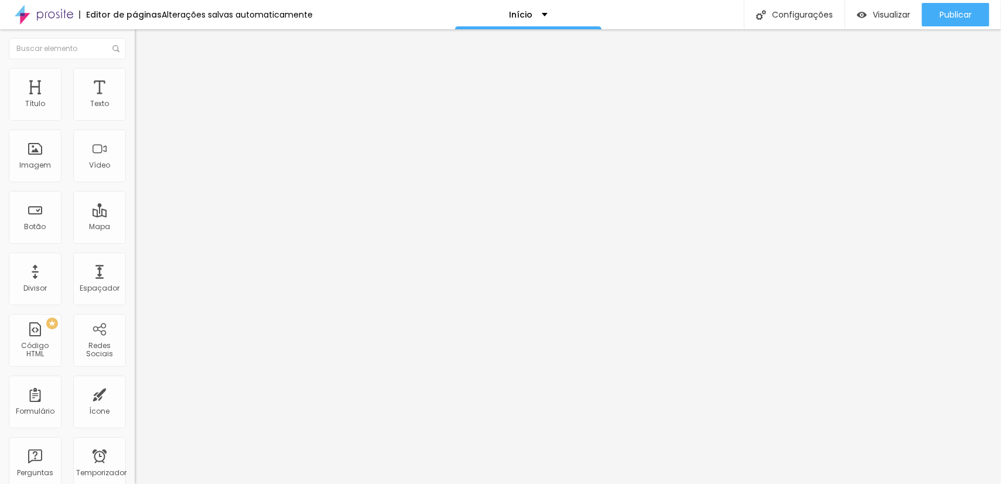
click at [142, 101] on font "Trocar imagem" at bounding box center [170, 96] width 57 height 10
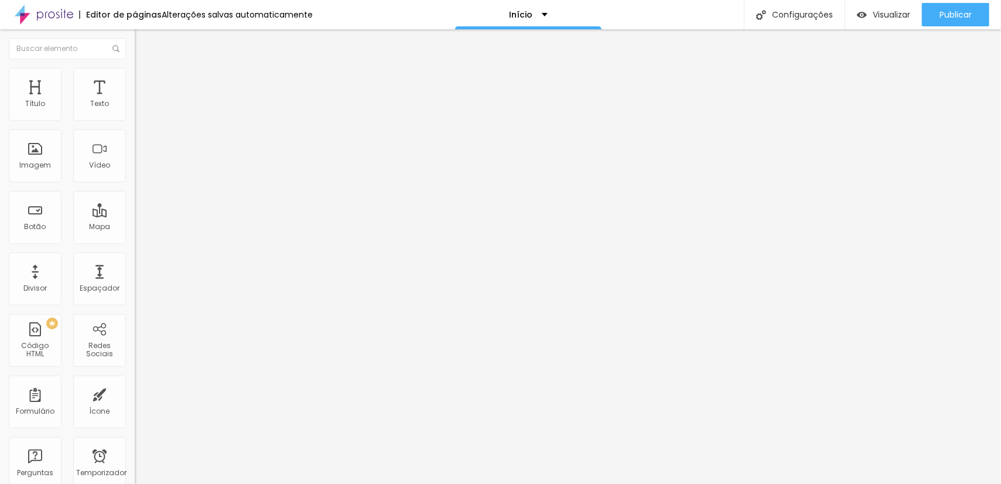
click at [142, 101] on font "Trocar imagem" at bounding box center [170, 96] width 57 height 10
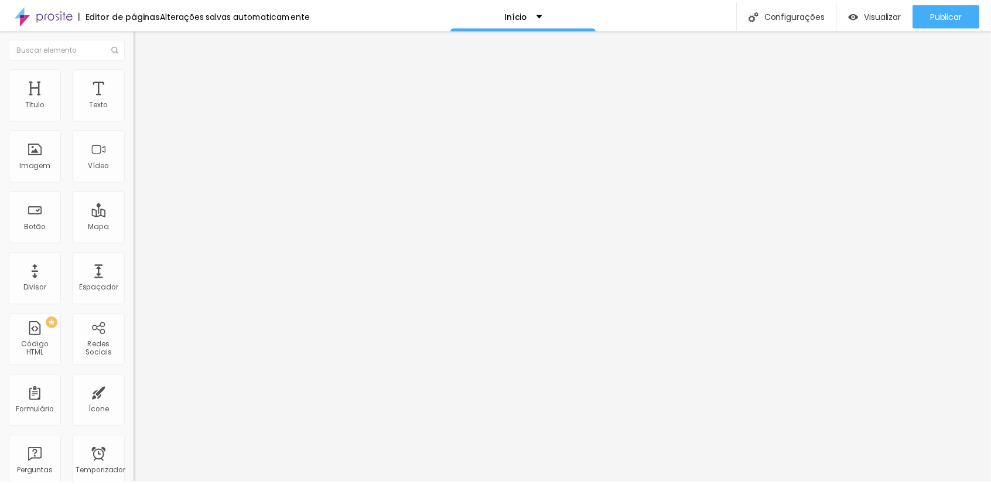
scroll to position [0, 0]
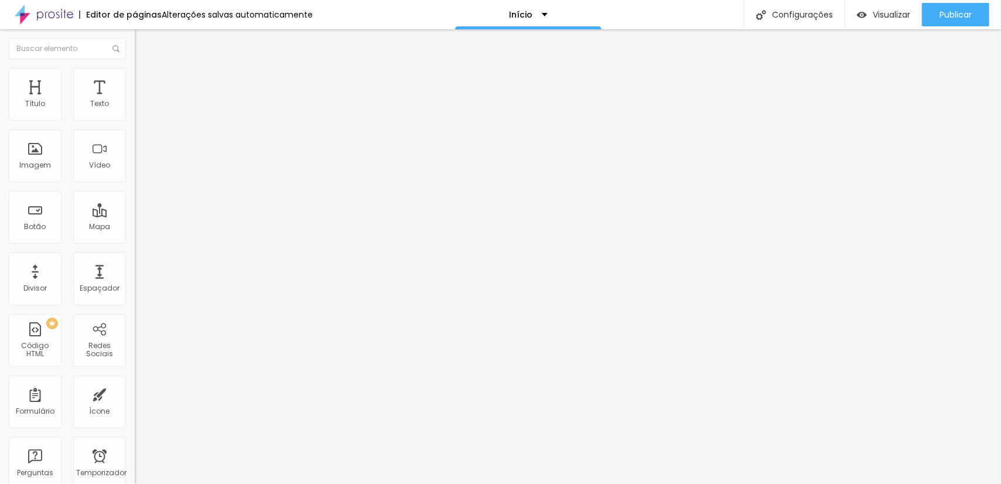
click at [135, 80] on li "Avançado" at bounding box center [202, 86] width 135 height 12
click at [145, 79] on font "Estilo" at bounding box center [154, 76] width 18 height 10
drag, startPoint x: 38, startPoint y: 125, endPoint x: 39, endPoint y: 117, distance: 8.3
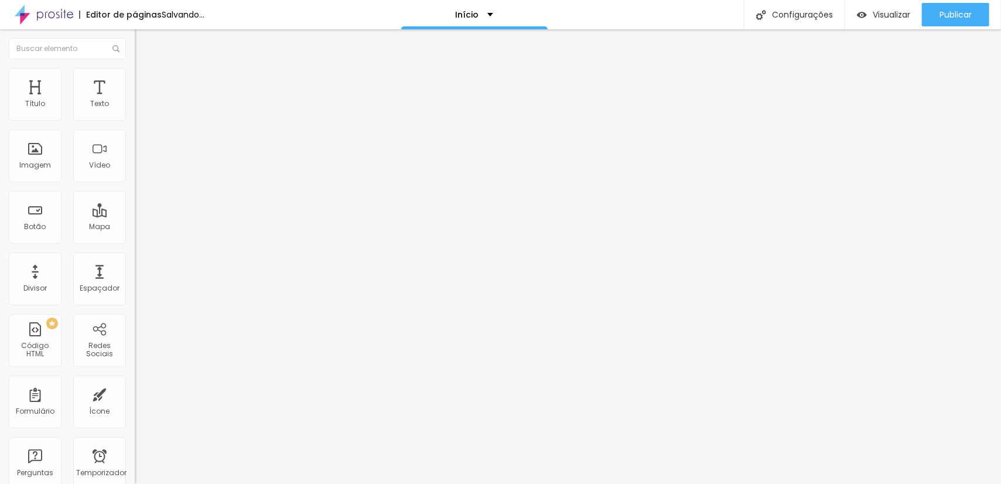
click at [135, 117] on input "range" at bounding box center [173, 115] width 76 height 9
click at [145, 85] on font "Avançado" at bounding box center [164, 88] width 39 height 10
drag, startPoint x: 32, startPoint y: 135, endPoint x: 25, endPoint y: 135, distance: 7.6
click at [135, 393] on input "range" at bounding box center [173, 397] width 76 height 9
click at [145, 80] on font "Estilo" at bounding box center [154, 76] width 18 height 10
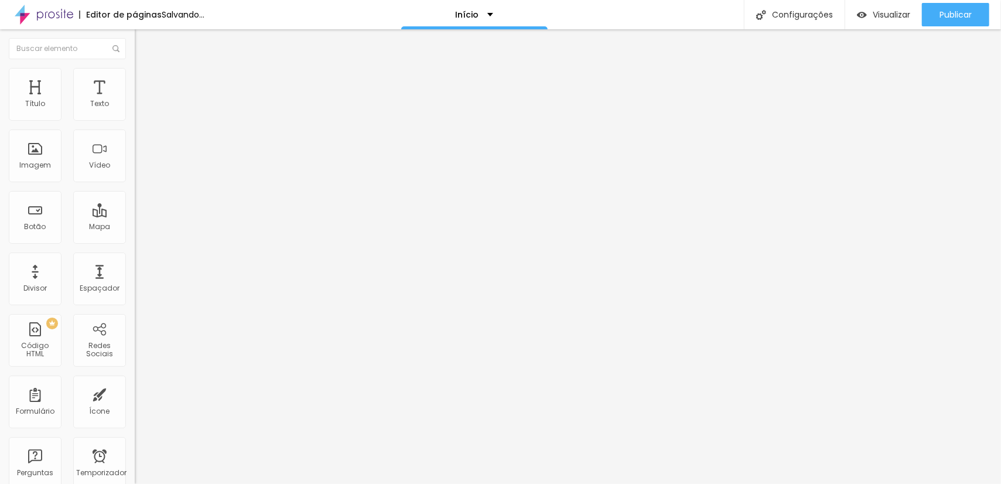
click at [135, 120] on input "range" at bounding box center [173, 115] width 76 height 9
click at [135, 74] on li "Avançado" at bounding box center [202, 74] width 135 height 12
drag, startPoint x: 52, startPoint y: 114, endPoint x: 32, endPoint y: 124, distance: 22.0
click at [135, 216] on input "range" at bounding box center [173, 220] width 76 height 9
drag, startPoint x: 33, startPoint y: 141, endPoint x: 52, endPoint y: 137, distance: 18.5
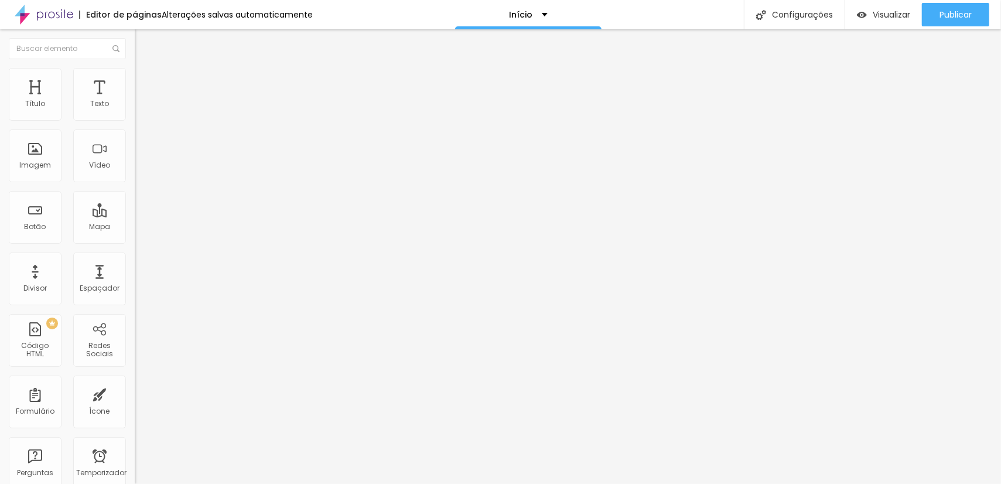
click at [135, 381] on input "range" at bounding box center [173, 385] width 76 height 9
drag, startPoint x: 31, startPoint y: 112, endPoint x: 19, endPoint y: 118, distance: 13.6
click at [135, 216] on input "range" at bounding box center [173, 220] width 76 height 9
click at [135, 73] on img at bounding box center [140, 73] width 11 height 11
drag, startPoint x: 37, startPoint y: 136, endPoint x: 26, endPoint y: 141, distance: 11.8
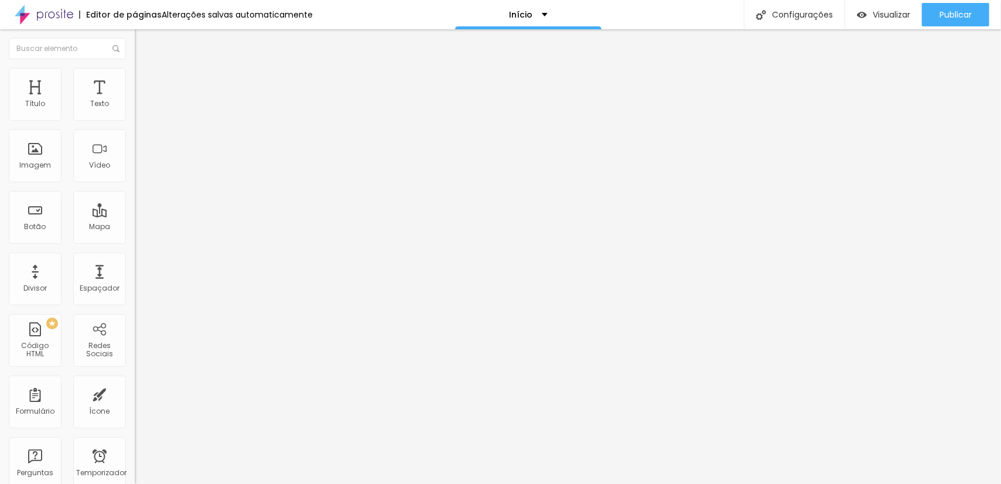
click at [135, 381] on input "range" at bounding box center [173, 385] width 76 height 9
click at [142, 101] on font "Adicionar imagem" at bounding box center [176, 96] width 69 height 10
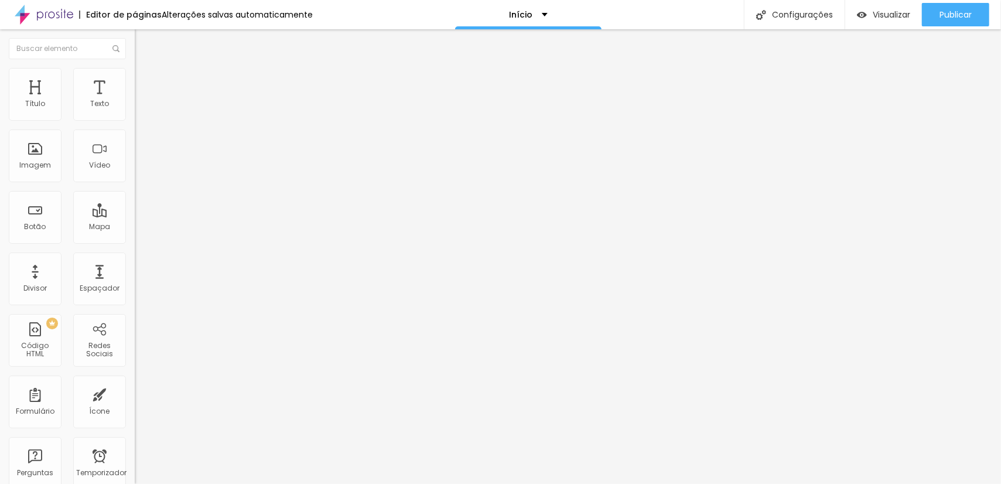
click at [135, 183] on font "Cinema 16:9" at bounding box center [157, 178] width 45 height 10
click at [135, 200] on div "Padrão 4:3" at bounding box center [202, 196] width 135 height 7
click at [135, 209] on span "Quadrado" at bounding box center [154, 204] width 38 height 10
click at [135, 216] on font "Original" at bounding box center [149, 211] width 28 height 10
click at [135, 189] on div "Cinema 16:9" at bounding box center [202, 185] width 135 height 7
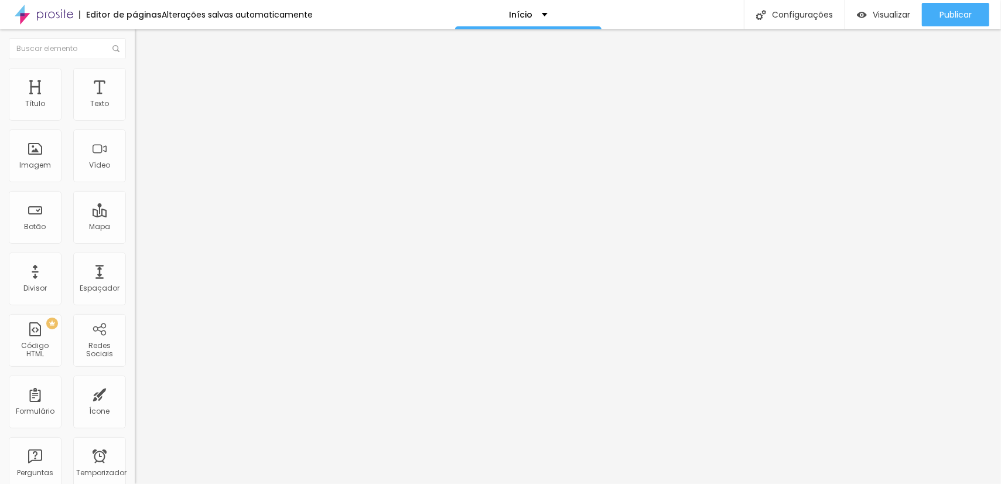
click at [135, 76] on li "Estilo" at bounding box center [202, 74] width 135 height 12
drag, startPoint x: 122, startPoint y: 127, endPoint x: 133, endPoint y: 128, distance: 10.6
click at [135, 120] on input "range" at bounding box center [173, 115] width 76 height 9
click at [135, 80] on li "Avançado" at bounding box center [202, 86] width 135 height 12
click at [135, 67] on img at bounding box center [140, 61] width 11 height 11
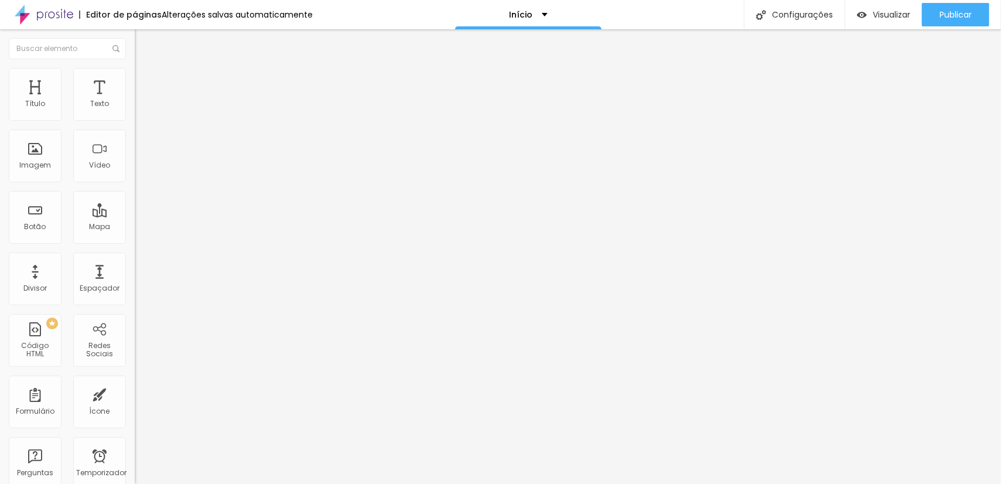
click at [135, 108] on font "Descrição da imagem (Alt)" at bounding box center [184, 103] width 98 height 10
click at [135, 80] on li "Avançado" at bounding box center [202, 86] width 135 height 12
click at [135, 80] on li "Estilo" at bounding box center [202, 74] width 135 height 12
drag, startPoint x: 120, startPoint y: 127, endPoint x: 98, endPoint y: 117, distance: 23.3
click at [135, 117] on input "range" at bounding box center [173, 115] width 76 height 9
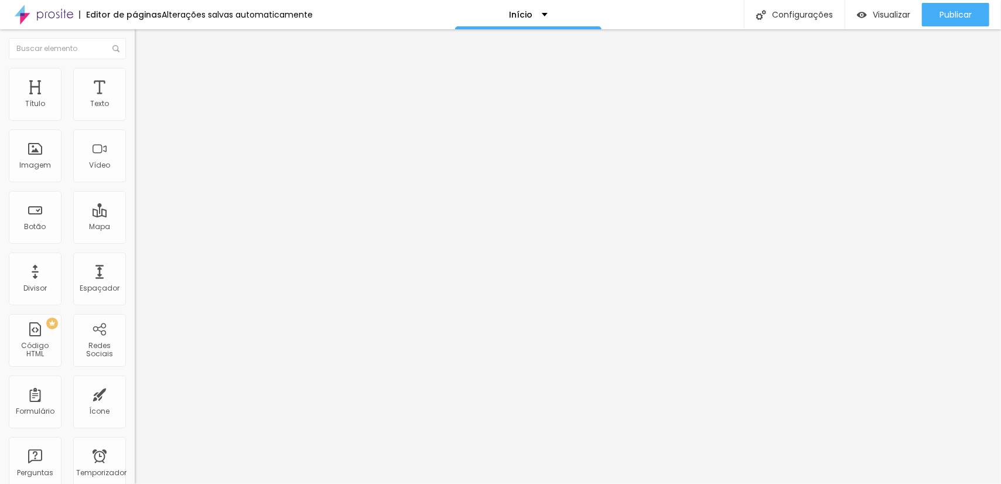
click at [135, 107] on span "Completo" at bounding box center [153, 102] width 36 height 10
click at [135, 114] on span "Encaixotado" at bounding box center [158, 109] width 46 height 10
click at [135, 124] on div "Completo" at bounding box center [202, 120] width 135 height 7
click at [145, 83] on font "Avançado" at bounding box center [164, 88] width 39 height 10
click at [135, 68] on li "Estilo" at bounding box center [202, 74] width 135 height 12
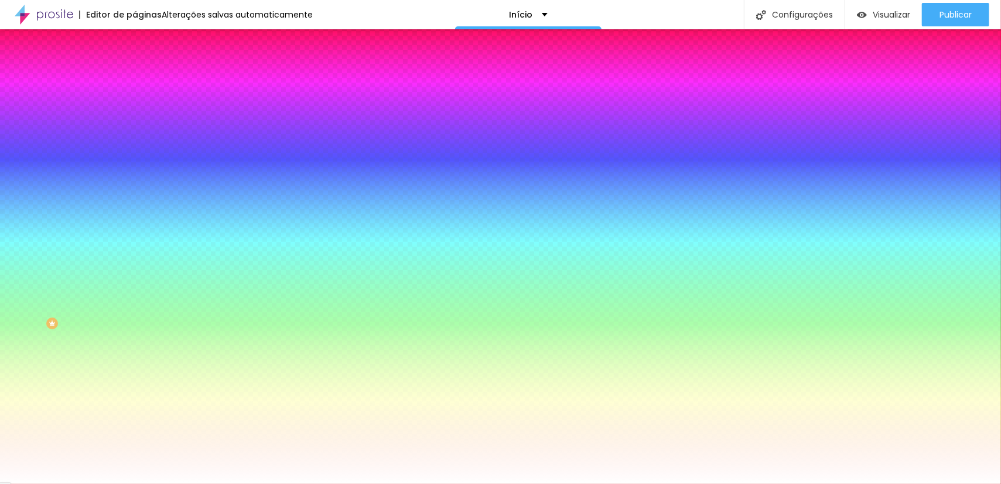
click at [135, 210] on button "button" at bounding box center [143, 204] width 16 height 12
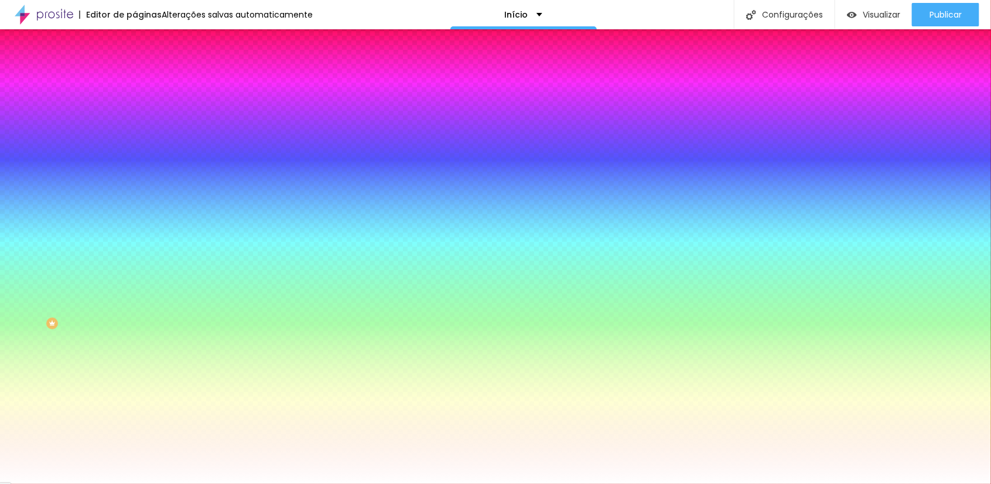
scroll to position [9, 0]
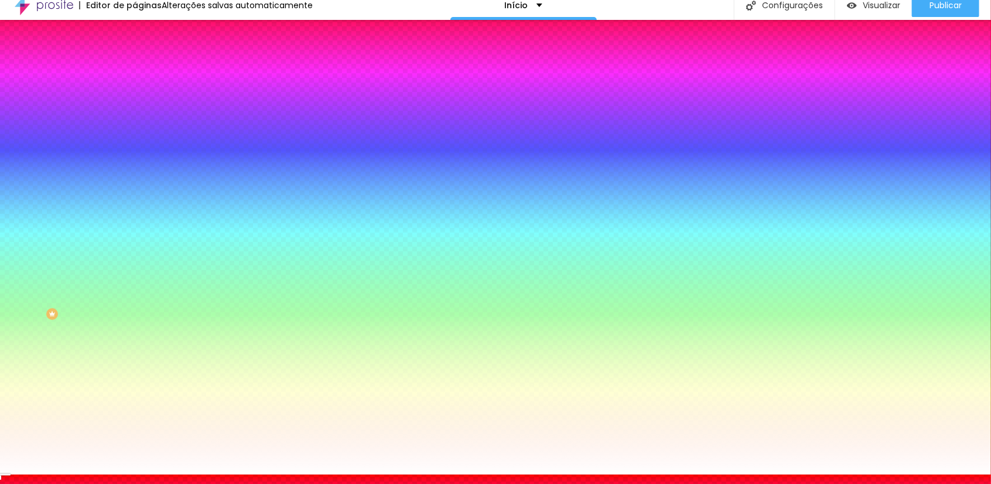
click at [81, 475] on div at bounding box center [495, 475] width 991 height 0
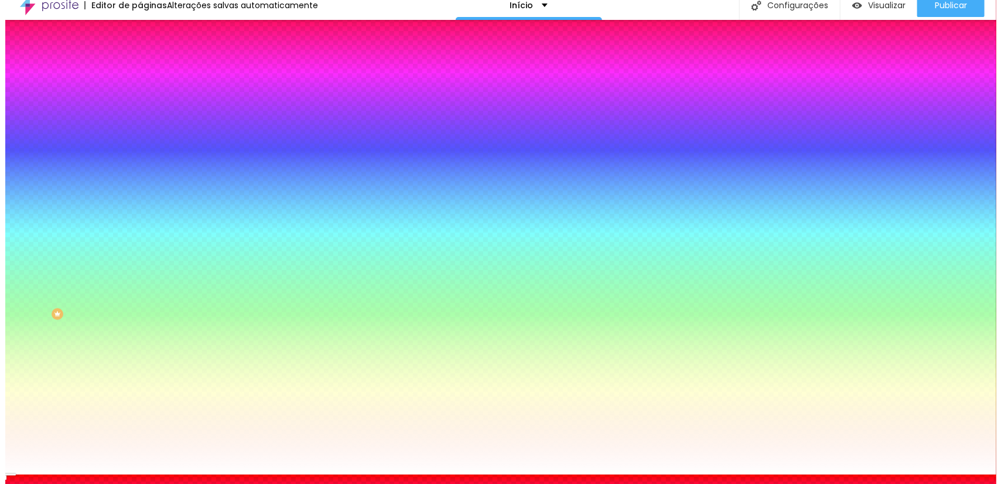
scroll to position [0, 0]
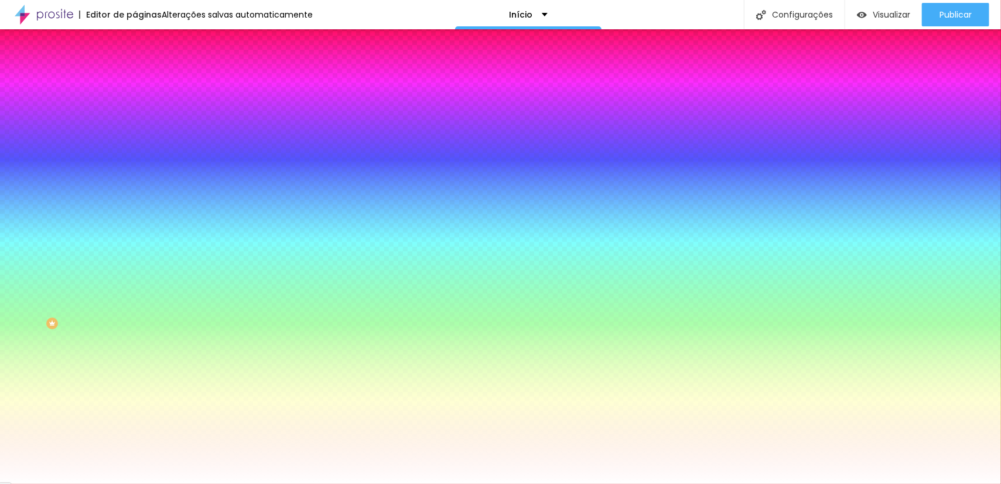
click at [135, 114] on div "Efeito da Imagem" at bounding box center [202, 110] width 135 height 7
click at [135, 129] on span "Nenhum" at bounding box center [150, 124] width 30 height 10
click at [135, 122] on font "Paralaxe" at bounding box center [150, 117] width 31 height 10
click at [135, 140] on span "Paralaxe" at bounding box center [150, 135] width 31 height 10
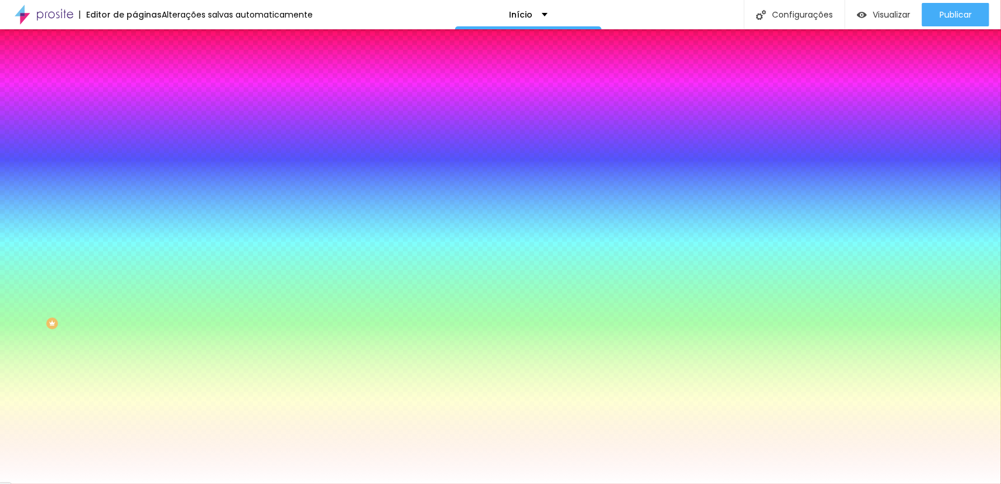
click at [135, 80] on img at bounding box center [140, 85] width 11 height 11
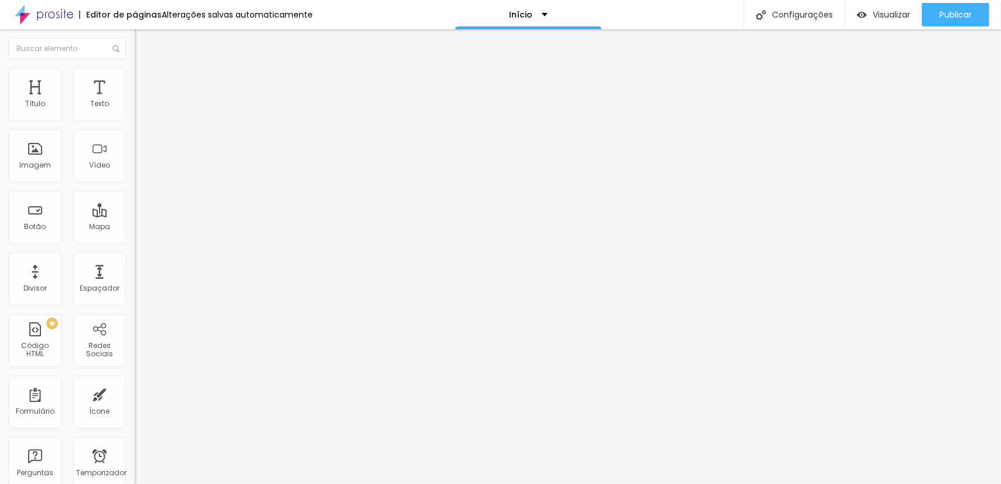
click at [135, 67] on img at bounding box center [140, 61] width 11 height 11
click at [135, 69] on ul "Conteúdo Estilo Avançado" at bounding box center [202, 73] width 135 height 35
click at [135, 70] on ul "Conteúdo Estilo Avançado" at bounding box center [202, 73] width 135 height 35
click at [135, 98] on div "Modo" at bounding box center [202, 94] width 135 height 7
click at [135, 107] on font "Completo" at bounding box center [153, 102] width 36 height 10
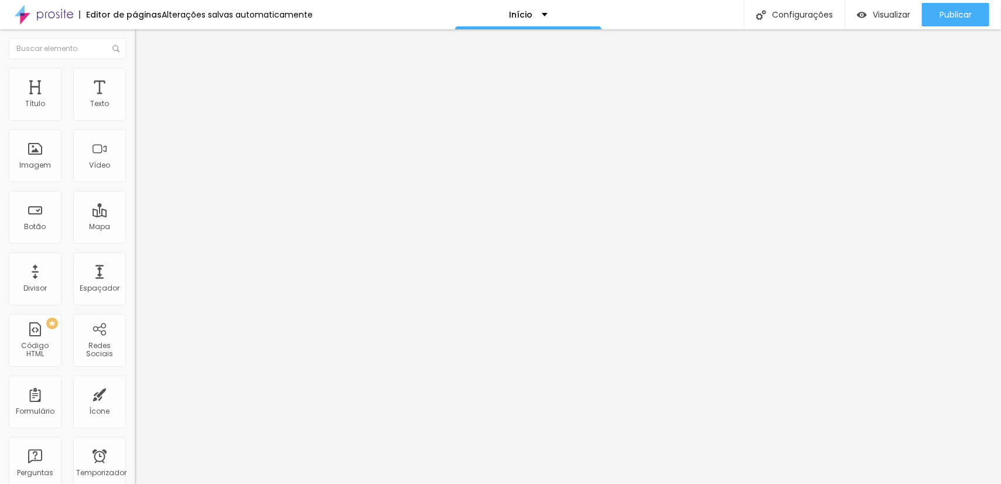
click at [135, 72] on ul "Conteúdo Estilo Avançado" at bounding box center [202, 73] width 135 height 35
click at [162, 41] on font "Editar nulo" at bounding box center [183, 43] width 43 height 12
click at [135, 71] on img at bounding box center [140, 73] width 11 height 11
drag, startPoint x: 97, startPoint y: 127, endPoint x: 125, endPoint y: 125, distance: 27.6
click at [135, 120] on input "range" at bounding box center [173, 115] width 76 height 9
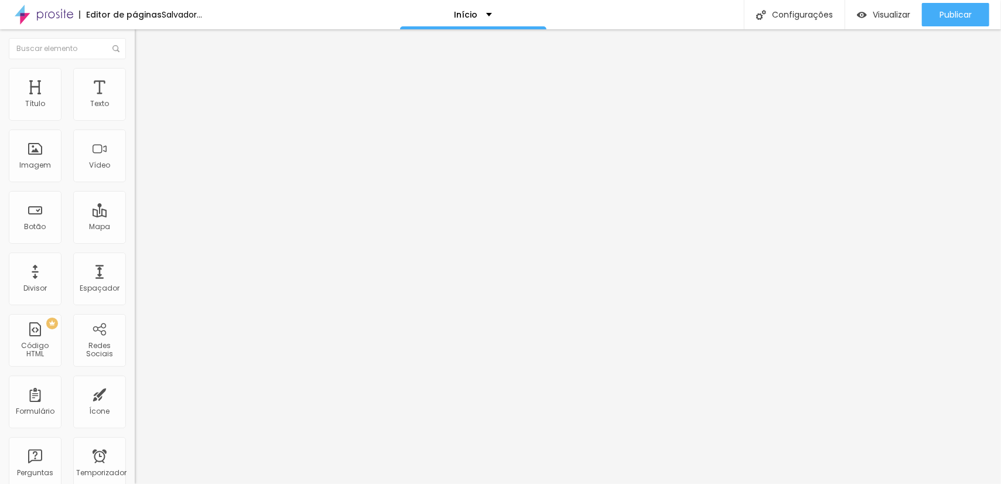
click at [135, 80] on li "Avançado" at bounding box center [202, 86] width 135 height 12
click at [145, 69] on font "Conteúdo" at bounding box center [163, 64] width 36 height 10
click at [144, 46] on img "button" at bounding box center [148, 42] width 9 height 9
click at [135, 98] on img at bounding box center [138, 94] width 7 height 7
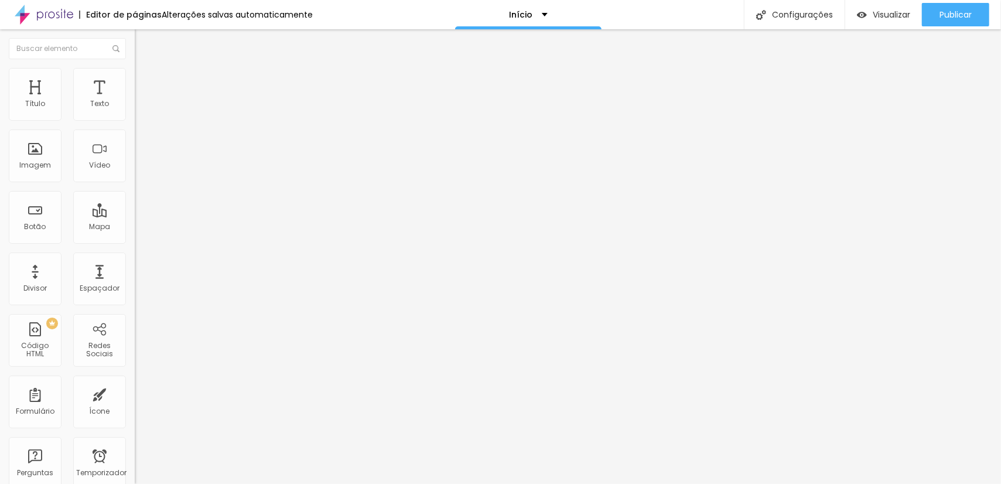
click at [135, 68] on li "Estilo" at bounding box center [202, 74] width 135 height 12
click at [135, 80] on li "Avançado" at bounding box center [202, 86] width 135 height 12
click at [135, 73] on li "Estilo" at bounding box center [202, 74] width 135 height 12
click at [135, 67] on img at bounding box center [140, 61] width 11 height 11
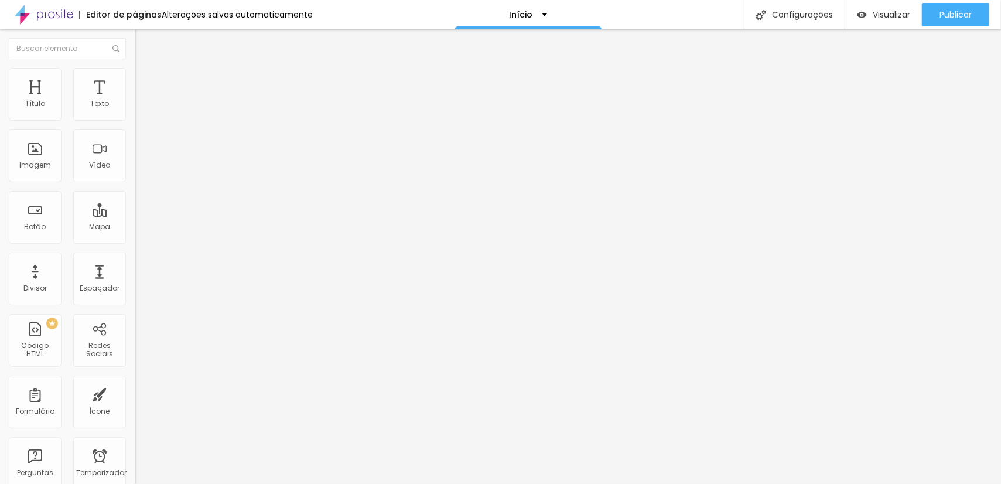
click at [135, 268] on div "Abrir em uma nova aba" at bounding box center [202, 261] width 135 height 13
click at [135, 261] on div "Abrir em uma nova aba" at bounding box center [202, 258] width 135 height 6
click at [135, 251] on div "Adicionar imagem Descrição da imagem (Alt) Alinhamento Proporção Original Cinem…" at bounding box center [202, 179] width 135 height 176
click at [135, 183] on font "Original" at bounding box center [149, 178] width 28 height 10
click at [135, 204] on font "Quadrado" at bounding box center [154, 200] width 38 height 10
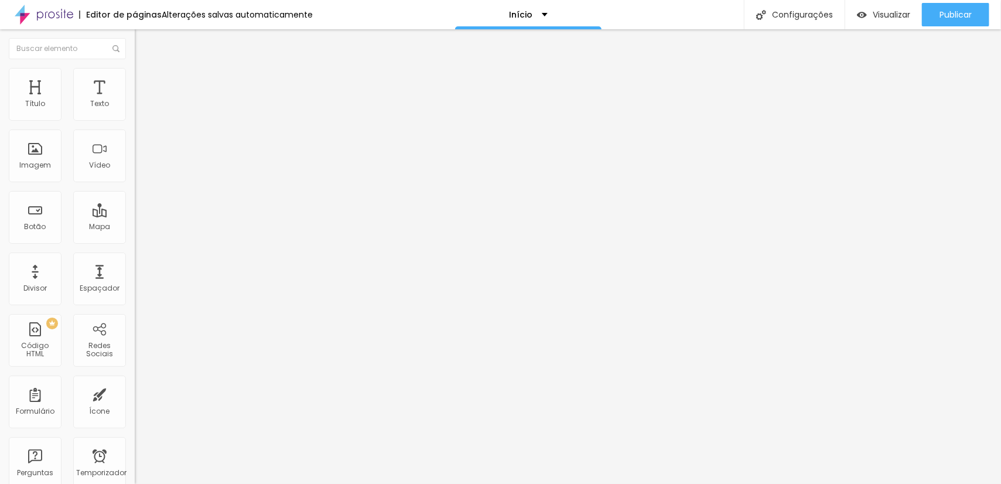
click at [135, 214] on div "Original" at bounding box center [202, 210] width 135 height 7
click at [135, 189] on div "Cinema 16:9" at bounding box center [202, 185] width 135 height 7
click at [135, 193] on div "Cinema 16:9" at bounding box center [202, 187] width 135 height 11
click at [144, 45] on div "Editar nulo" at bounding box center [202, 42] width 117 height 9
click at [135, 76] on li "Estilo" at bounding box center [202, 74] width 135 height 12
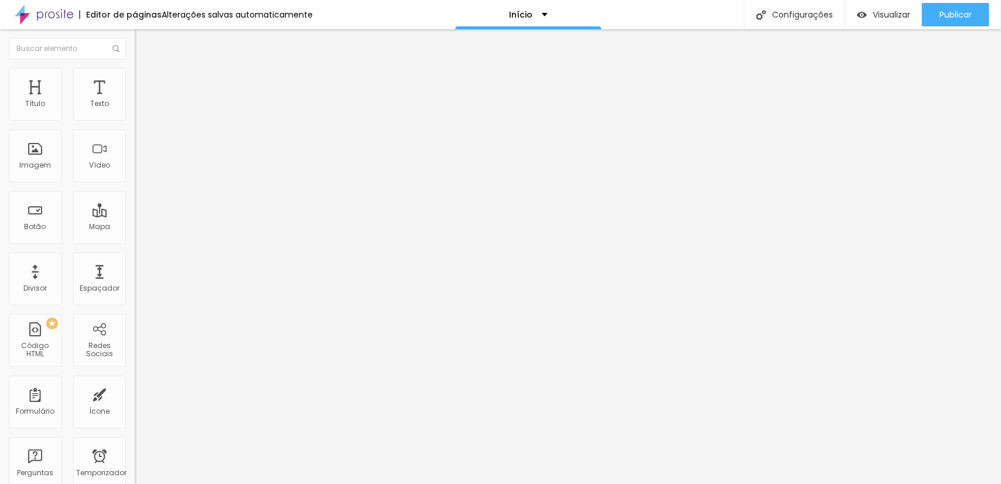
click at [135, 63] on li "Conteúdo" at bounding box center [202, 62] width 135 height 12
click at [135, 73] on li "Estilo" at bounding box center [202, 74] width 135 height 12
drag, startPoint x: 29, startPoint y: 144, endPoint x: 43, endPoint y: 144, distance: 14.1
click at [135, 257] on div at bounding box center [202, 262] width 135 height 11
drag, startPoint x: 26, startPoint y: 146, endPoint x: 8, endPoint y: 158, distance: 21.1
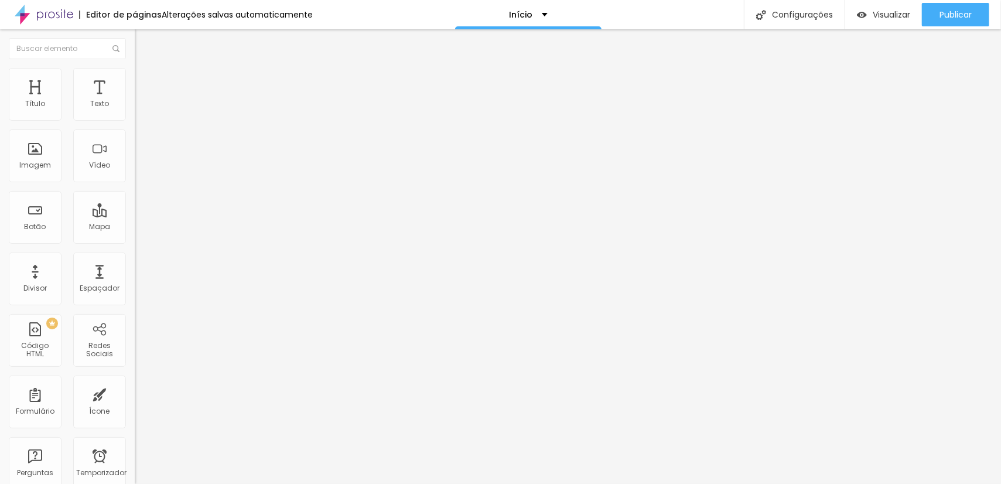
click at [135, 257] on input "range" at bounding box center [173, 261] width 76 height 9
drag, startPoint x: 122, startPoint y: 122, endPoint x: 156, endPoint y: 125, distance: 34.1
click at [156, 120] on input "range" at bounding box center [173, 115] width 76 height 9
click at [135, 80] on li "Avançado" at bounding box center [202, 86] width 135 height 12
drag, startPoint x: 36, startPoint y: 114, endPoint x: 0, endPoint y: 117, distance: 36.4
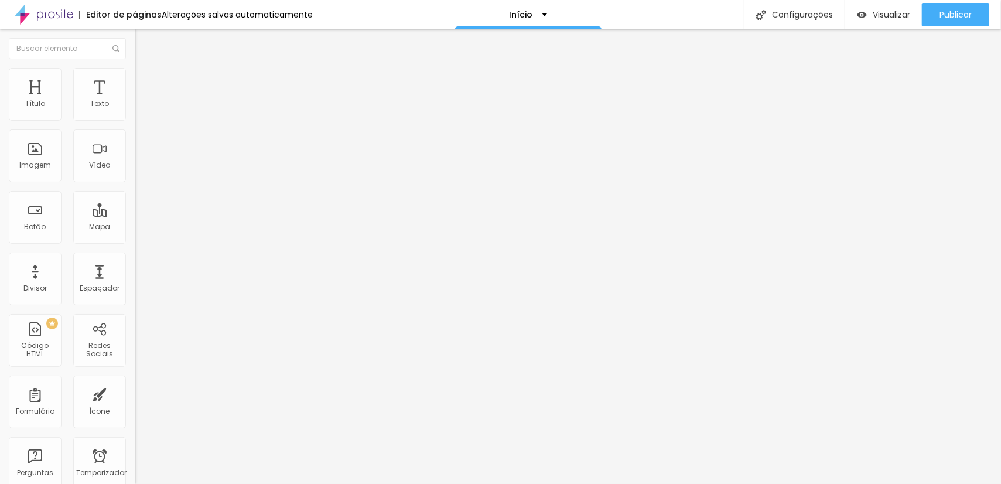
click at [135, 227] on input "range" at bounding box center [173, 231] width 76 height 9
drag, startPoint x: 35, startPoint y: 138, endPoint x: 0, endPoint y: 140, distance: 34.6
click at [135, 393] on input "range" at bounding box center [173, 397] width 76 height 9
click at [135, 77] on ul "Conteúdo Estilo Avançado" at bounding box center [202, 73] width 135 height 35
click at [145, 81] on font "Estilo" at bounding box center [154, 76] width 18 height 10
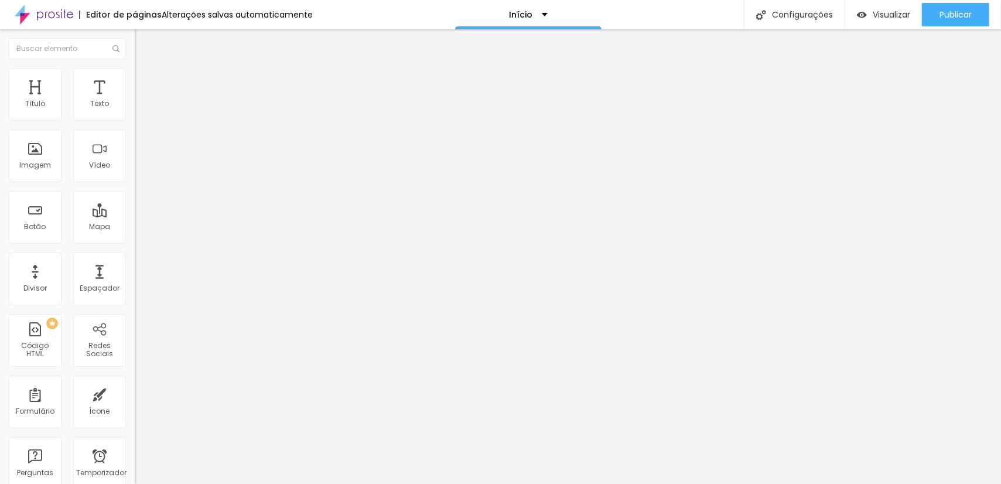
click at [135, 287] on div "Sombra DESATIVADO Voltar ao padrão" at bounding box center [202, 307] width 135 height 40
click at [135, 301] on button "Voltar ao padrão" at bounding box center [175, 307] width 80 height 13
click at [135, 315] on button "button" at bounding box center [143, 321] width 16 height 12
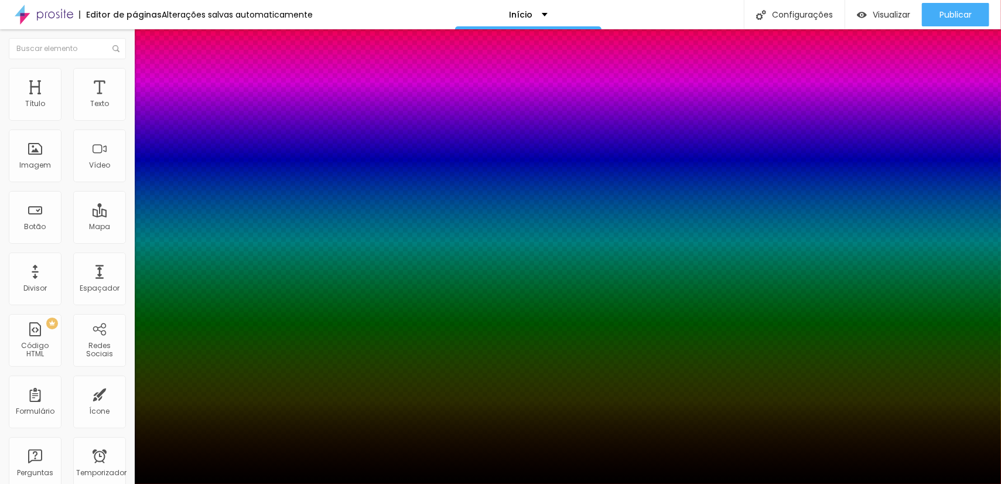
drag, startPoint x: 196, startPoint y: 321, endPoint x: 226, endPoint y: 318, distance: 30.1
drag, startPoint x: 226, startPoint y: 318, endPoint x: 202, endPoint y: 318, distance: 24.0
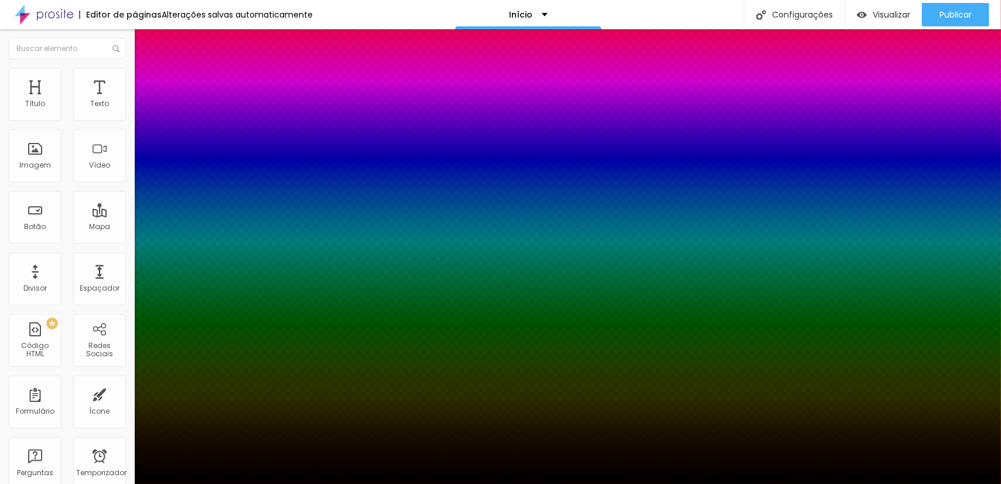
drag, startPoint x: 208, startPoint y: 318, endPoint x: 192, endPoint y: 321, distance: 16.1
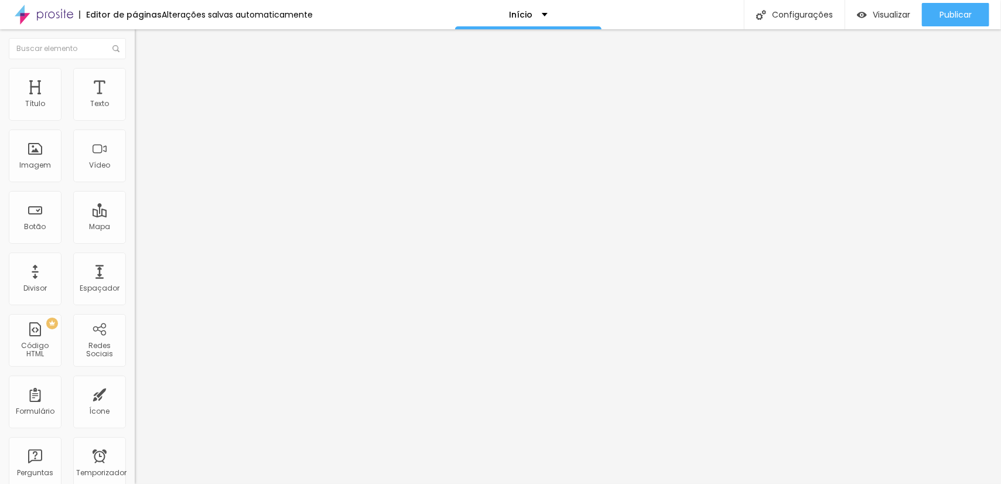
click at [135, 68] on img at bounding box center [140, 73] width 11 height 11
click at [135, 315] on button "button" at bounding box center [143, 321] width 16 height 12
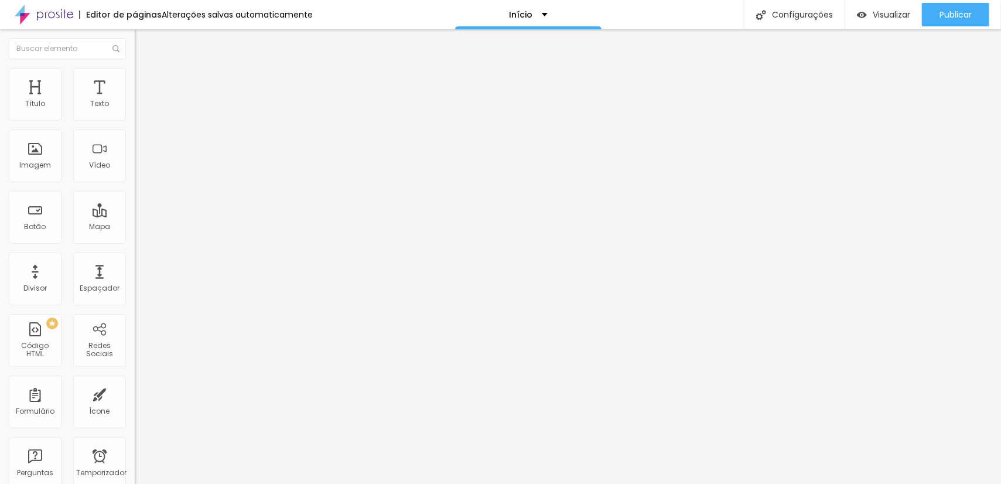
click at [135, 80] on img at bounding box center [140, 85] width 11 height 11
click at [135, 268] on div "Abrir em uma nova aba" at bounding box center [202, 261] width 135 height 13
click at [135, 261] on div "Abrir em uma nova aba" at bounding box center [202, 258] width 135 height 6
click at [135, 168] on div "Alinhamento" at bounding box center [202, 150] width 135 height 35
click at [135, 149] on div at bounding box center [202, 144] width 135 height 9
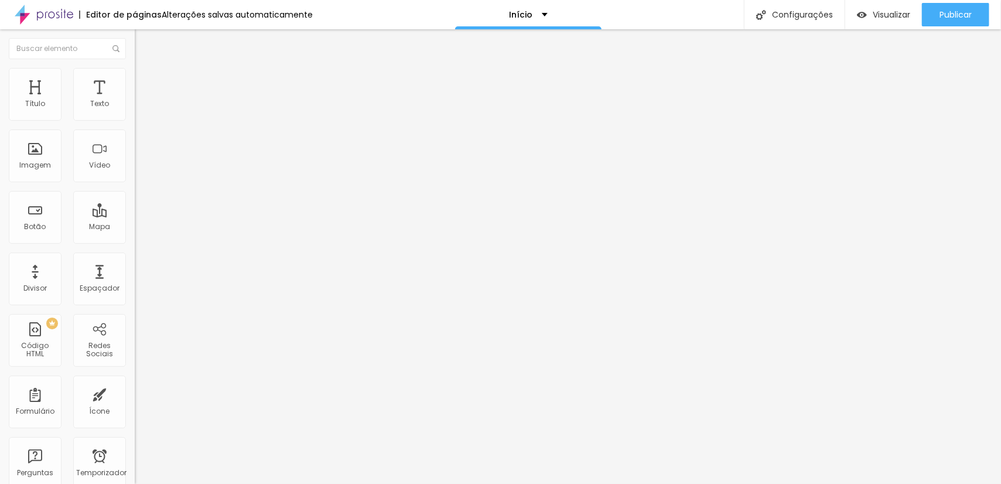
click at [135, 158] on img at bounding box center [139, 153] width 8 height 8
click at [135, 167] on img at bounding box center [139, 163] width 8 height 8
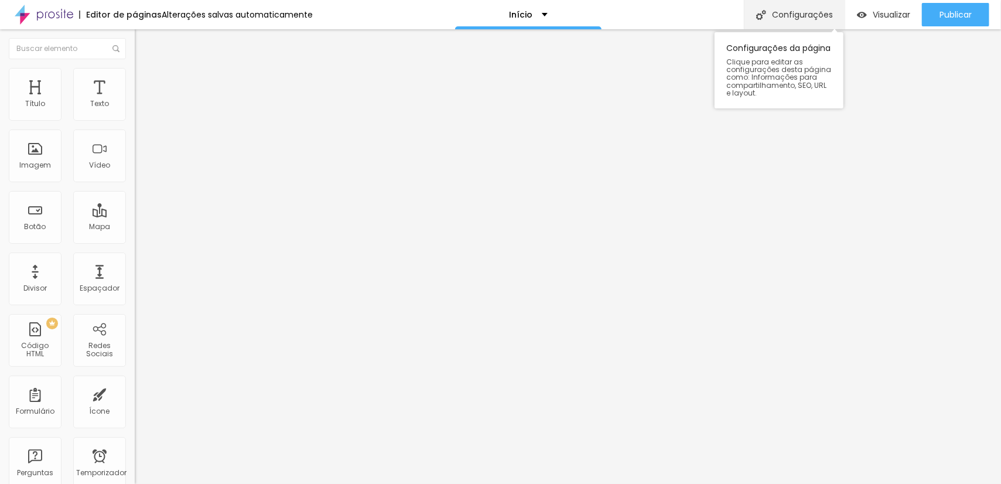
click at [783, 18] on font "Configurações" at bounding box center [802, 15] width 61 height 12
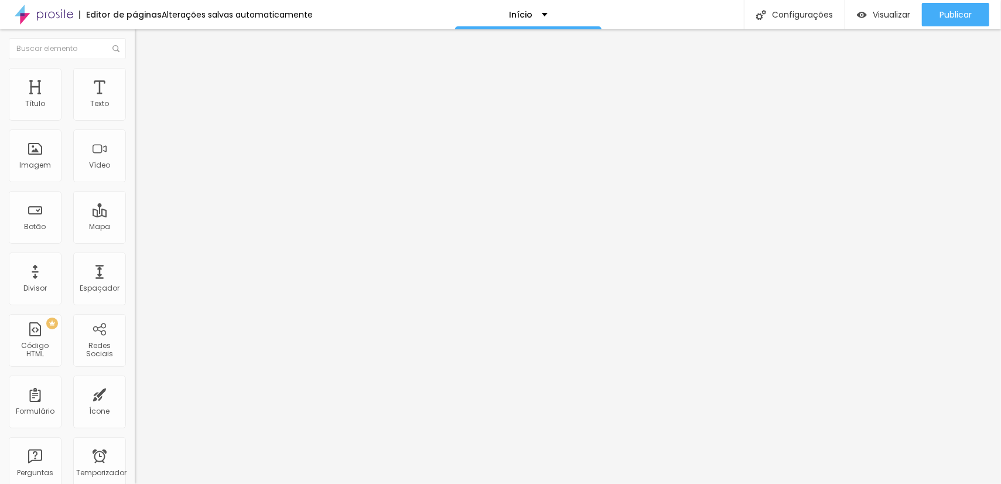
click at [135, 158] on img at bounding box center [139, 153] width 8 height 8
click at [145, 79] on font "Estilo" at bounding box center [154, 76] width 18 height 10
click at [135, 80] on img at bounding box center [140, 85] width 11 height 11
click at [199, 98] on img at bounding box center [202, 94] width 7 height 7
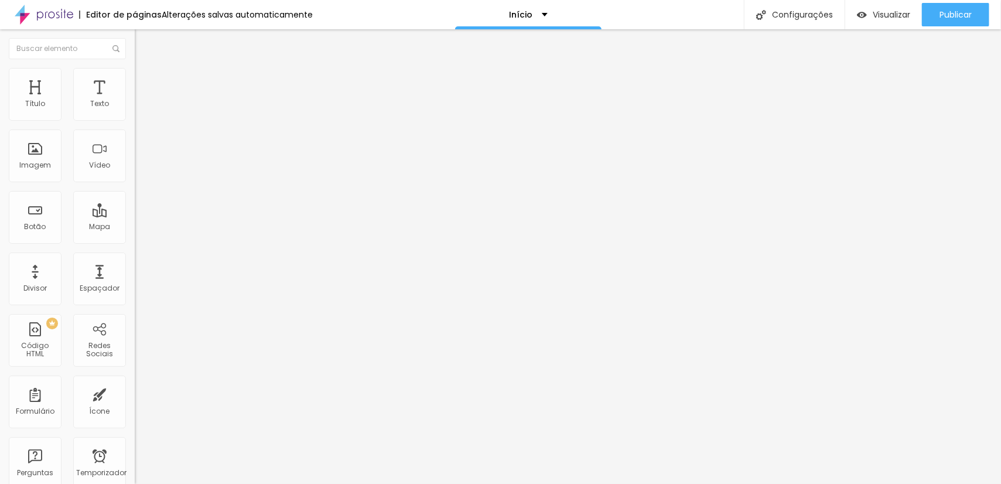
click at [135, 107] on font "Completo" at bounding box center [153, 102] width 36 height 10
click at [145, 83] on font "Avançado" at bounding box center [164, 88] width 39 height 10
click at [145, 79] on font "Estilo" at bounding box center [154, 76] width 18 height 10
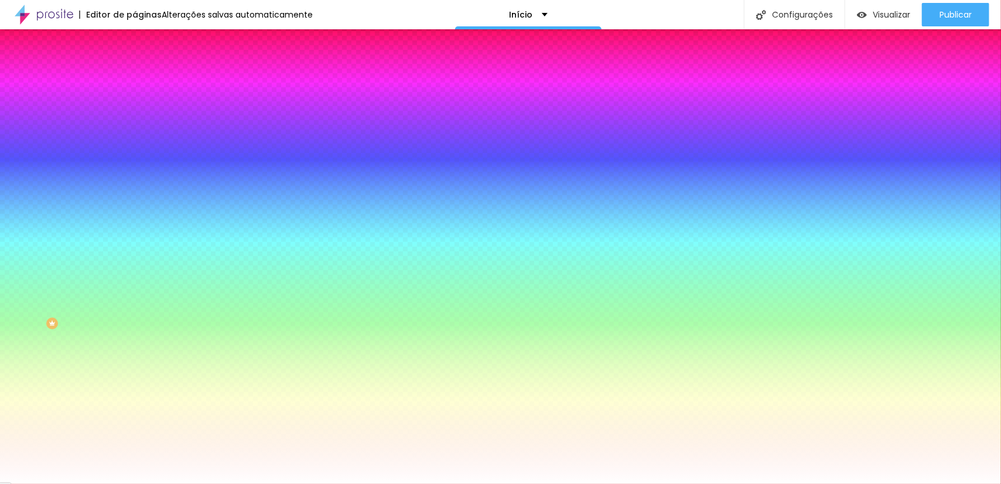
click at [142, 108] on font "Trocar imagem" at bounding box center [170, 103] width 57 height 10
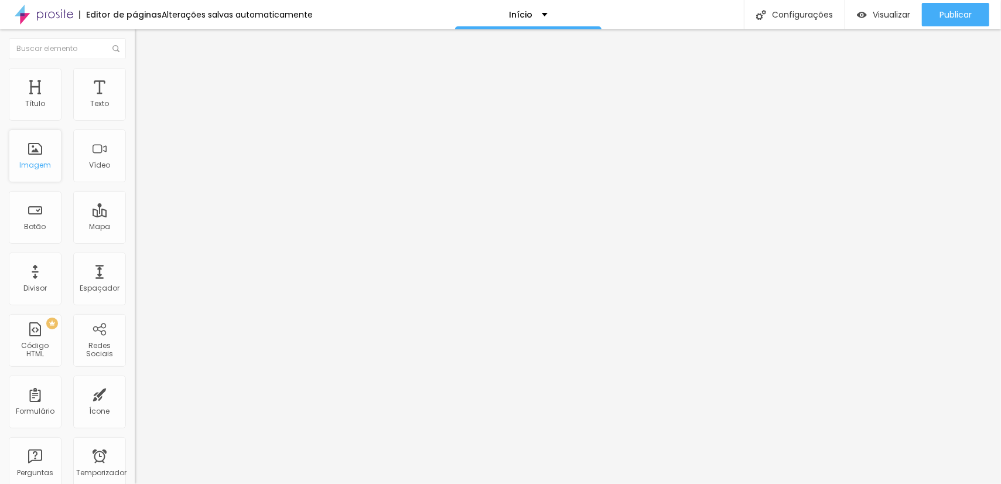
click at [37, 155] on div "Imagem" at bounding box center [35, 155] width 53 height 53
click at [37, 160] on font "Imagem" at bounding box center [35, 165] width 32 height 10
click at [135, 107] on font "Completo" at bounding box center [153, 102] width 36 height 10
click at [145, 81] on font "Estilo" at bounding box center [154, 76] width 18 height 10
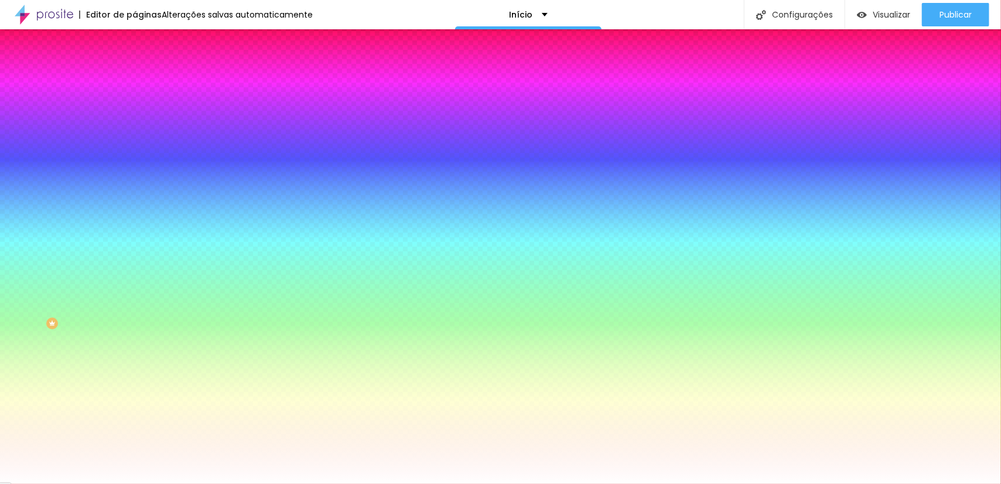
click at [142, 108] on font "Trocar imagem" at bounding box center [170, 103] width 57 height 10
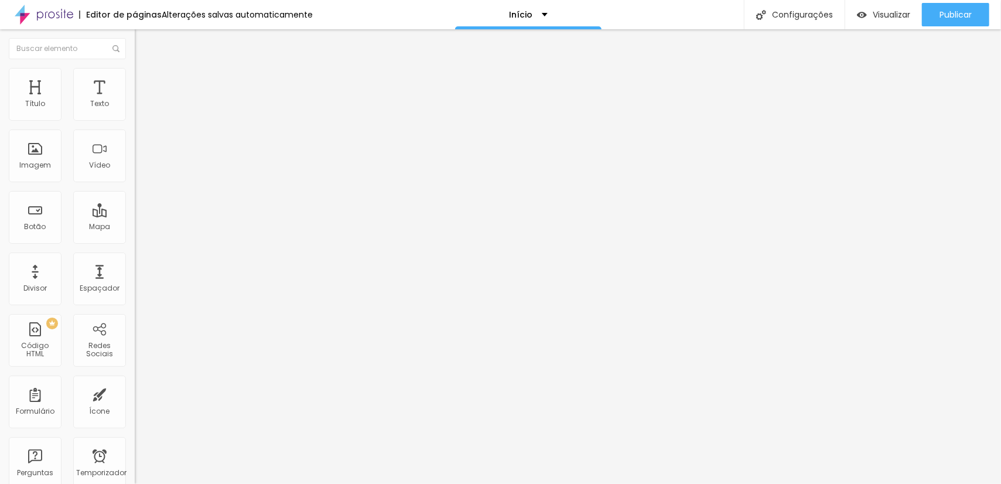
click at [142, 101] on font "Adicionar imagem" at bounding box center [176, 96] width 69 height 10
click at [135, 101] on span "Adicionar imagem" at bounding box center [173, 96] width 76 height 10
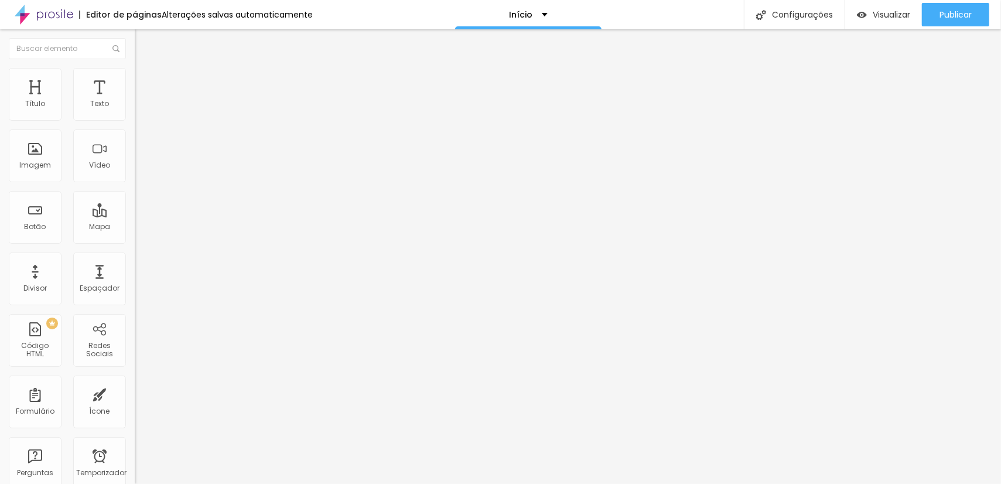
click at [135, 183] on font "Original" at bounding box center [149, 178] width 28 height 10
click at [135, 190] on font "Cinema" at bounding box center [149, 185] width 29 height 10
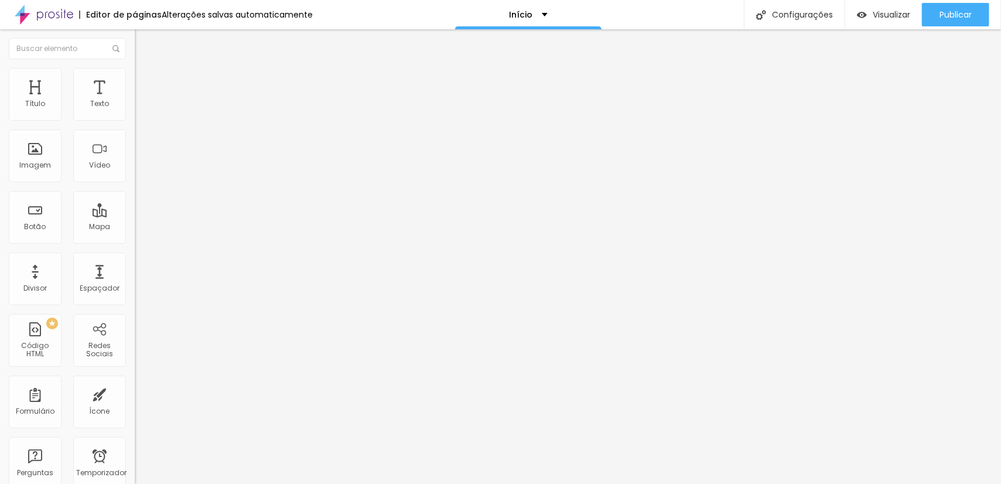
click at [210, 483] on div "Subindo 0/0 arquivos" at bounding box center [500, 487] width 1001 height 7
click at [135, 100] on div "Adicionar imagem" at bounding box center [202, 95] width 135 height 8
click at [145, 81] on font "Estilo" at bounding box center [154, 76] width 18 height 10
drag, startPoint x: 27, startPoint y: 146, endPoint x: 0, endPoint y: 182, distance: 44.8
click at [135, 257] on input "range" at bounding box center [173, 261] width 76 height 9
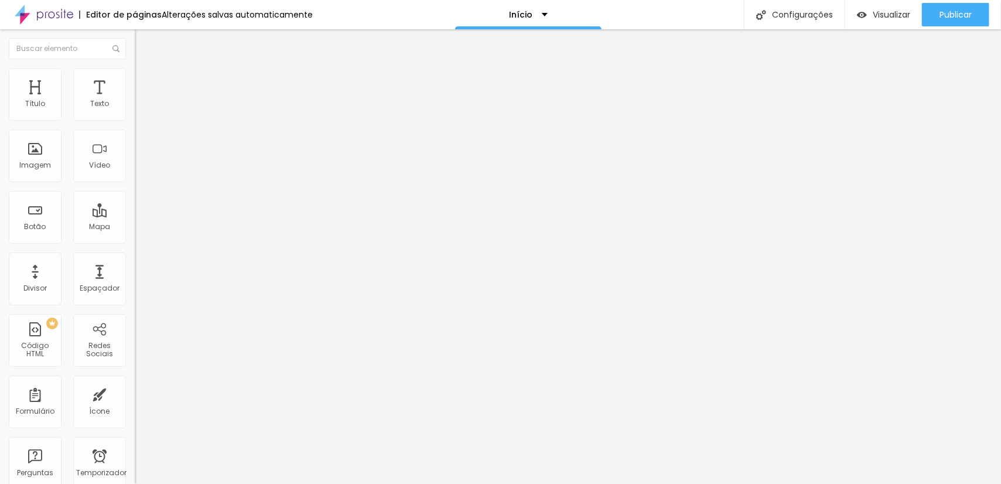
click at [139, 303] on icon "button" at bounding box center [143, 307] width 8 height 8
click at [139, 316] on icon "button" at bounding box center [142, 319] width 7 height 7
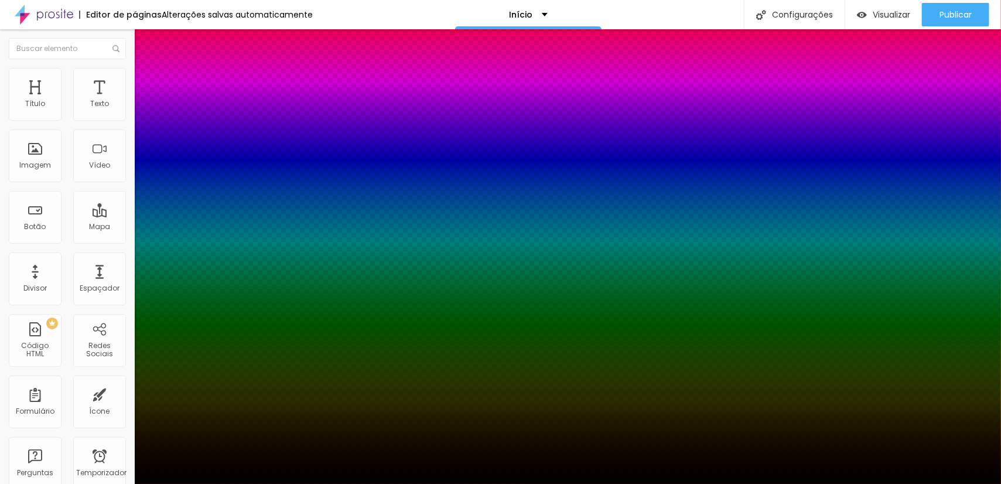
drag, startPoint x: 194, startPoint y: 319, endPoint x: 162, endPoint y: 328, distance: 33.4
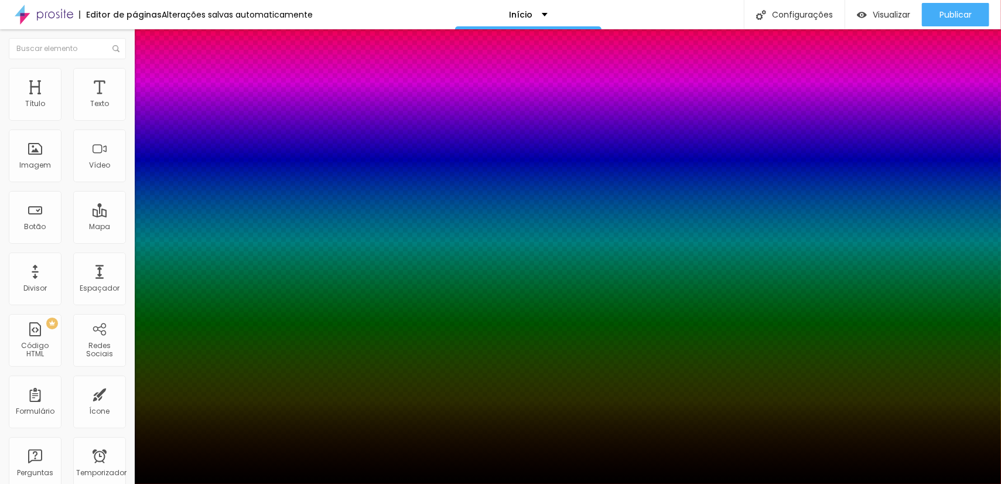
click at [75, 483] on div at bounding box center [500, 491] width 1001 height 0
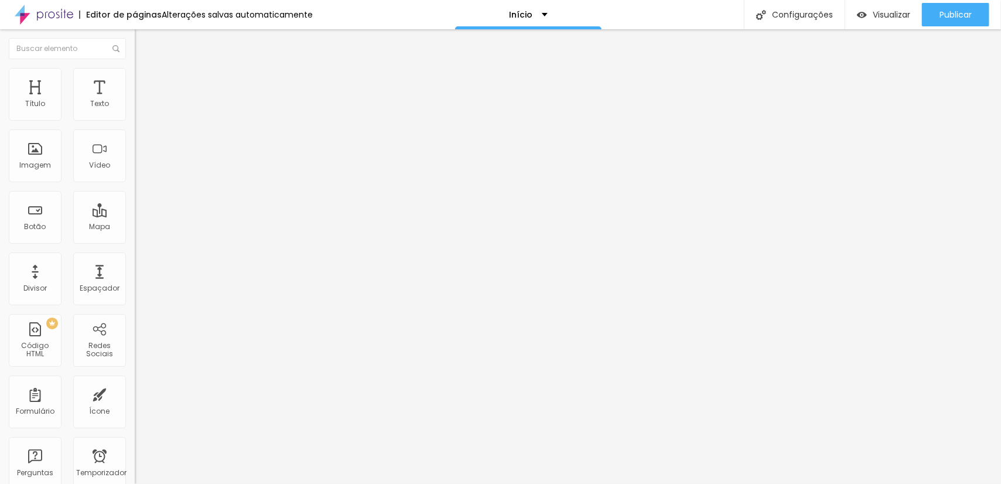
click at [135, 80] on li "Avançado" at bounding box center [202, 86] width 135 height 12
drag, startPoint x: 30, startPoint y: 139, endPoint x: 0, endPoint y: 172, distance: 44.8
click at [135, 393] on input "range" at bounding box center [173, 397] width 76 height 9
drag, startPoint x: 33, startPoint y: 111, endPoint x: 0, endPoint y: 127, distance: 36.4
click at [135, 227] on input "range" at bounding box center [173, 231] width 76 height 9
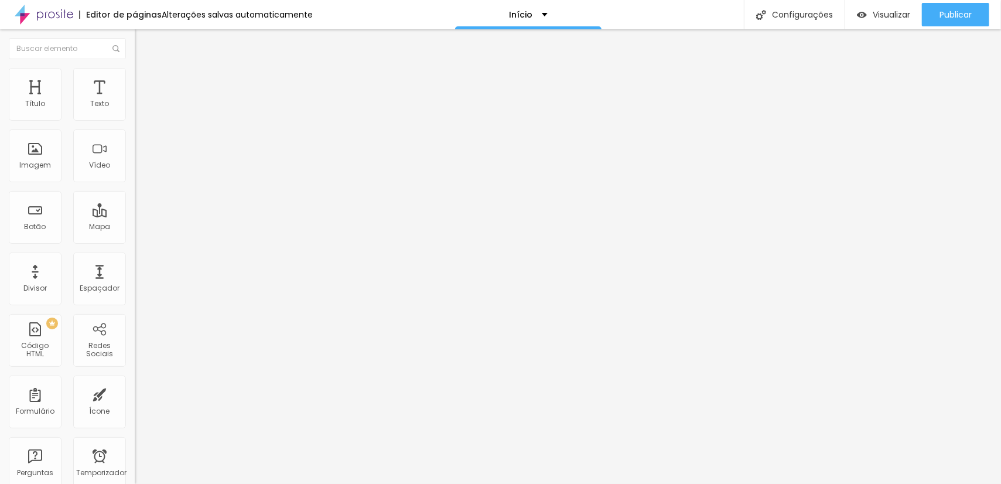
click at [135, 77] on ul "Conteúdo Estilo Avançado" at bounding box center [202, 73] width 135 height 35
click at [145, 79] on font "Estilo" at bounding box center [154, 76] width 18 height 10
click at [135, 68] on li "Conteúdo" at bounding box center [202, 62] width 135 height 12
click at [135, 73] on img at bounding box center [140, 73] width 11 height 11
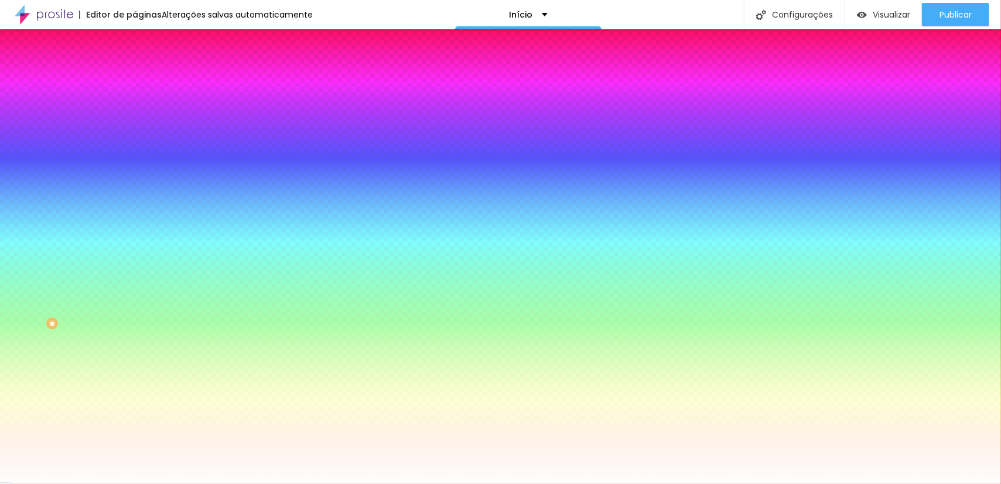
click at [145, 84] on font "Avançado" at bounding box center [164, 88] width 39 height 10
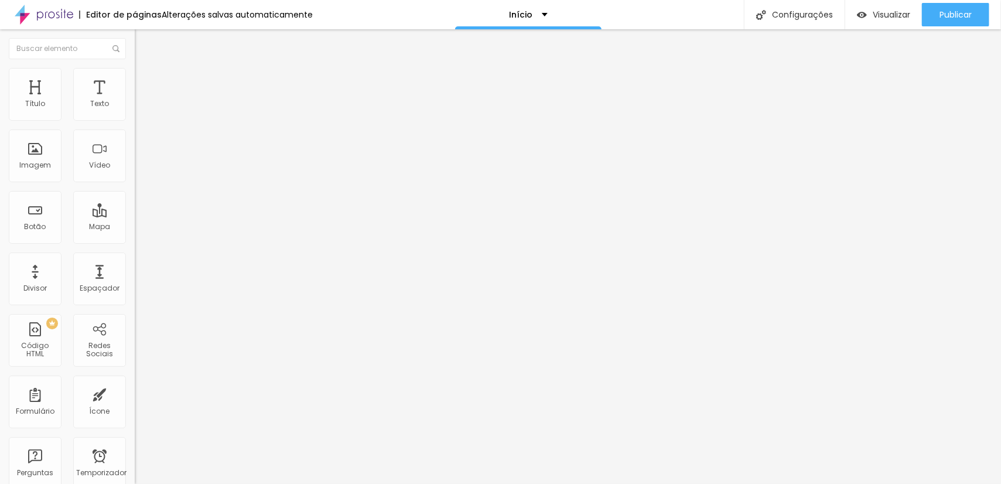
drag, startPoint x: 52, startPoint y: 115, endPoint x: 118, endPoint y: 111, distance: 66.9
click at [135, 227] on input "range" at bounding box center [173, 231] width 76 height 9
drag, startPoint x: 83, startPoint y: 112, endPoint x: 0, endPoint y: 123, distance: 83.9
click at [135, 227] on input "range" at bounding box center [173, 231] width 76 height 9
click at [145, 79] on font "Estilo" at bounding box center [154, 76] width 18 height 10
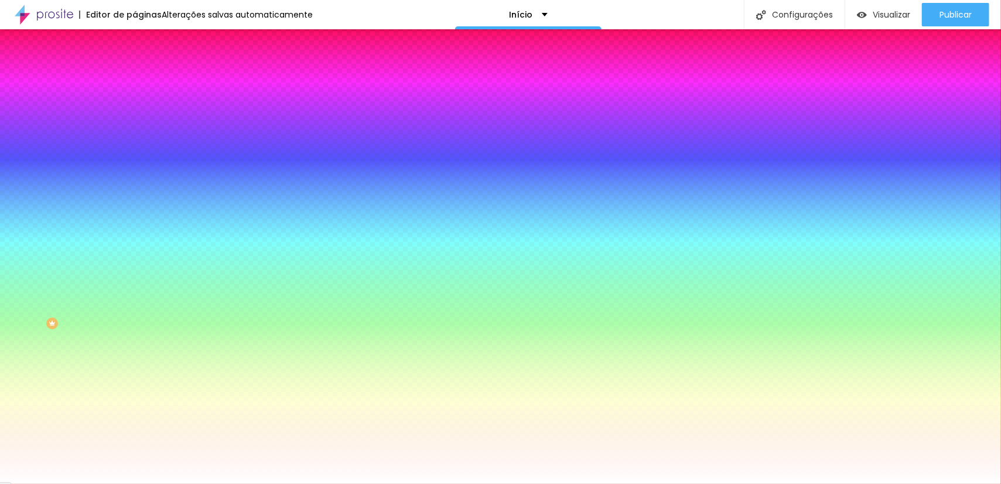
click at [135, 67] on img at bounding box center [140, 61] width 11 height 11
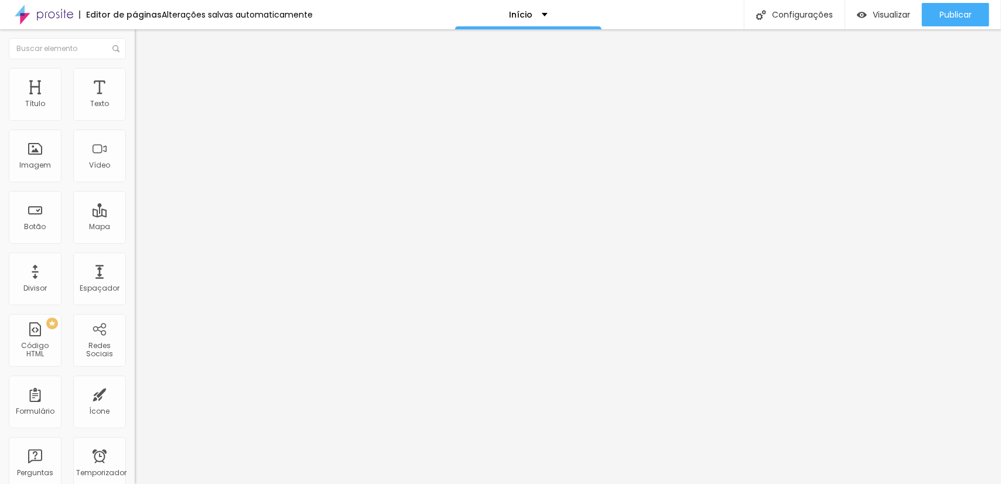
click at [135, 116] on img at bounding box center [139, 112] width 8 height 8
click at [144, 45] on img "button" at bounding box center [148, 42] width 9 height 9
click at [135, 68] on li "Estilo" at bounding box center [202, 74] width 135 height 12
drag, startPoint x: 113, startPoint y: 127, endPoint x: 136, endPoint y: 128, distance: 22.9
click at [136, 120] on input "range" at bounding box center [173, 115] width 76 height 9
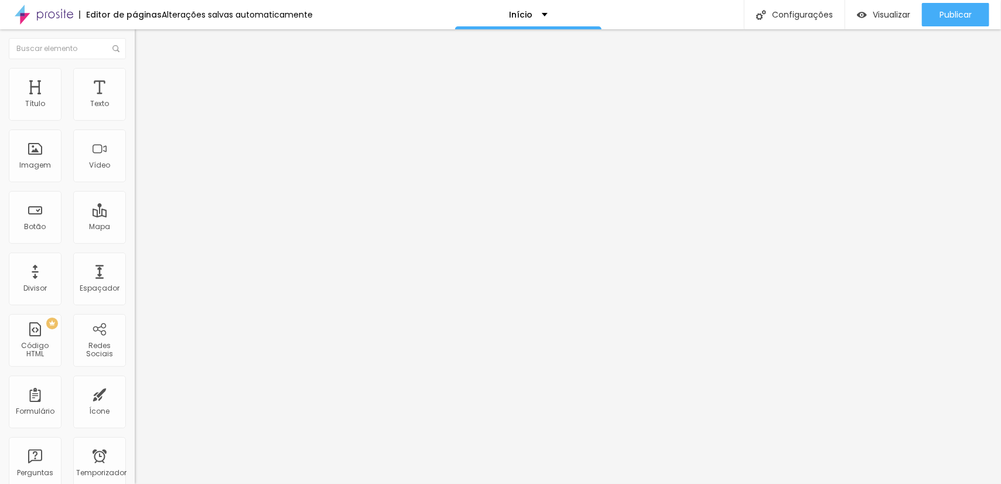
click at [135, 80] on img at bounding box center [140, 85] width 11 height 11
click at [135, 183] on font "Original" at bounding box center [149, 178] width 28 height 10
click at [135, 190] on span "Cinema" at bounding box center [149, 185] width 29 height 10
click at [135, 202] on span "Padrão" at bounding box center [148, 197] width 26 height 10
click at [135, 209] on span "Quadrado" at bounding box center [154, 204] width 38 height 10
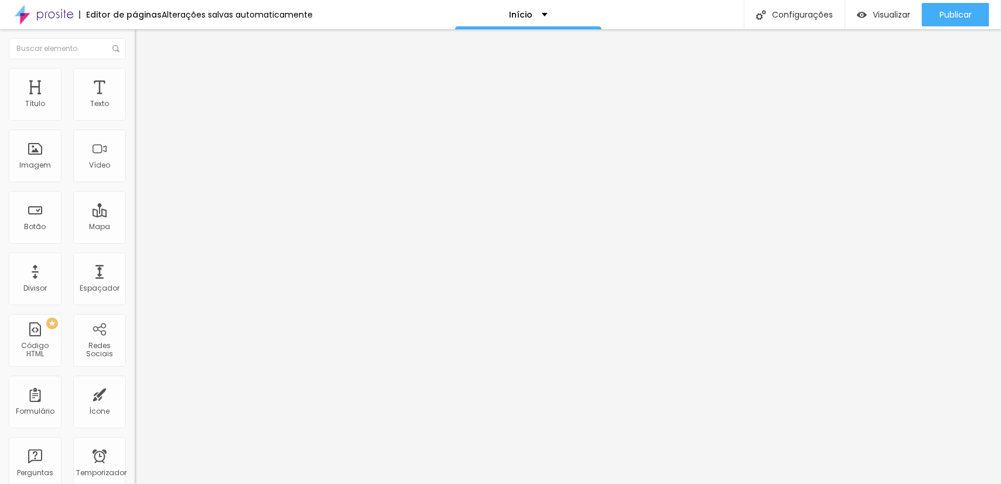
click at [135, 216] on span "Original" at bounding box center [149, 211] width 28 height 10
click at [135, 68] on li "Estilo" at bounding box center [202, 74] width 135 height 12
click at [135, 80] on li "Avançado" at bounding box center [202, 86] width 135 height 12
click at [135, 68] on li "Conteúdo" at bounding box center [202, 62] width 135 height 12
click at [135, 108] on font "Descrição da imagem (Alt)" at bounding box center [184, 103] width 98 height 10
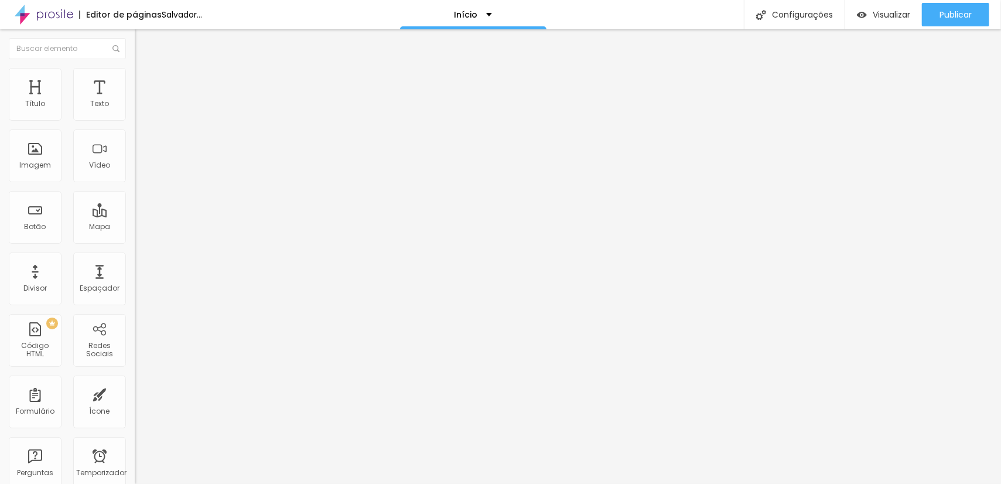
click at [135, 101] on span "Trocar imagem" at bounding box center [167, 96] width 64 height 10
click at [135, 68] on li "Estilo" at bounding box center [202, 74] width 135 height 12
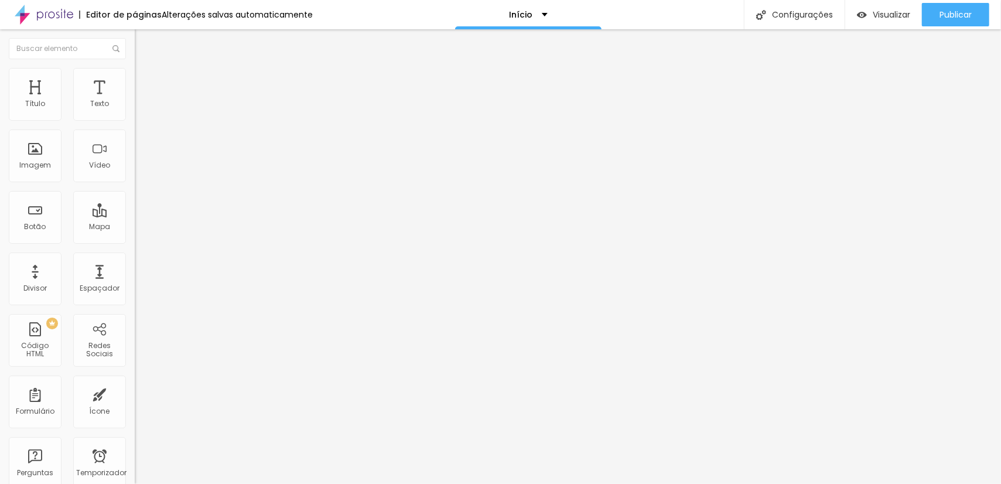
click at [135, 80] on li "Avançado" at bounding box center [202, 86] width 135 height 12
click at [145, 69] on font "Conteúdo" at bounding box center [163, 64] width 36 height 10
click at [135, 183] on font "Original" at bounding box center [149, 178] width 28 height 10
click at [135, 190] on span "Cinema" at bounding box center [149, 185] width 29 height 10
click at [135, 183] on font "Original" at bounding box center [149, 178] width 28 height 10
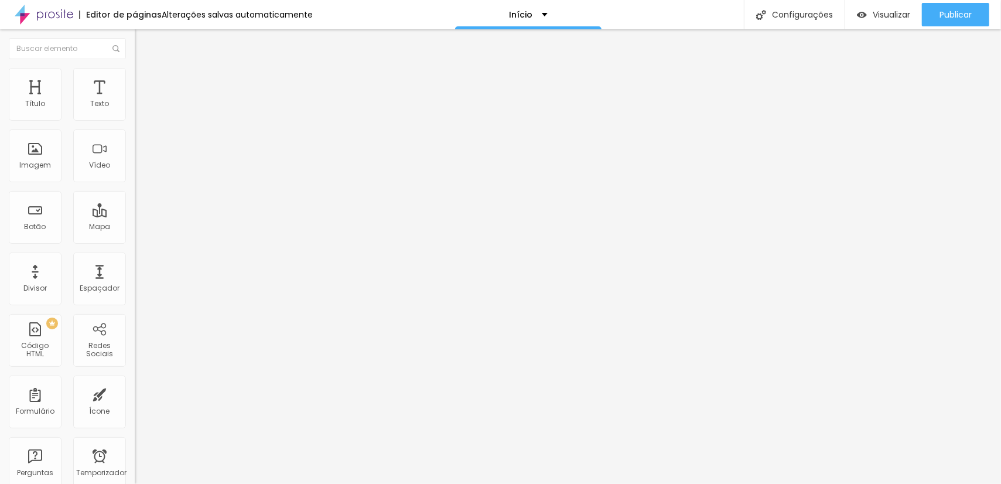
click at [135, 183] on font "Original" at bounding box center [149, 178] width 28 height 10
click at [135, 73] on li "Estilo" at bounding box center [202, 74] width 135 height 12
click at [135, 80] on img at bounding box center [140, 85] width 11 height 11
click at [135, 107] on font "Completo" at bounding box center [153, 102] width 36 height 10
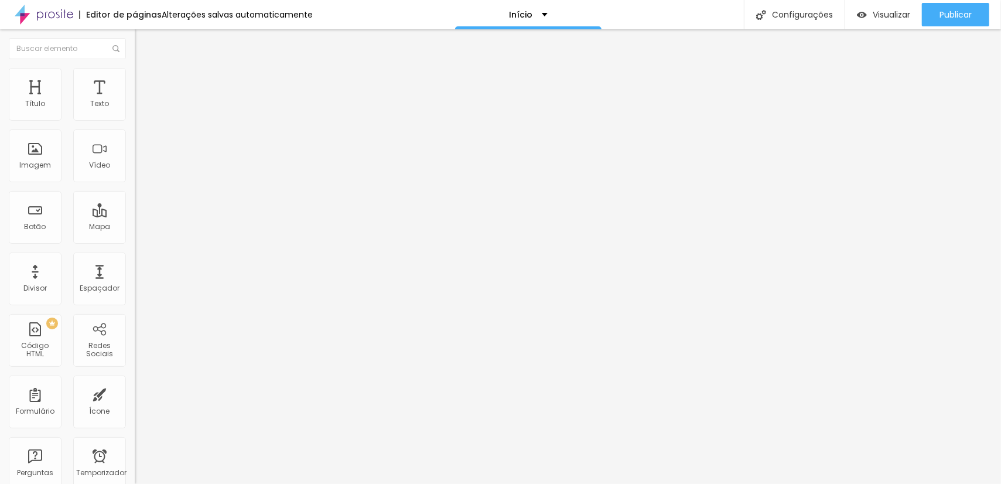
click at [135, 112] on div "Encaixotado" at bounding box center [202, 108] width 135 height 7
click at [145, 81] on font "Estilo" at bounding box center [154, 76] width 18 height 10
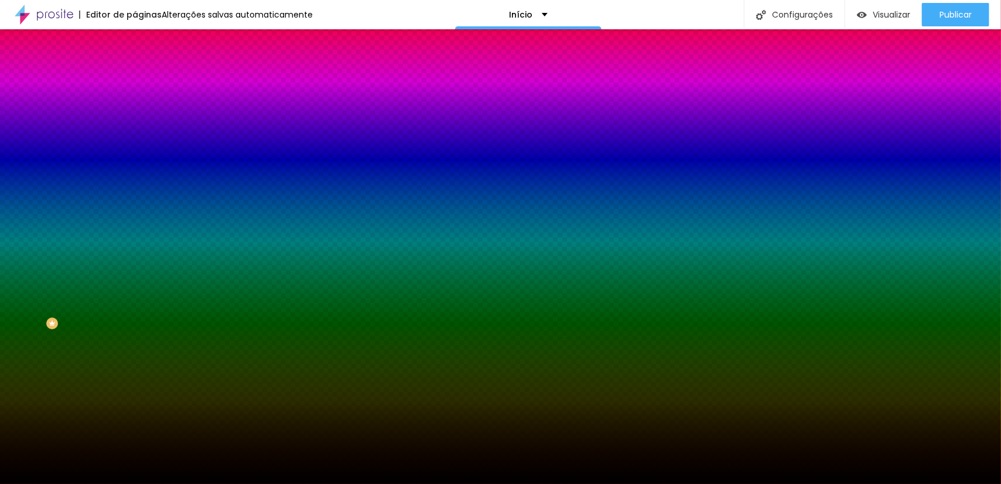
click at [142, 108] on font "Trocar imagem" at bounding box center [170, 103] width 57 height 10
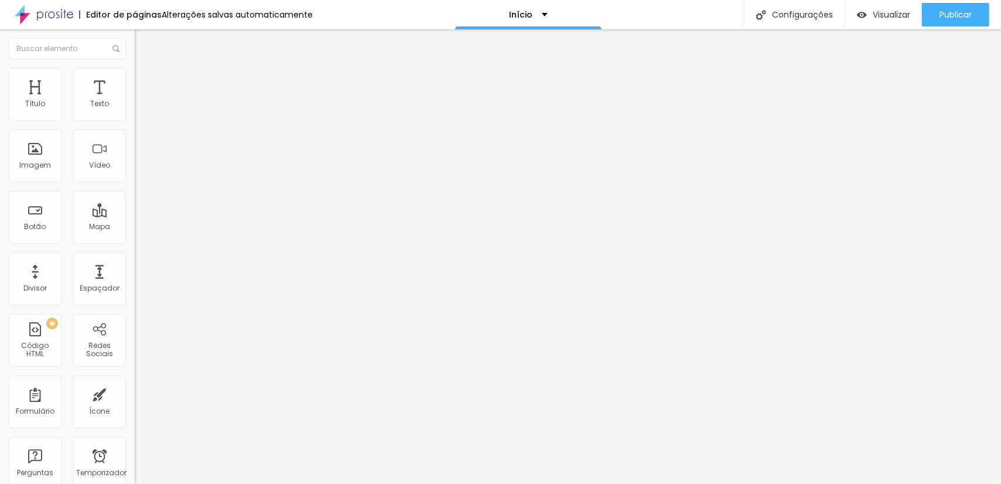
click at [135, 108] on div "Modo Completo Encaixotado Completo" at bounding box center [202, 107] width 135 height 32
click at [135, 107] on font "Completo" at bounding box center [153, 102] width 36 height 10
click at [135, 114] on font "Encaixotado" at bounding box center [158, 109] width 46 height 10
click at [135, 68] on img at bounding box center [140, 73] width 11 height 11
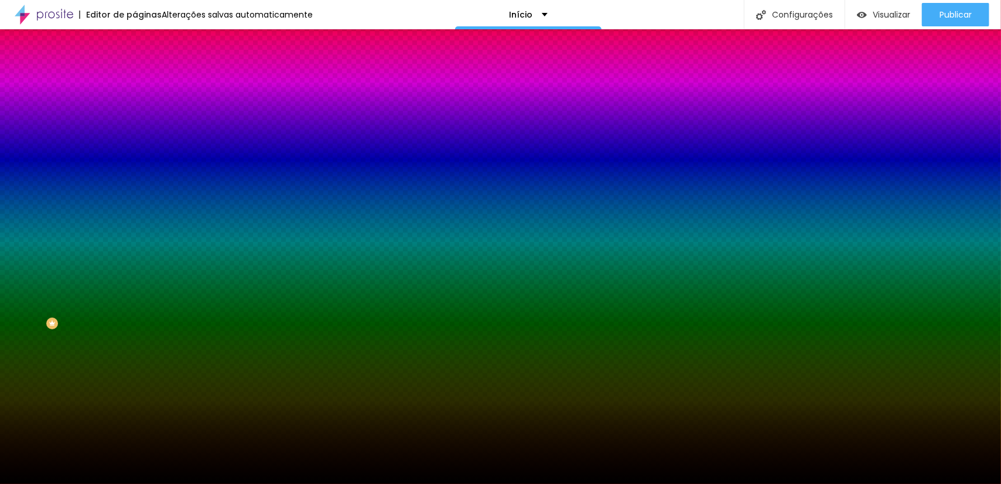
click at [145, 83] on font "Avançado" at bounding box center [164, 88] width 39 height 10
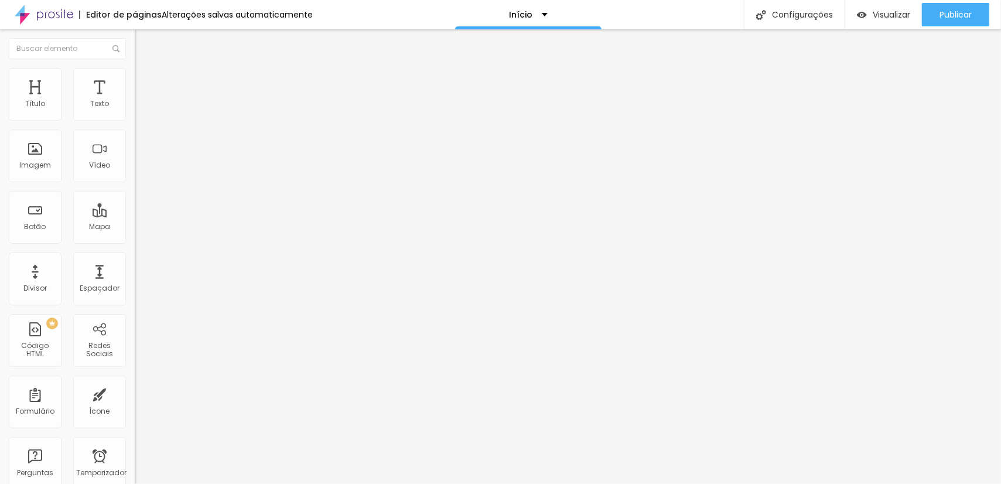
drag, startPoint x: 50, startPoint y: 136, endPoint x: 40, endPoint y: 139, distance: 10.6
click at [135, 393] on input "range" at bounding box center [173, 397] width 76 height 9
click at [888, 5] on div "Visualizar" at bounding box center [883, 14] width 53 height 23
click at [145, 81] on font "Estilo" at bounding box center [154, 76] width 18 height 10
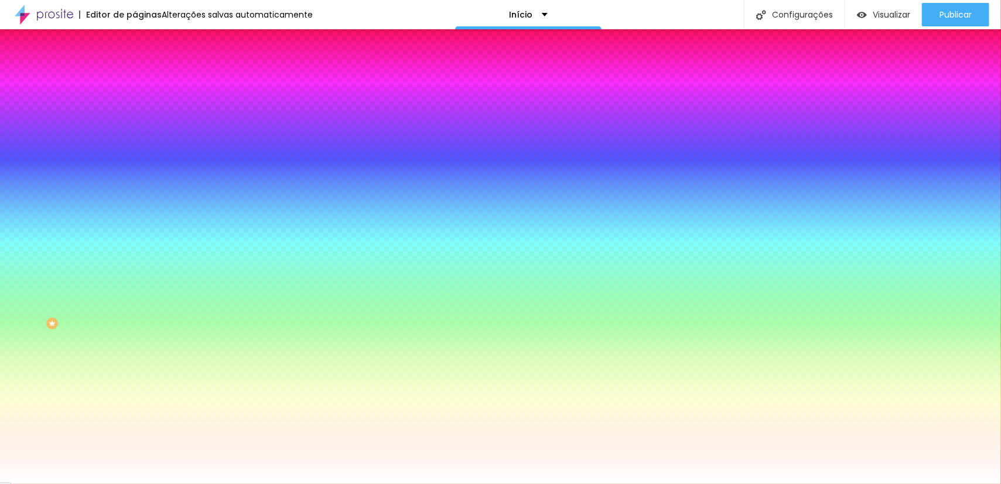
click at [142, 108] on font "Trocar imagem" at bounding box center [170, 103] width 57 height 10
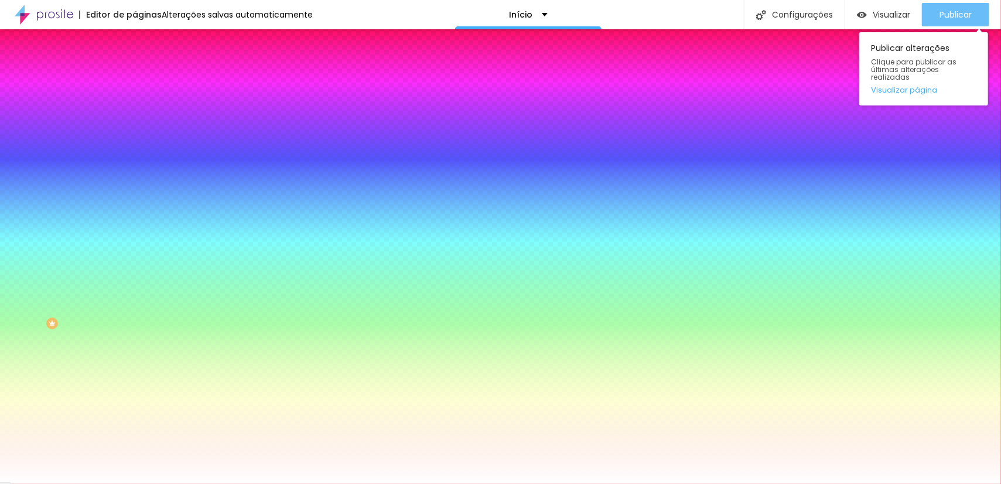
click at [940, 5] on div "Publicar" at bounding box center [956, 14] width 32 height 23
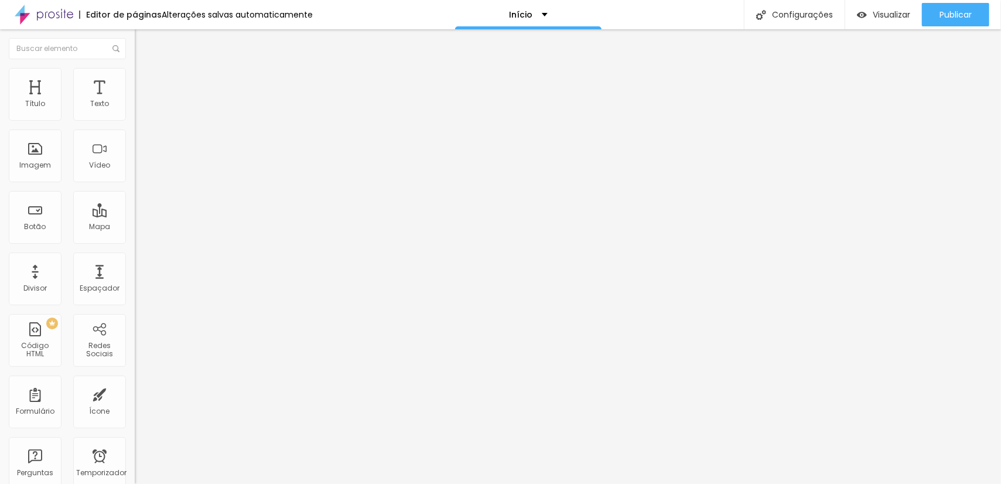
click at [135, 121] on font "Título 3" at bounding box center [152, 114] width 34 height 13
click at [145, 81] on font "Avançado" at bounding box center [164, 76] width 39 height 10
click at [145, 69] on font "Estilo" at bounding box center [154, 64] width 18 height 10
click at [135, 279] on input "range" at bounding box center [173, 283] width 76 height 9
click at [144, 45] on div "Editar nulo" at bounding box center [174, 42] width 61 height 9
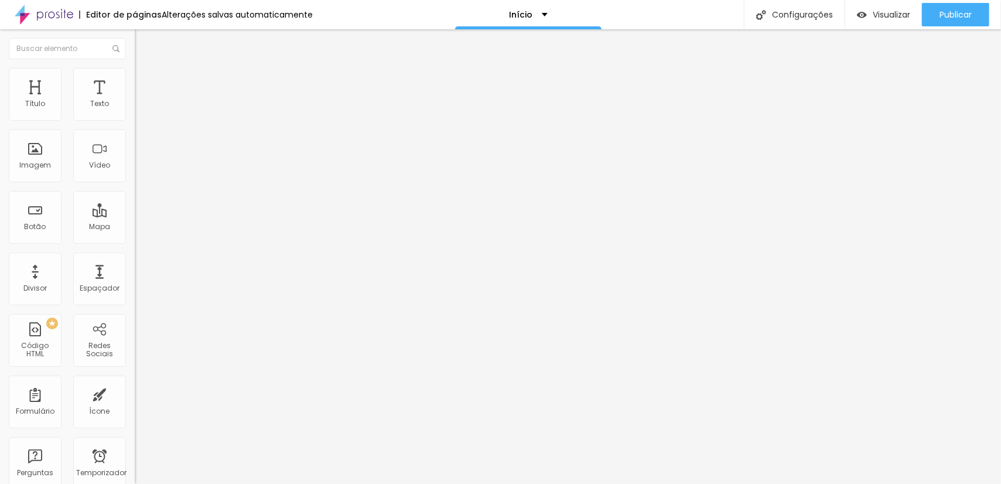
click at [135, 112] on button "button" at bounding box center [143, 106] width 16 height 12
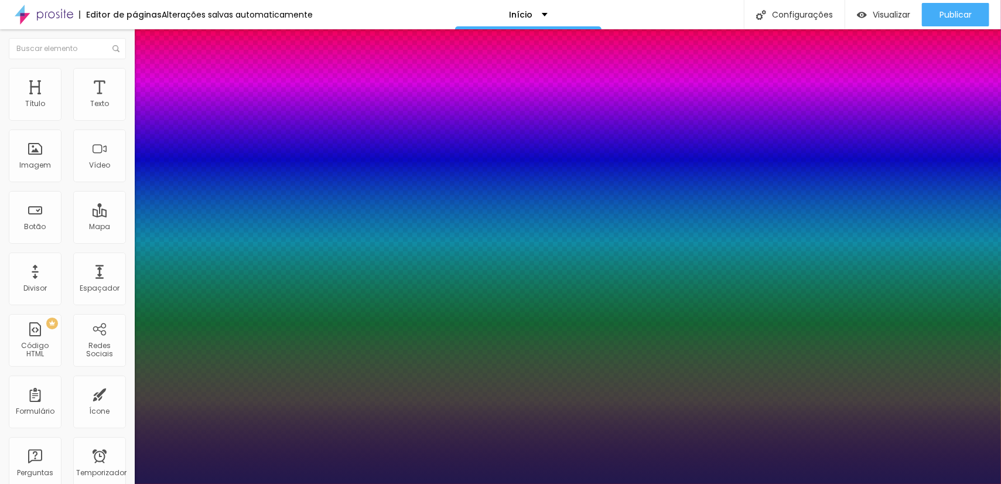
drag, startPoint x: 150, startPoint y: 228, endPoint x: 180, endPoint y: 224, distance: 30.7
drag, startPoint x: 158, startPoint y: 198, endPoint x: 176, endPoint y: 198, distance: 17.6
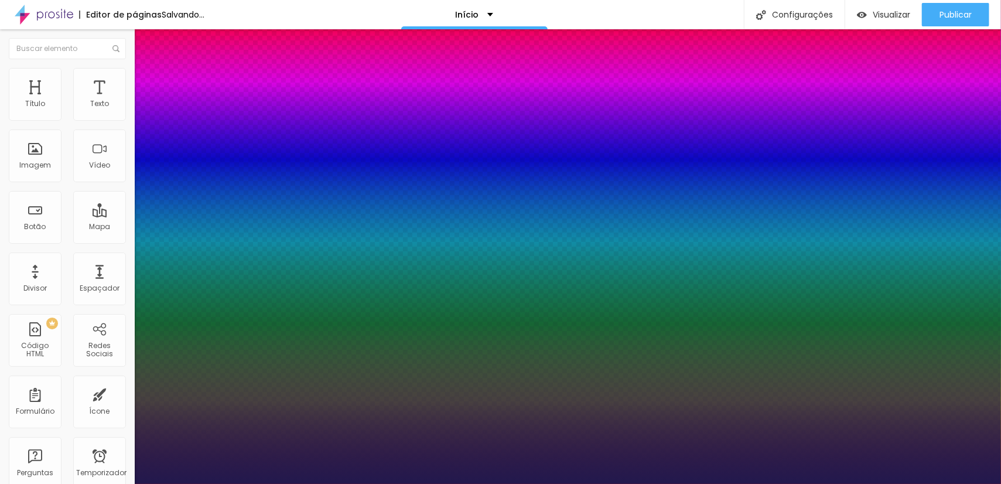
drag, startPoint x: 202, startPoint y: 163, endPoint x: 202, endPoint y: 172, distance: 8.8
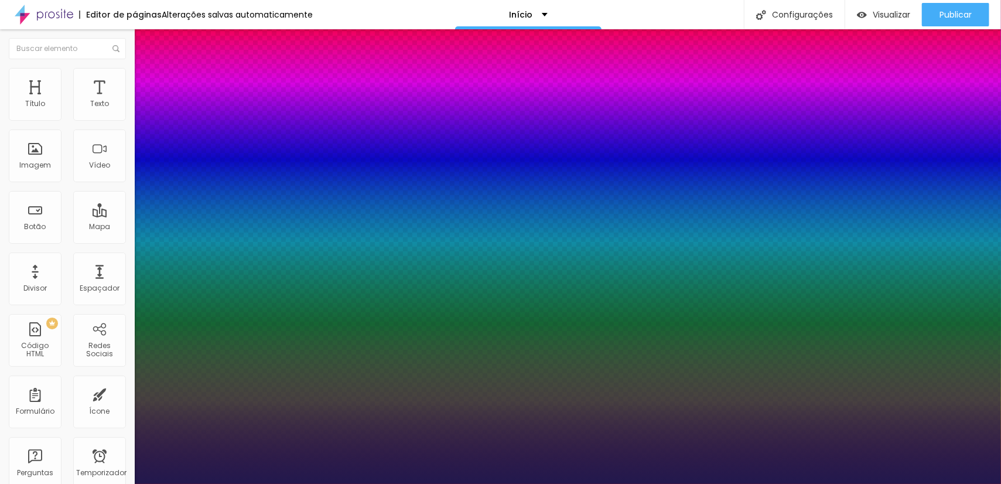
click at [580, 483] on div at bounding box center [500, 484] width 1001 height 0
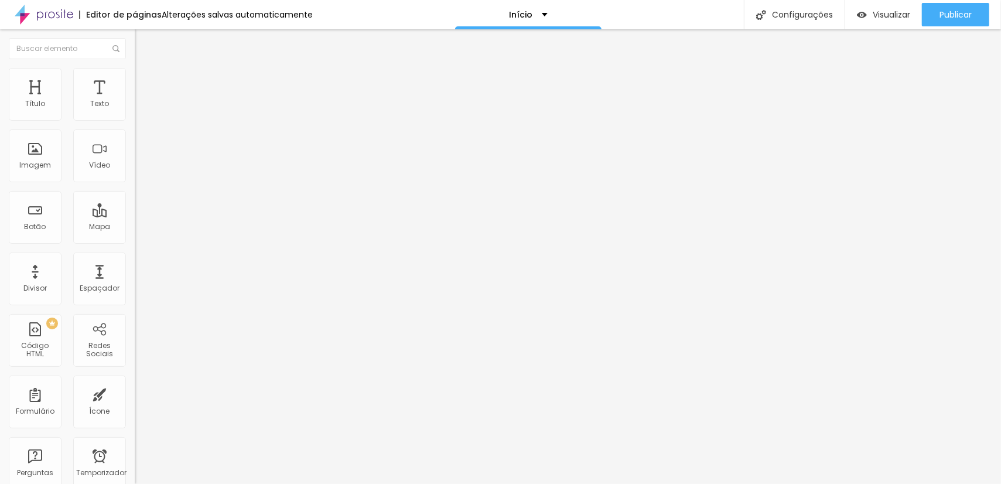
click at [135, 69] on img at bounding box center [140, 73] width 11 height 11
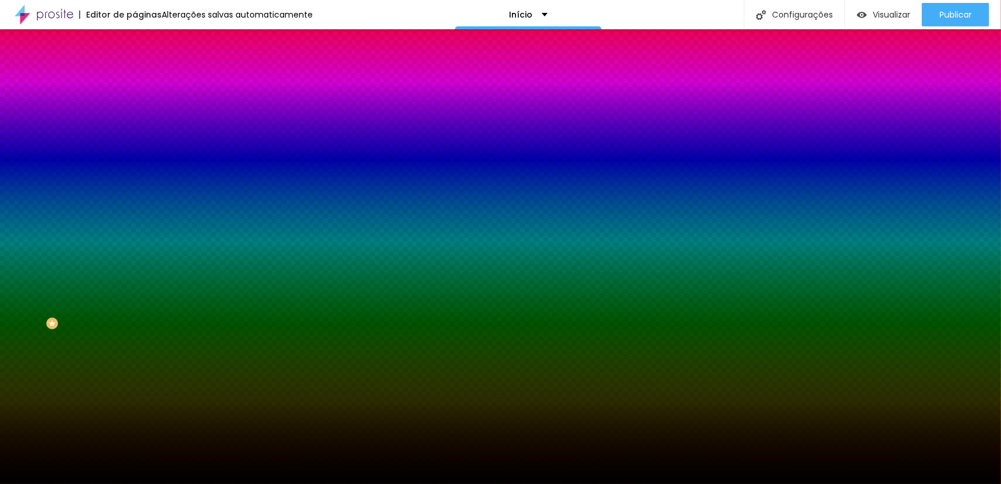
click at [142, 108] on font "Trocar imagem" at bounding box center [170, 103] width 57 height 10
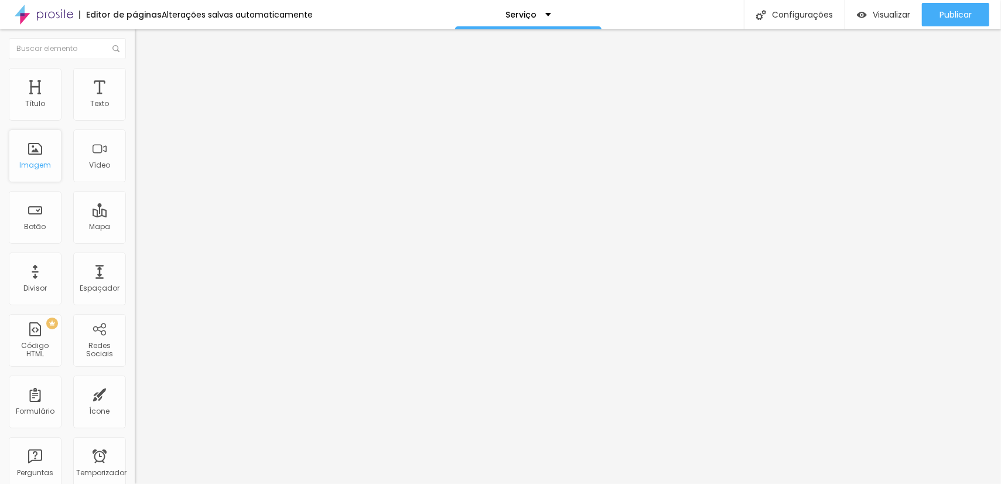
click at [31, 162] on font "Imagem" at bounding box center [35, 165] width 32 height 10
click at [135, 101] on span "Trocar imagem" at bounding box center [167, 96] width 64 height 10
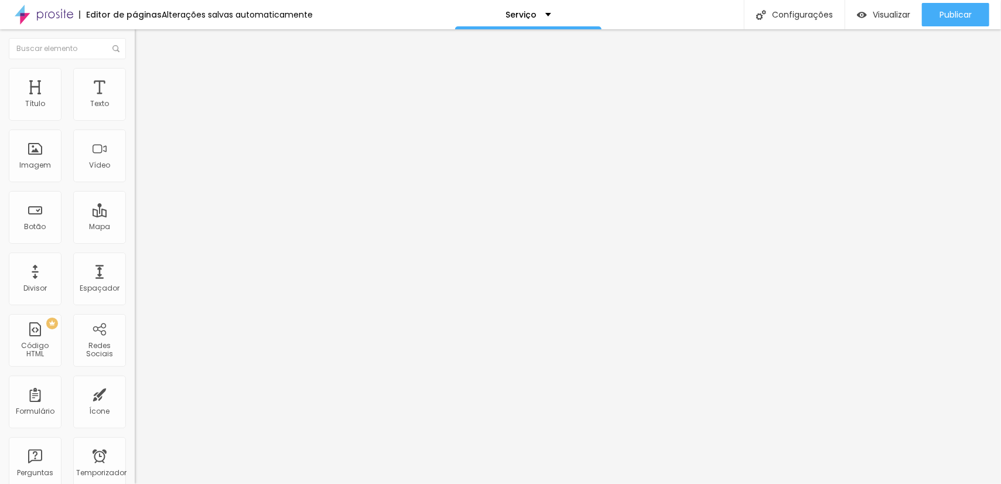
click at [135, 101] on span "Trocar imagem" at bounding box center [167, 96] width 64 height 10
click at [135, 66] on li "Conteúdo" at bounding box center [202, 62] width 135 height 12
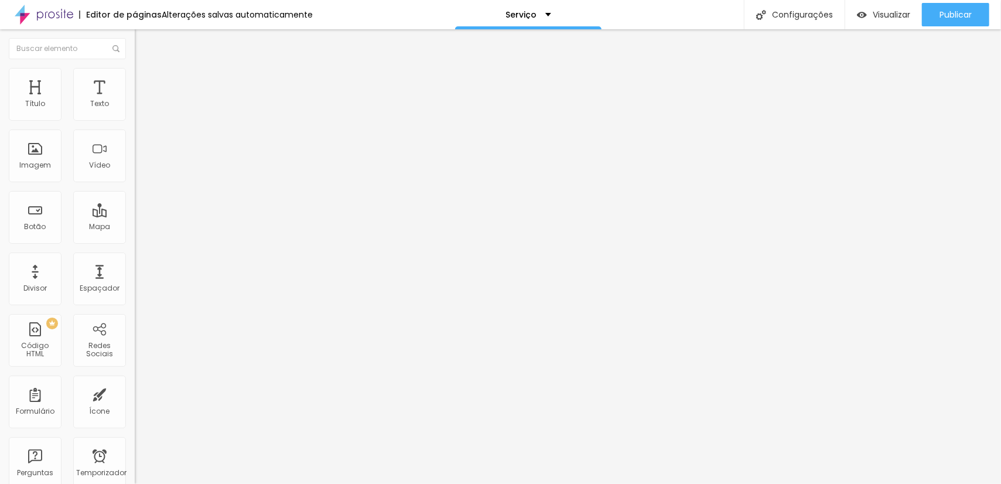
click at [144, 40] on img "button" at bounding box center [148, 42] width 9 height 9
drag, startPoint x: 19, startPoint y: 134, endPoint x: 133, endPoint y: 135, distance: 113.7
click at [135, 110] on input "text" at bounding box center [205, 104] width 141 height 12
click at [135, 183] on font "1:1 Quadrado" at bounding box center [158, 178] width 46 height 10
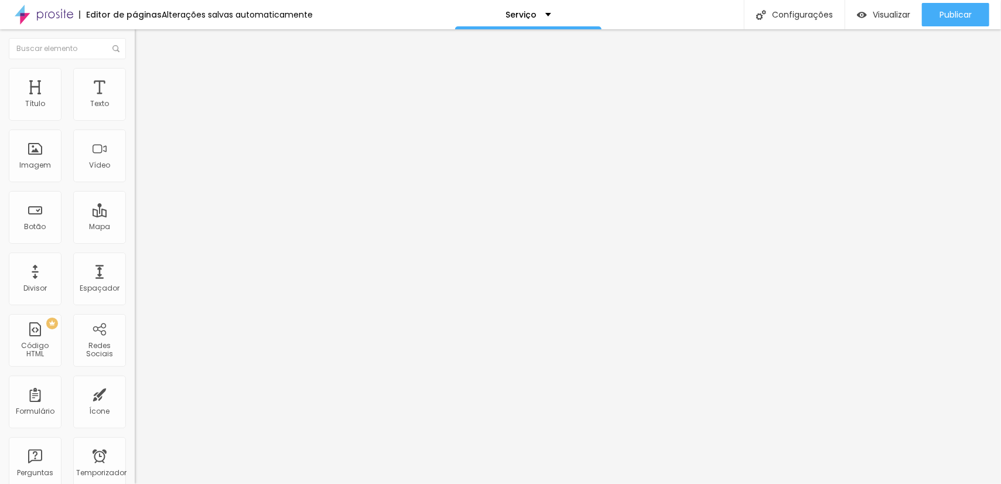
click at [135, 216] on font "Original" at bounding box center [149, 211] width 28 height 10
click at [135, 71] on li "Estilo" at bounding box center [202, 74] width 135 height 12
type input "16"
type input "22"
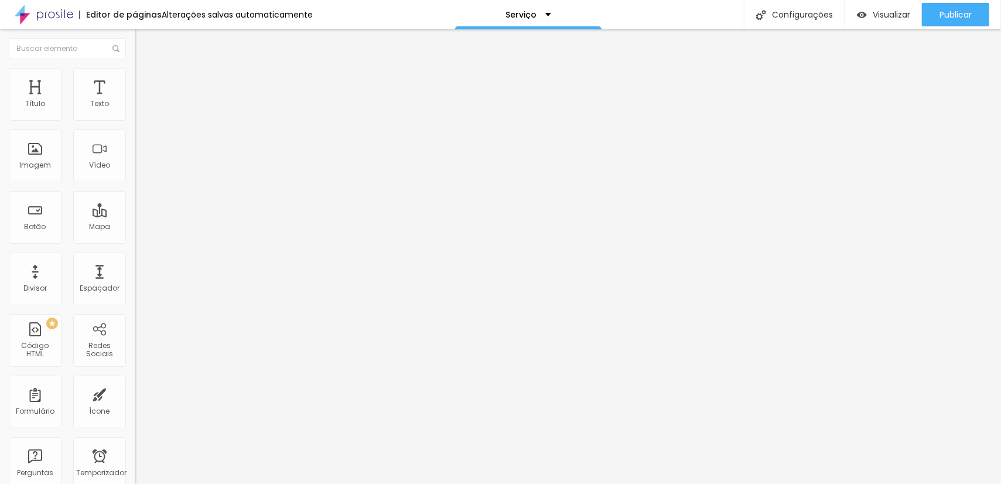
type input "22"
type input "24"
type input "28"
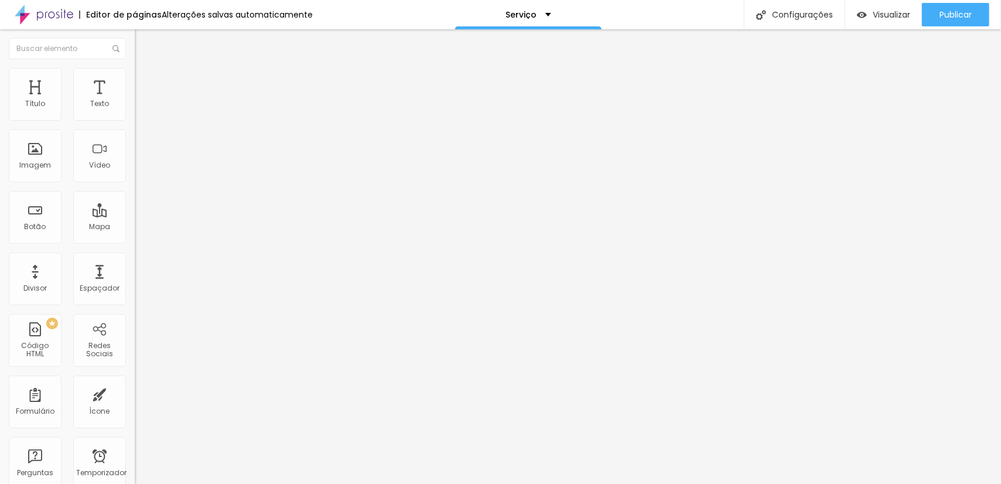
type input "34"
type input "37"
type input "28"
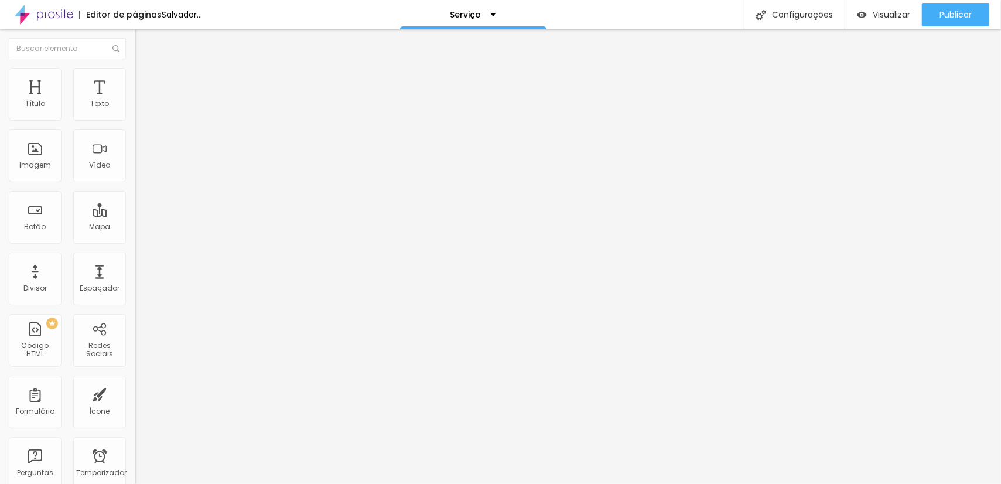
type input "28"
type input "26"
type input "25"
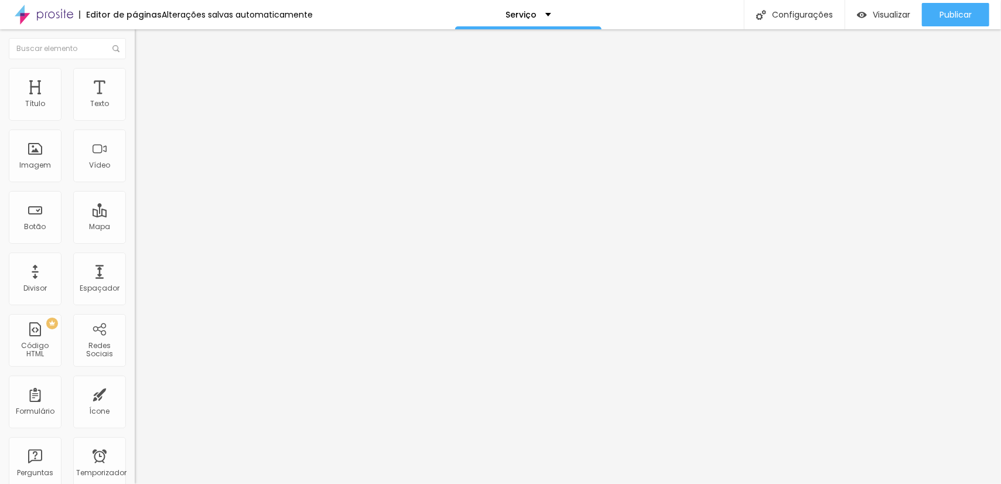
type input "22"
type input "24"
type input "25"
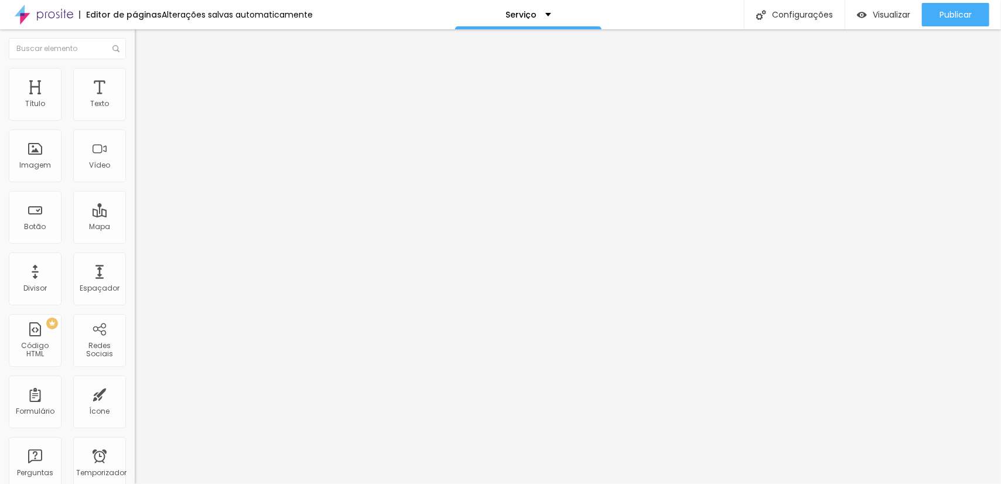
type input "25"
type input "26"
type input "28"
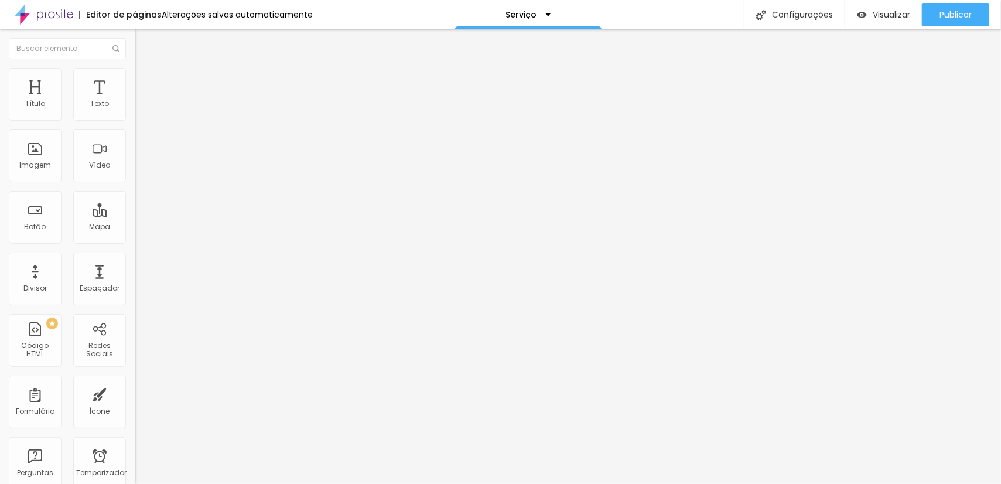
type input "31"
type input "32"
drag, startPoint x: 28, startPoint y: 149, endPoint x: 39, endPoint y: 151, distance: 10.8
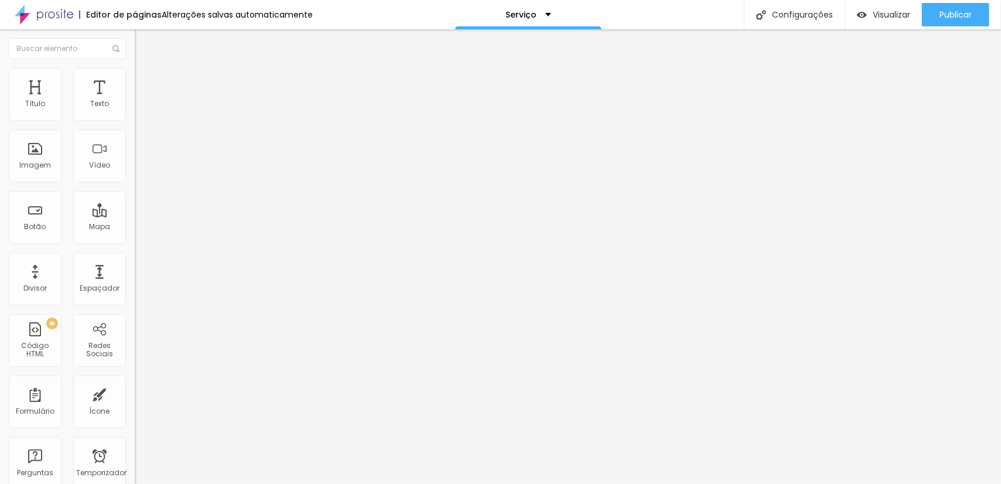
type input "32"
click at [135, 257] on input "range" at bounding box center [173, 261] width 76 height 9
click at [135, 74] on ul "Conteúdo Estilo Avançado" at bounding box center [202, 73] width 135 height 35
click at [145, 79] on font "Estilo" at bounding box center [154, 76] width 18 height 10
type input "10"
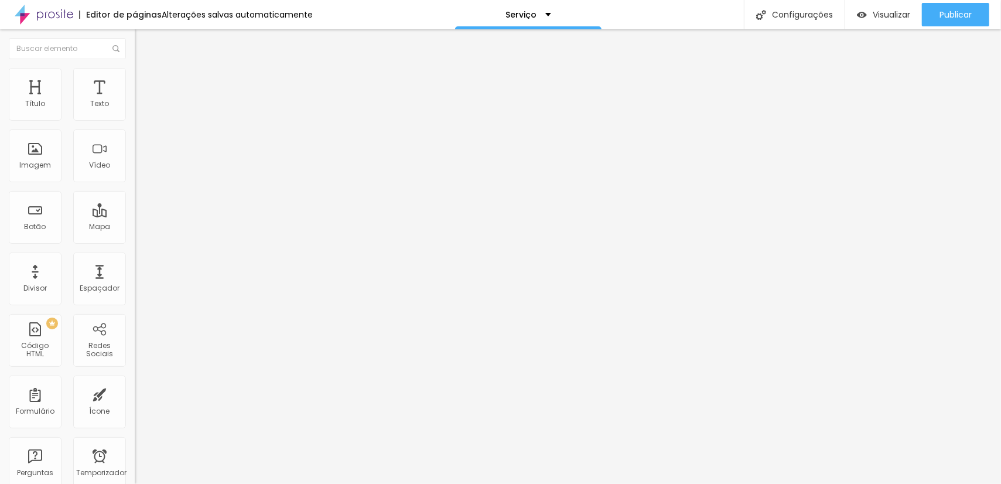
type input "10"
type input "13"
type input "15"
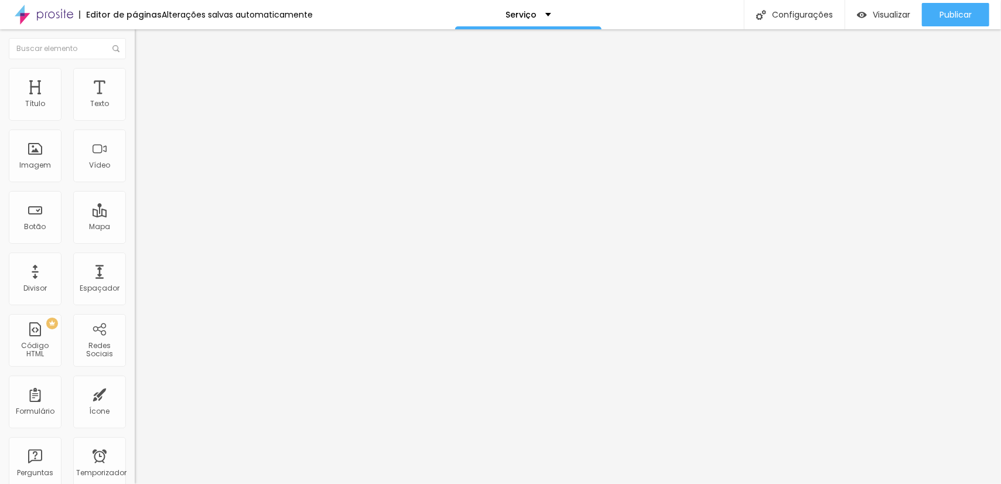
type input "16"
type input "19"
type input "21"
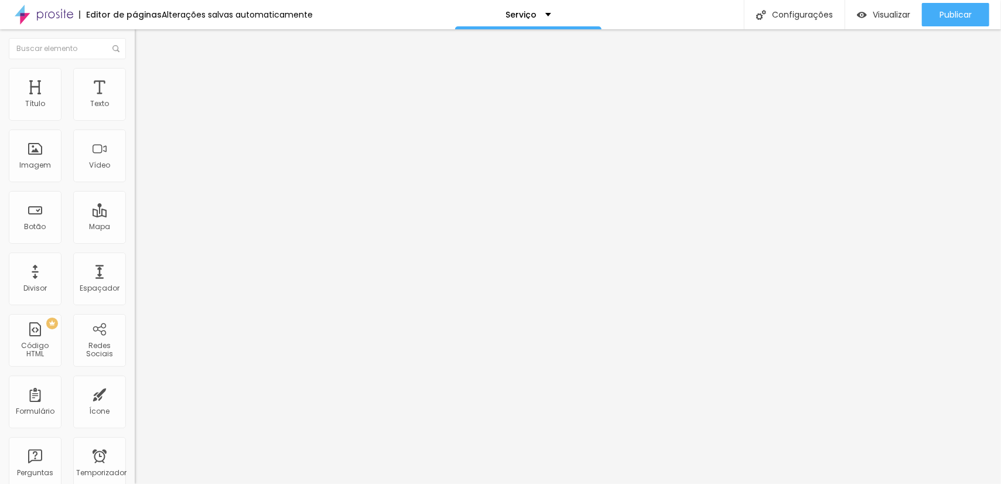
type input "21"
type input "22"
type input "26"
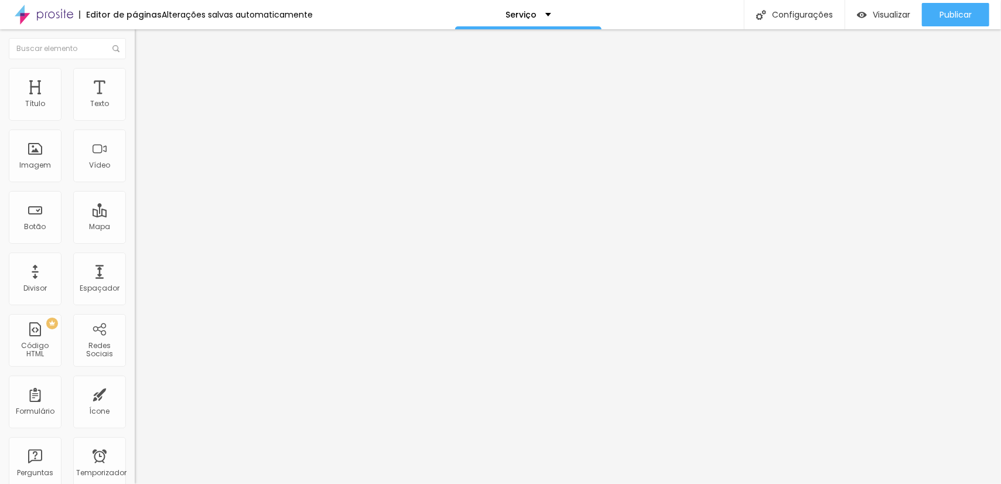
type input "28"
type input "29"
type input "31"
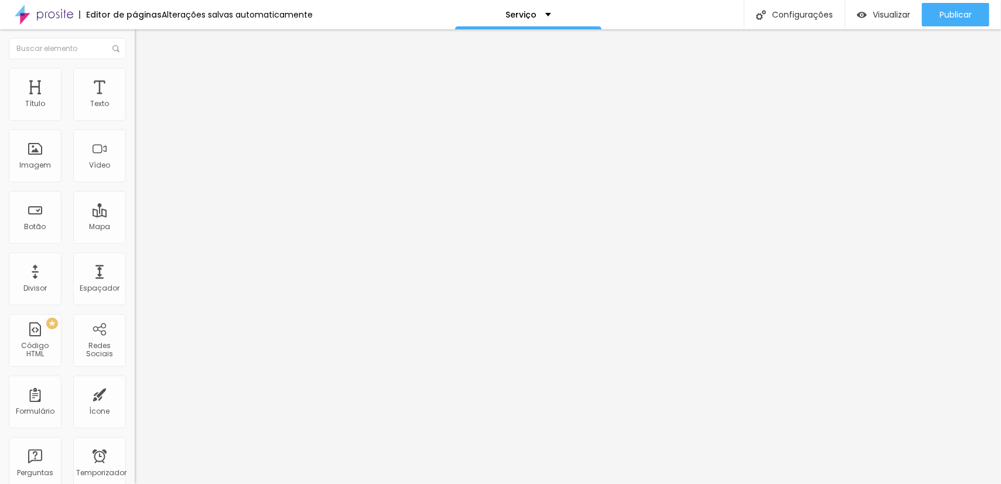
type input "31"
type input "32"
type input "34"
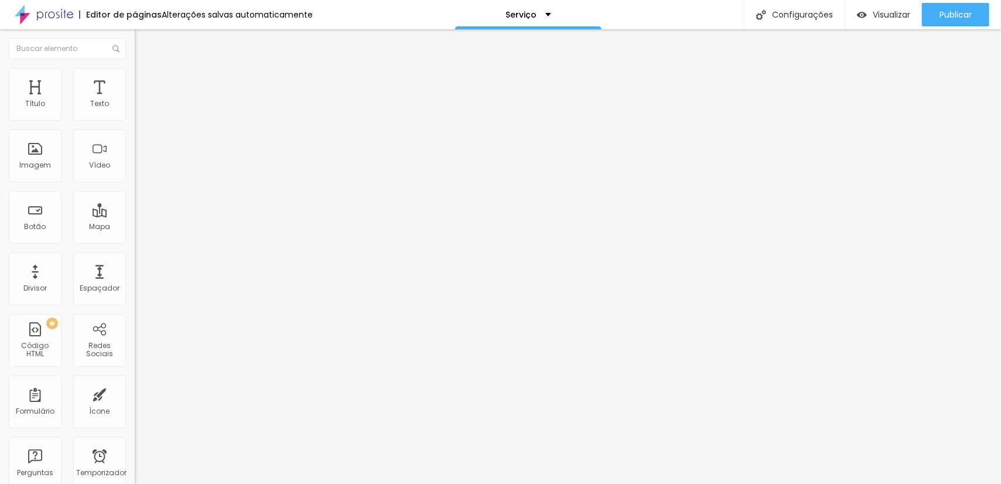
type input "35"
type input "37"
type input "38"
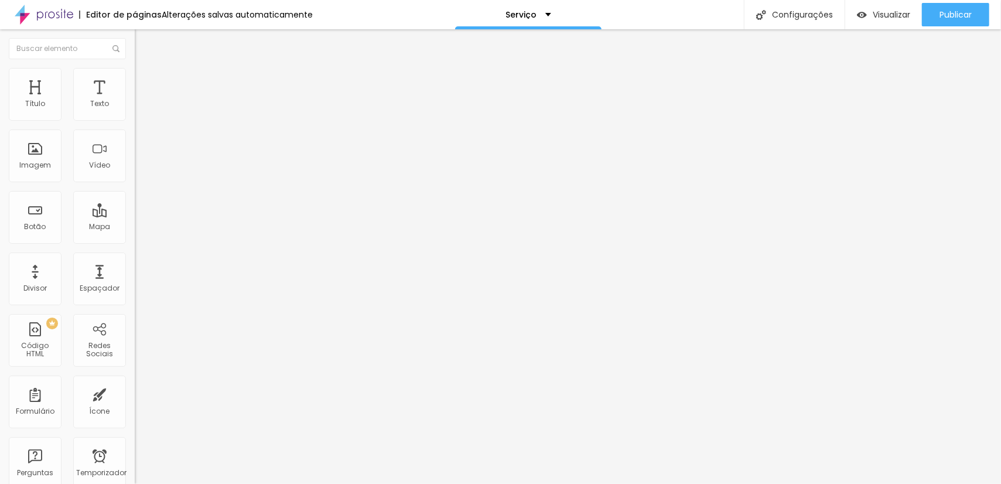
type input "38"
type input "40"
type input "41"
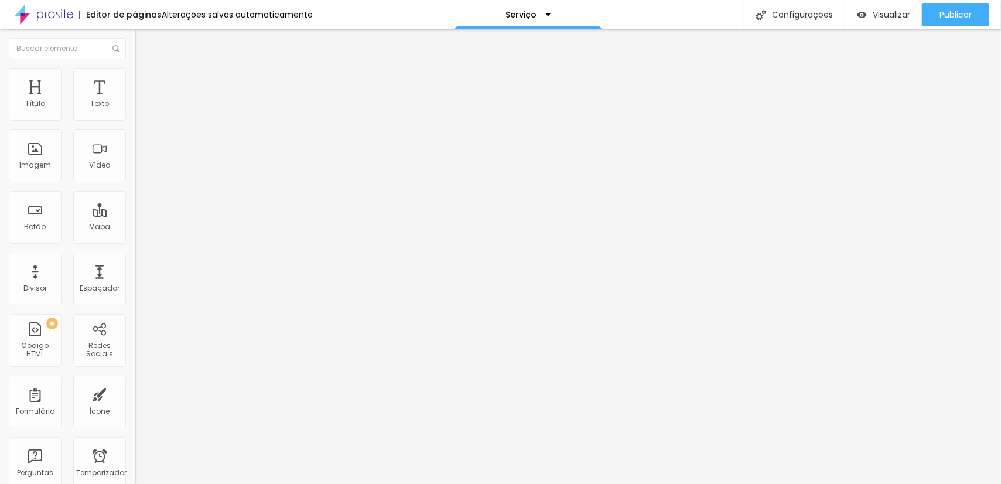
type input "44"
type input "47"
type input "50"
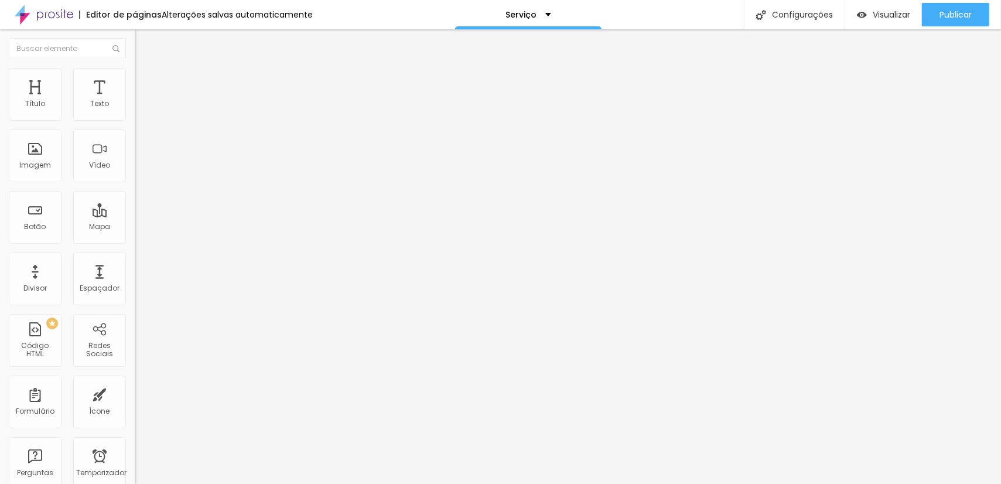
type input "50"
type input "51"
type input "53"
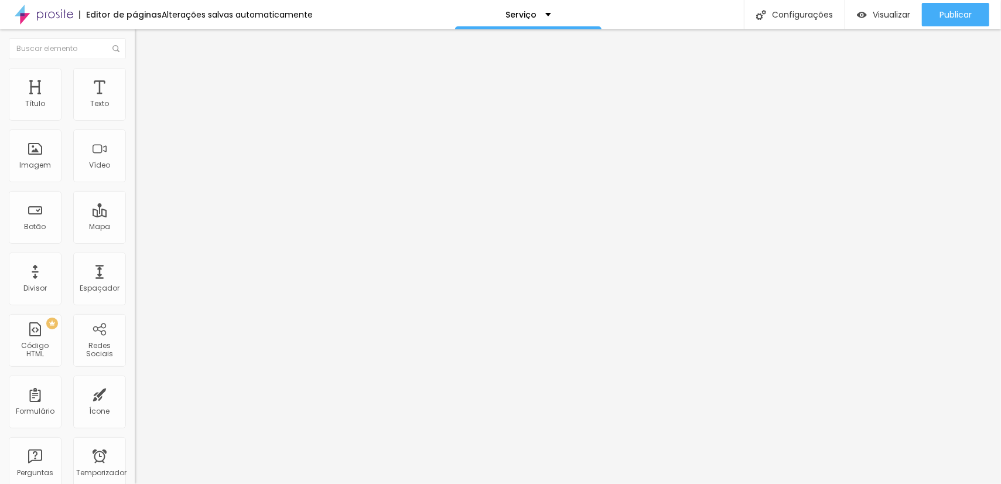
type input "54"
drag, startPoint x: 30, startPoint y: 149, endPoint x: 47, endPoint y: 148, distance: 17.0
click at [135, 257] on input "range" at bounding box center [173, 261] width 76 height 9
type input "44"
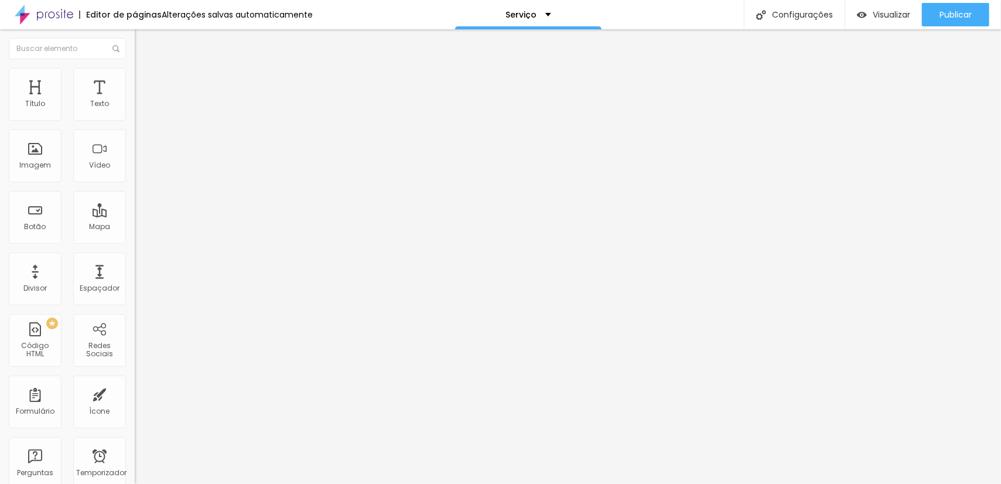
type input "44"
type input "43"
type input "38"
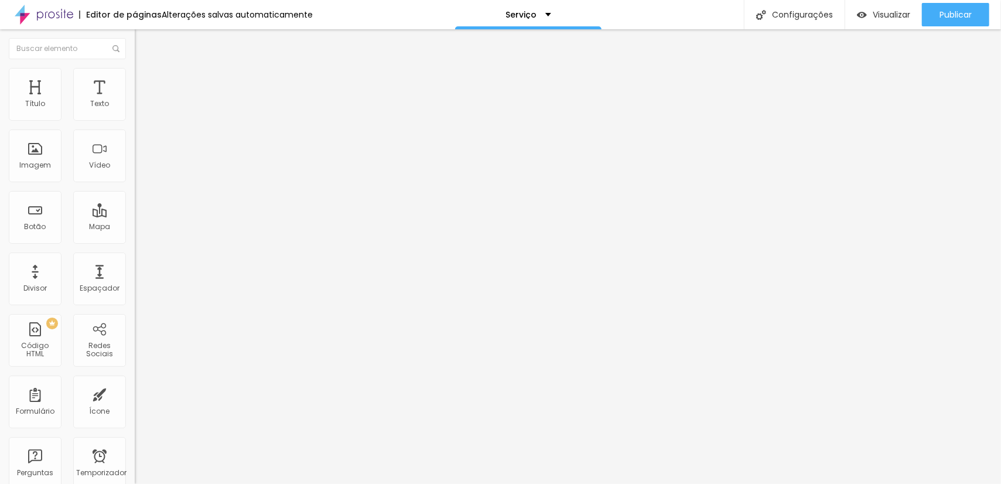
type input "35"
type input "29"
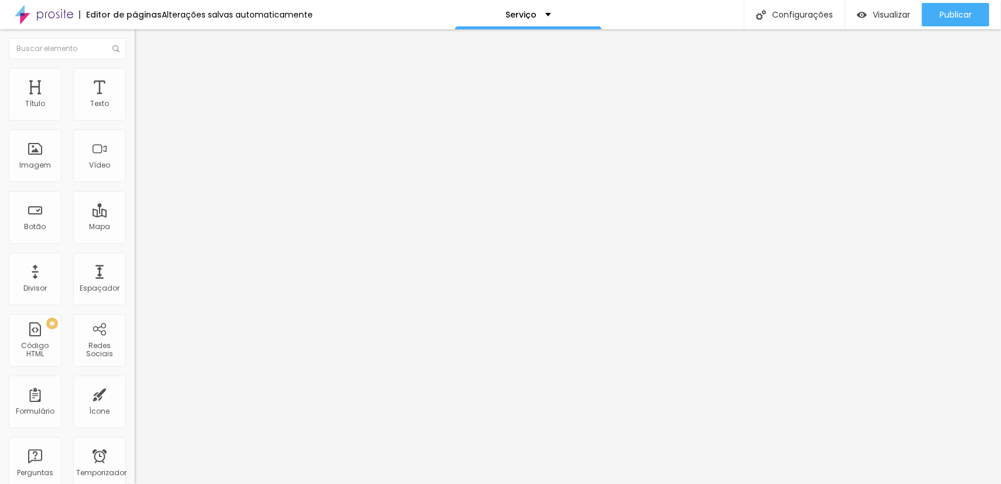
click at [135, 257] on input "range" at bounding box center [173, 261] width 76 height 9
